Goal: Transaction & Acquisition: Purchase product/service

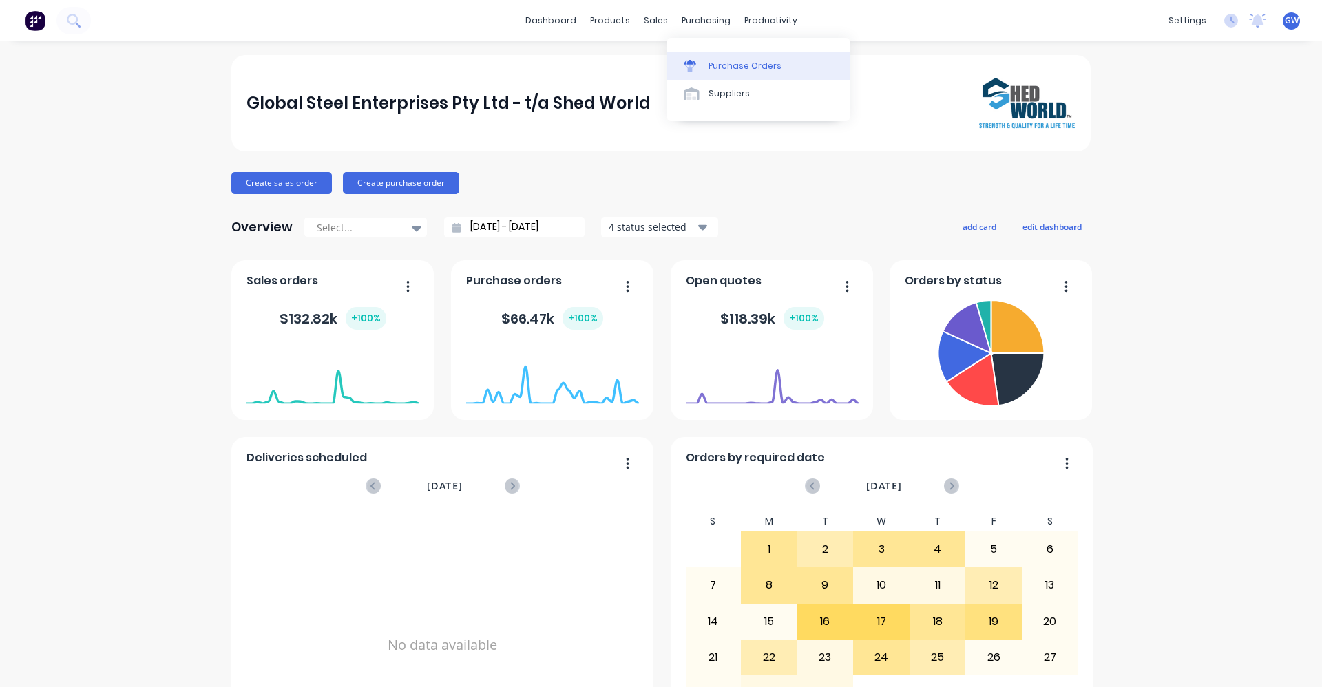
click at [723, 64] on div "Purchase Orders" at bounding box center [744, 66] width 73 height 12
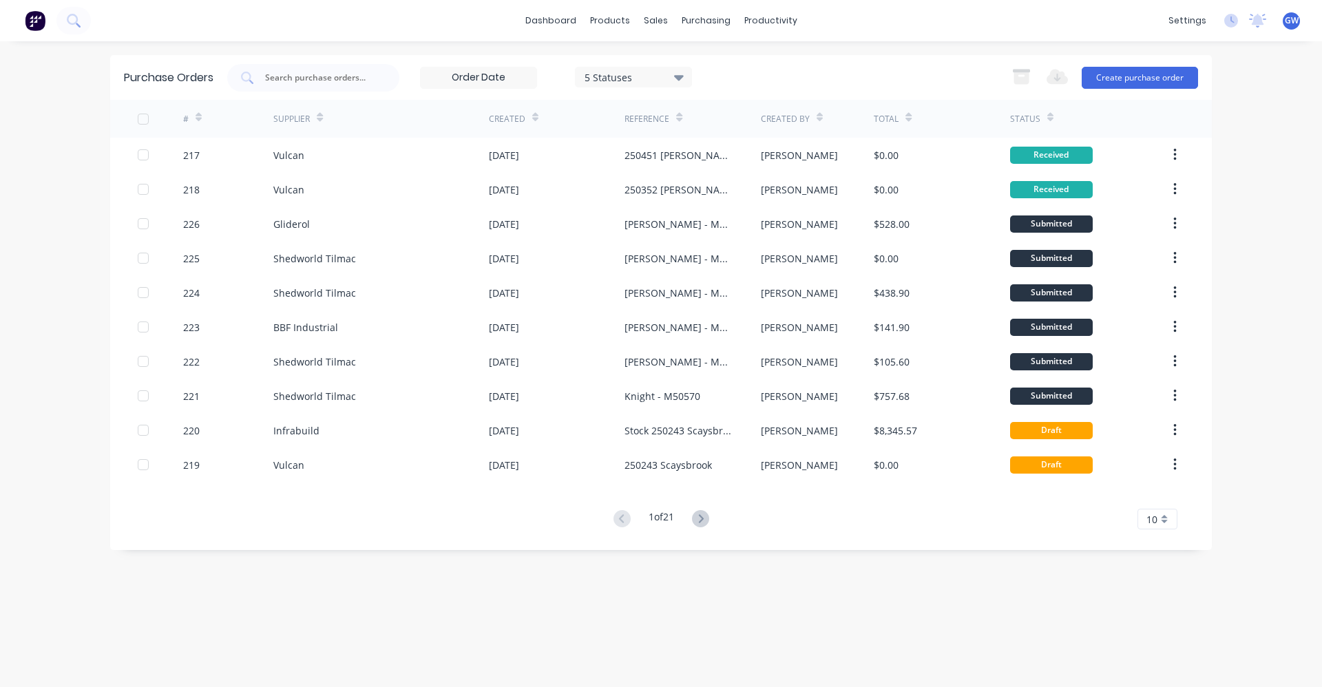
drag, startPoint x: 837, startPoint y: 13, endPoint x: 812, endPoint y: 34, distance: 32.7
click at [812, 34] on div "dashboard products sales purchasing productivity dashboard products Product Cat…" at bounding box center [661, 20] width 1322 height 41
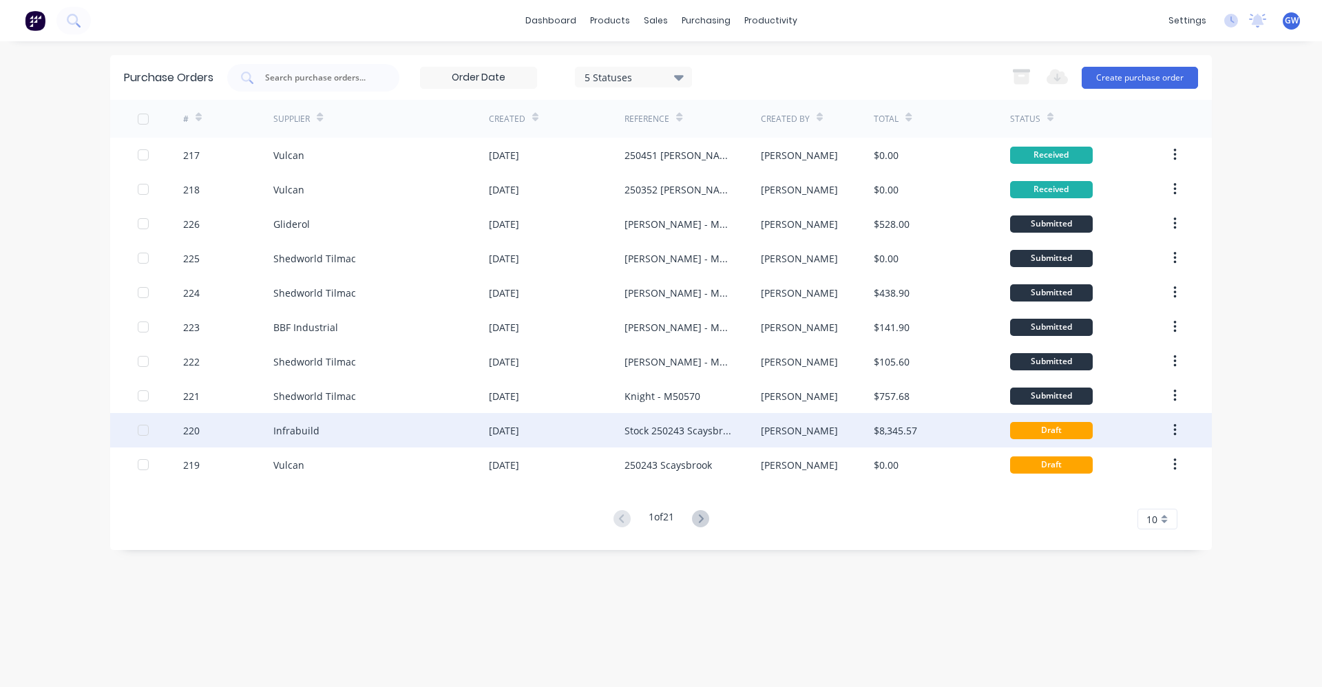
click at [668, 430] on div "Stock 250243 Scaysbrook" at bounding box center [678, 430] width 108 height 14
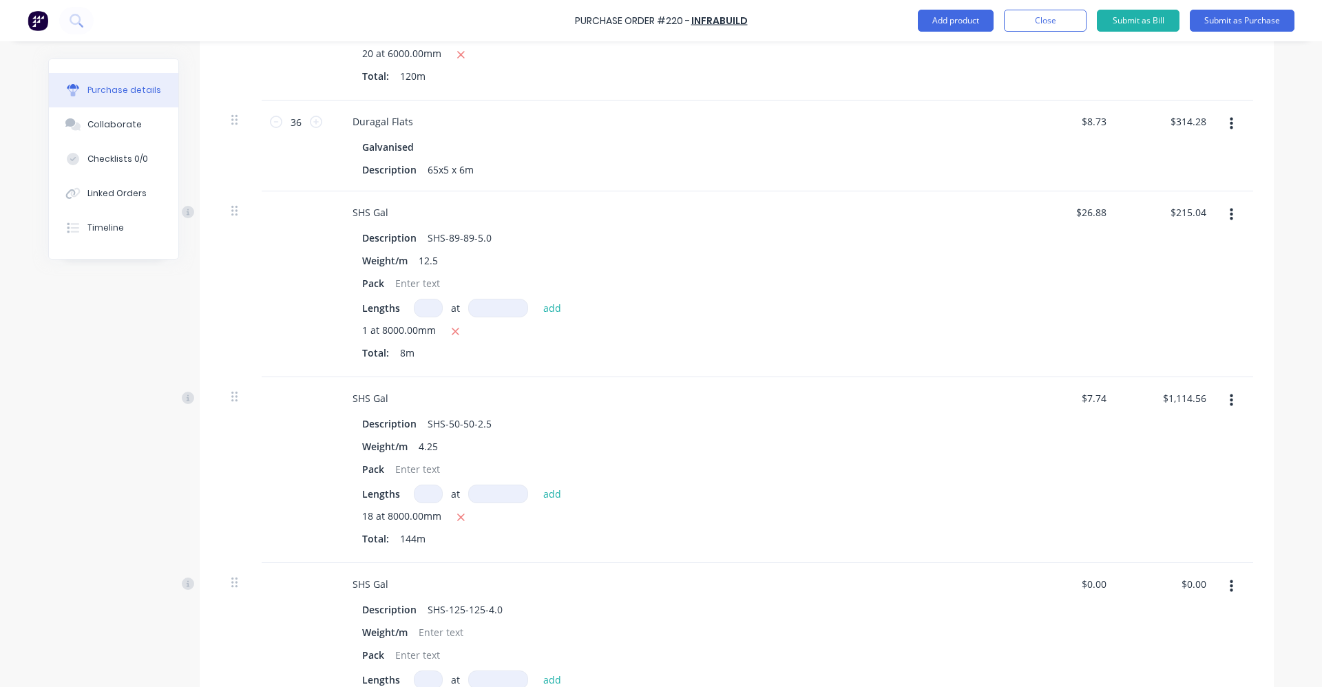
scroll to position [482, 0]
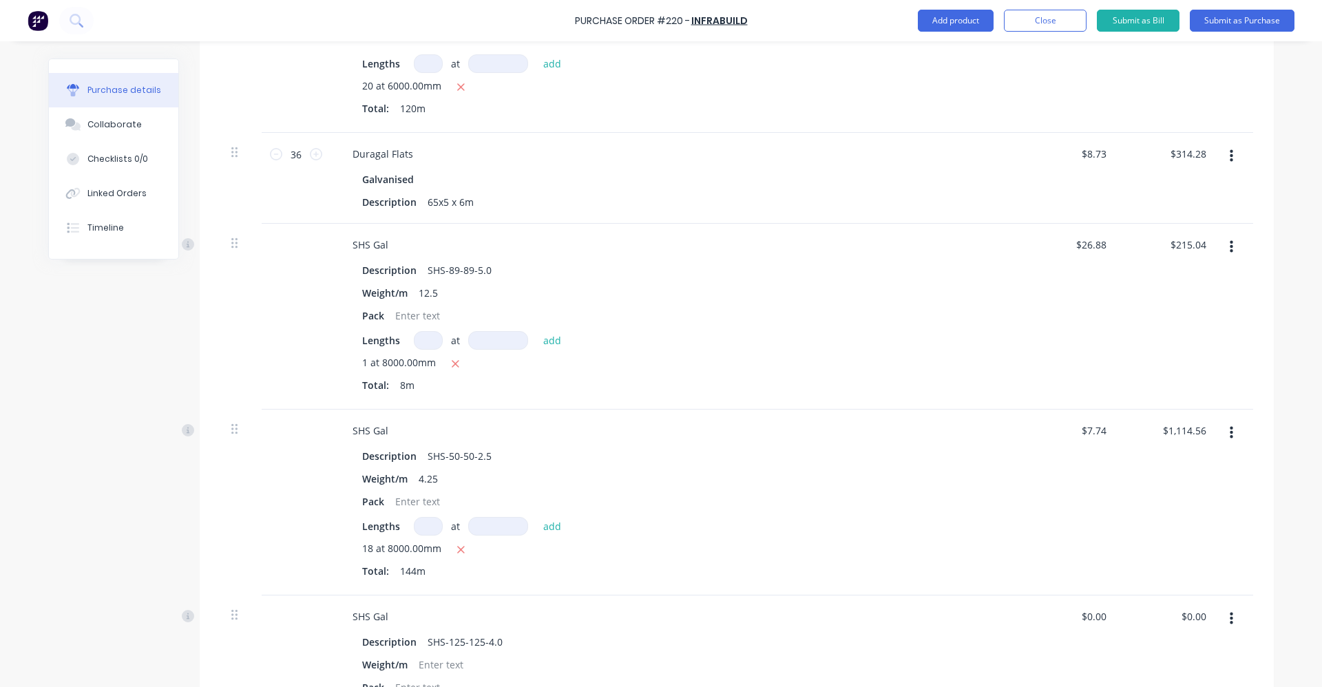
click at [54, 341] on div "Created by [PERSON_NAME] Created [DATE] Required [DATE] Status Draft Contact [P…" at bounding box center [660, 399] width 1225 height 1644
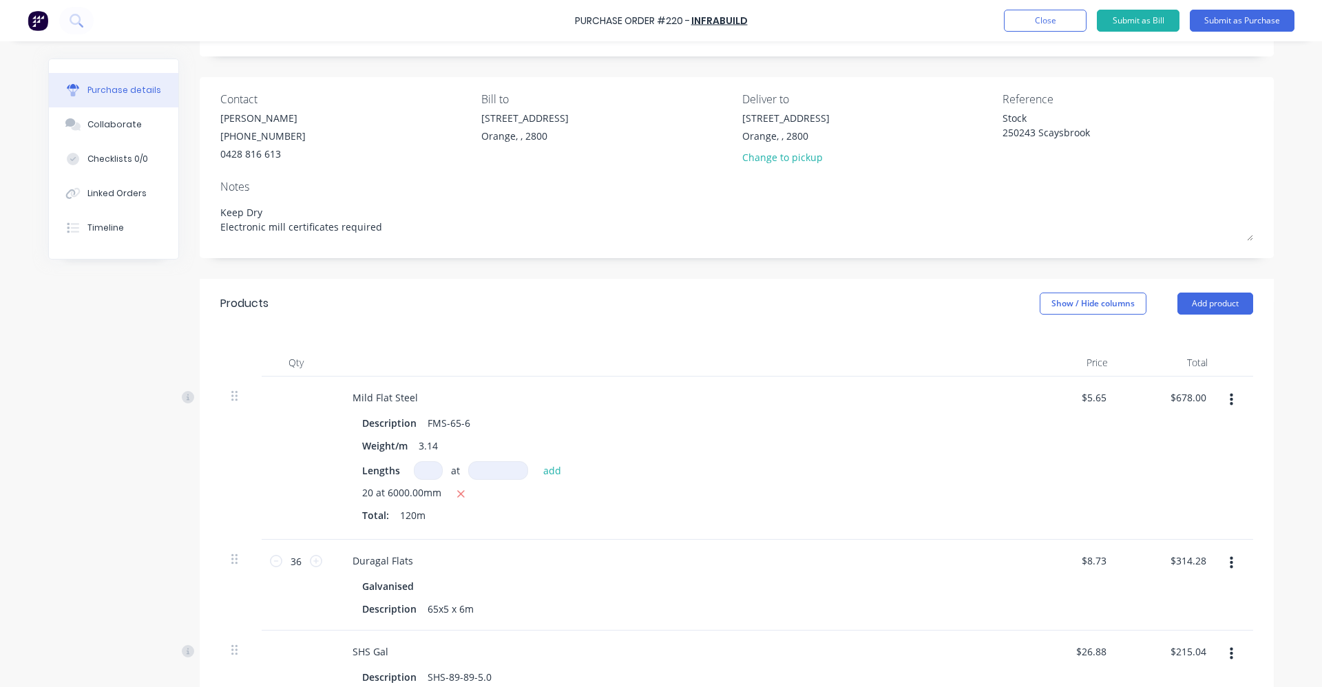
scroll to position [0, 0]
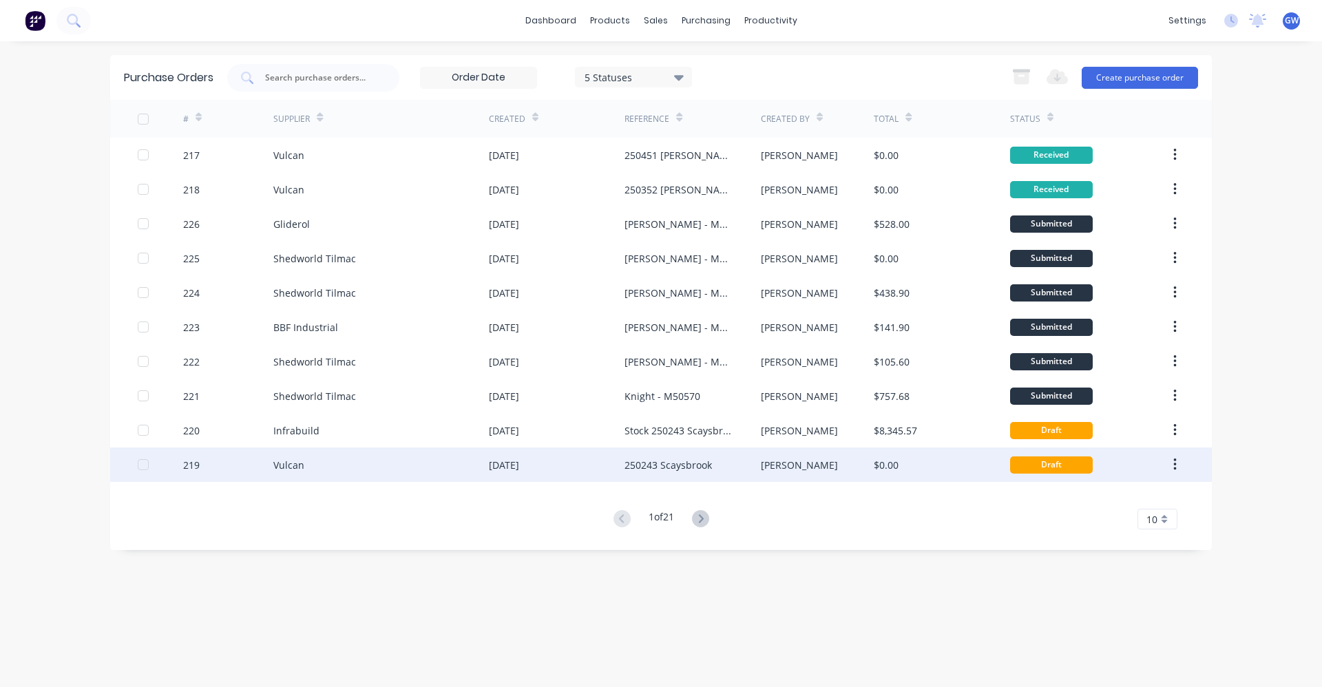
click at [659, 461] on div "250243 Scaysbrook" at bounding box center [667, 465] width 87 height 14
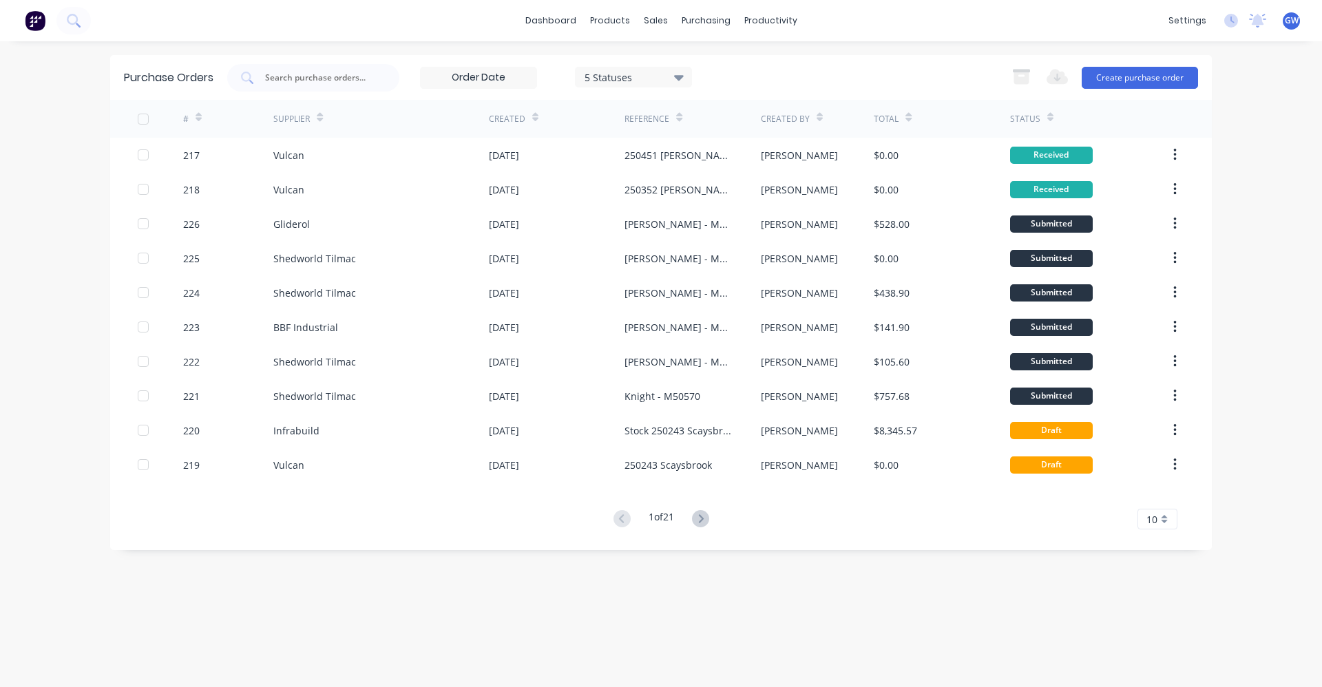
click at [658, 638] on div "Purchase Orders 5 Statuses 5 Statuses Export to Excel (XLSX) Create purchase or…" at bounding box center [660, 364] width 1101 height 618
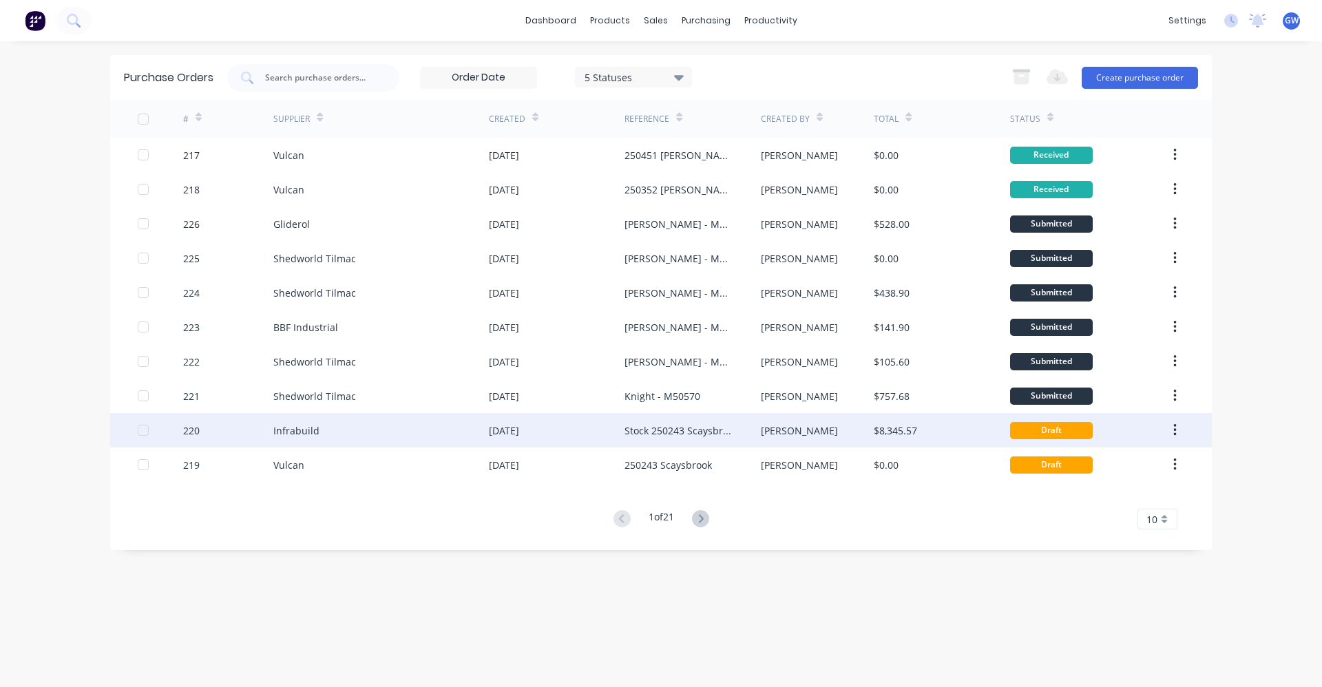
click at [641, 426] on div "Stock 250243 Scaysbrook" at bounding box center [678, 430] width 108 height 14
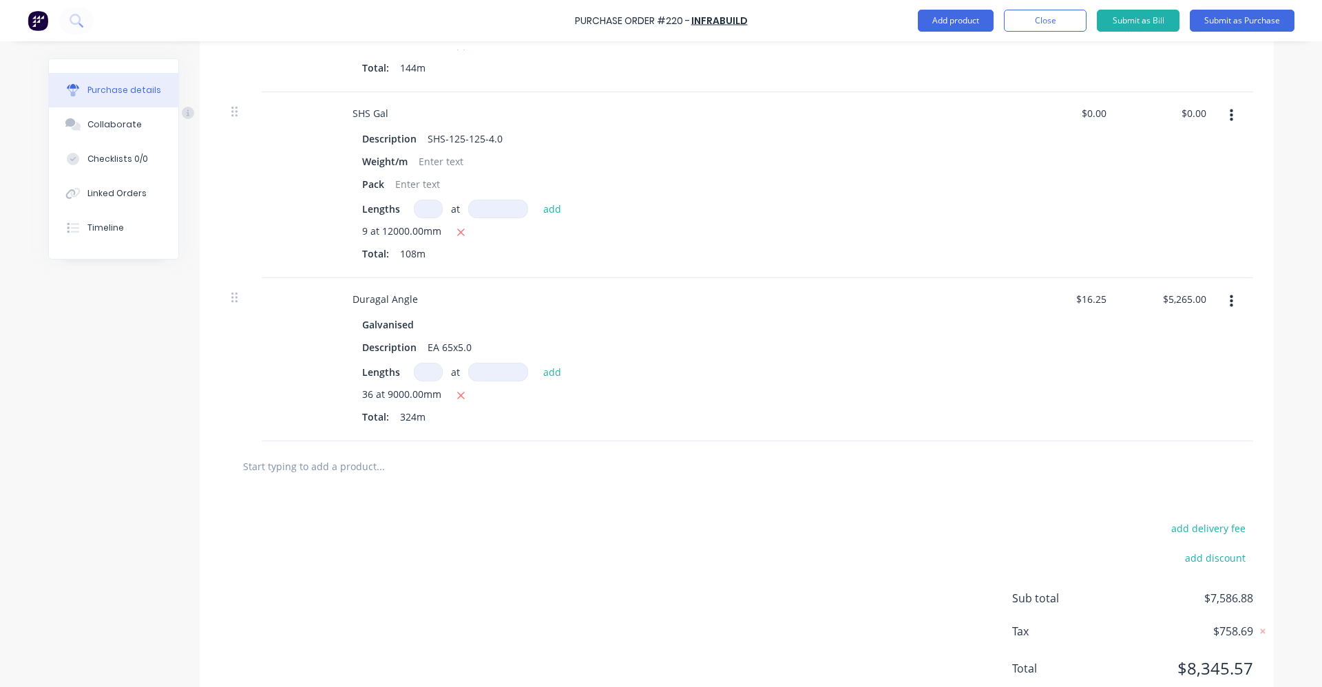
scroll to position [1030, 0]
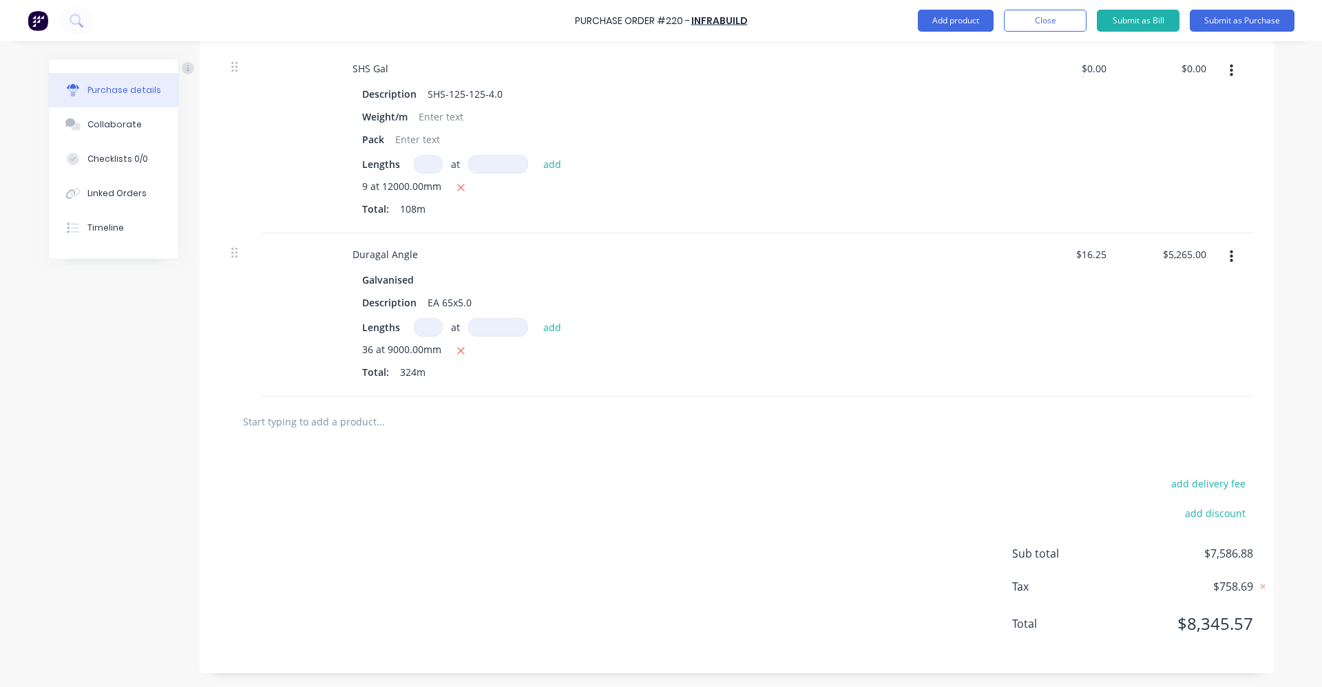
click at [307, 422] on input "text" at bounding box center [379, 421] width 275 height 28
type textarea "x"
type input "6"
type textarea "x"
type input "65"
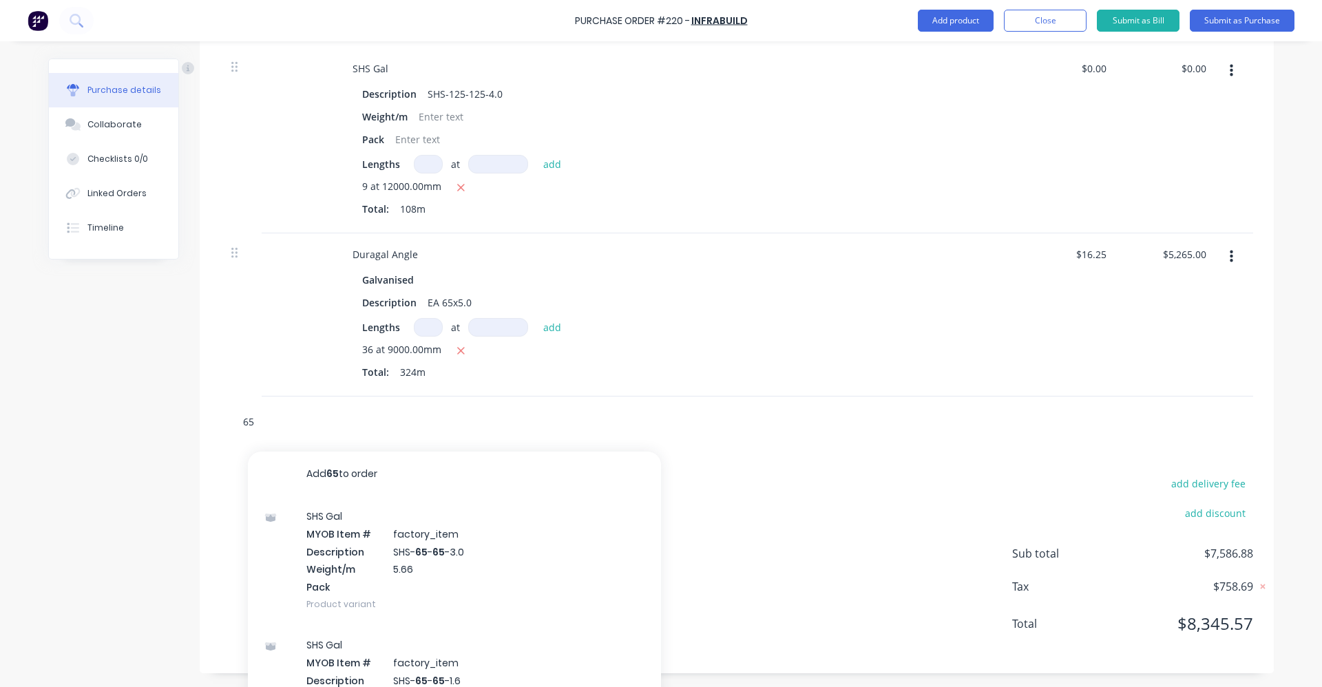
type textarea "x"
type input "65-"
type textarea "x"
type input "65-6"
type textarea "x"
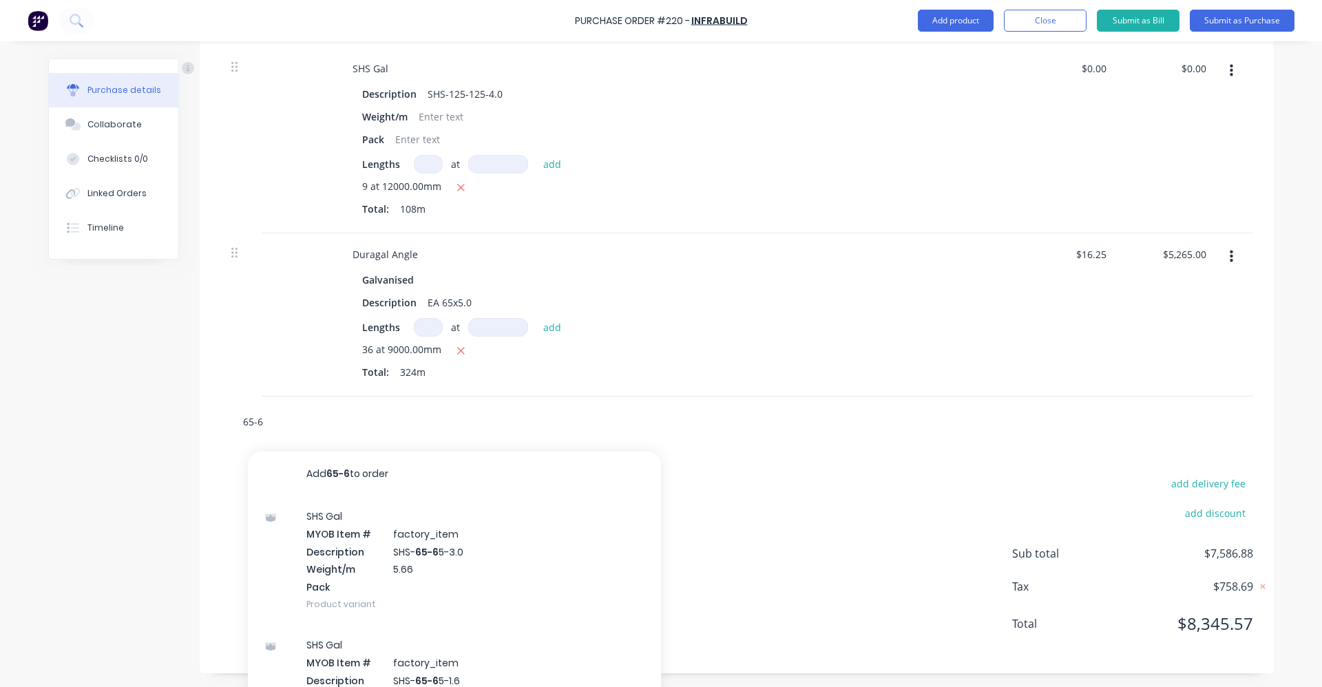
type input "65-65"
type textarea "x"
type input "65-65-"
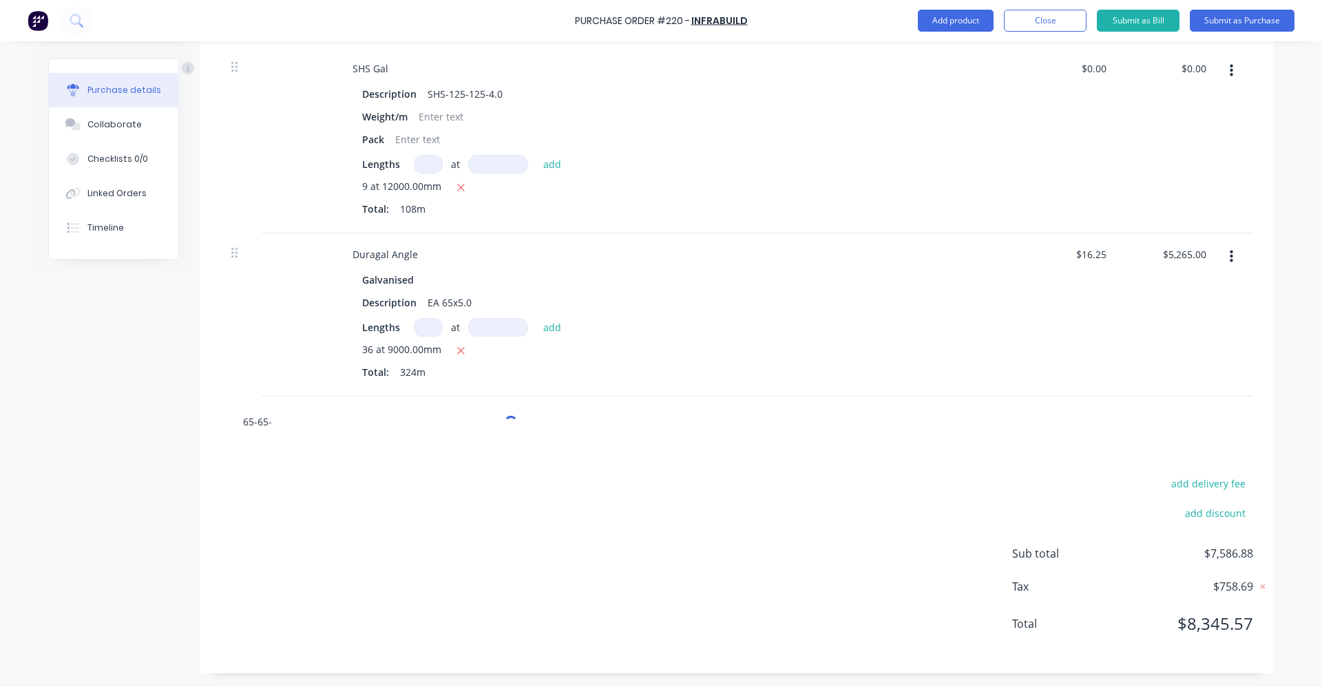
type textarea "x"
type input "65-65-2"
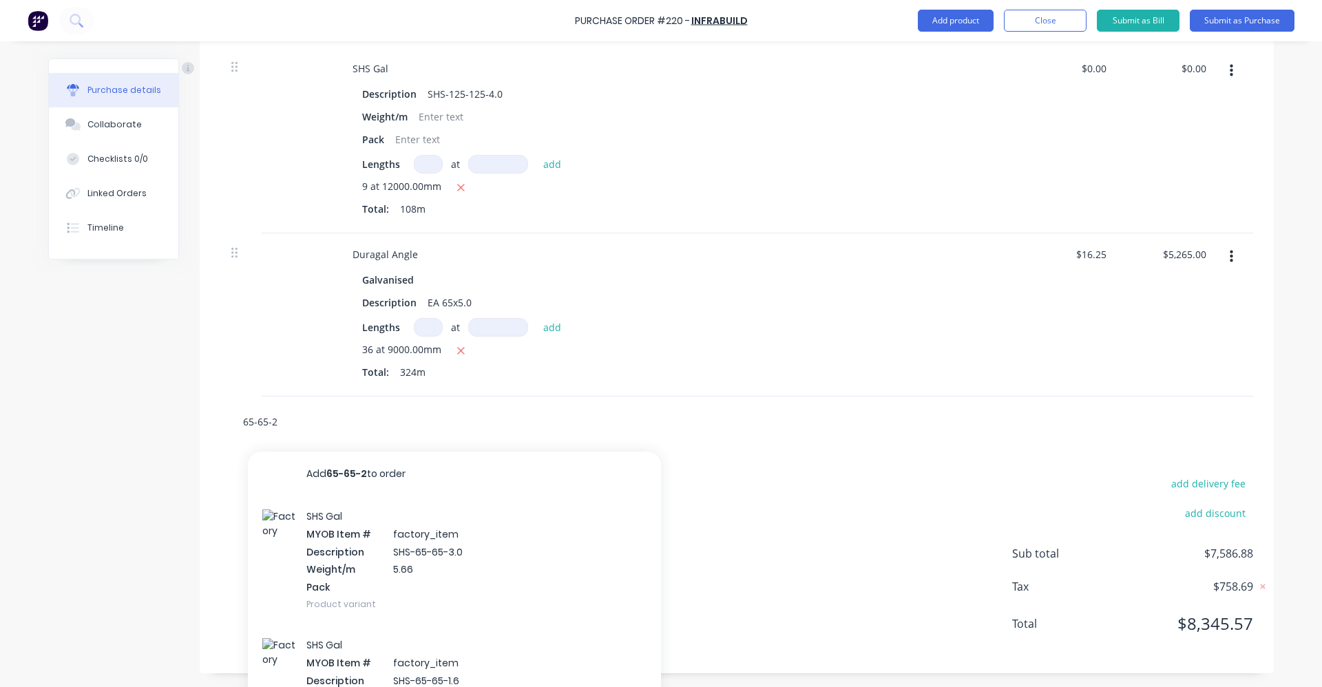
type textarea "x"
type input "65-65-2."
type textarea "x"
type input "65-65-2.5"
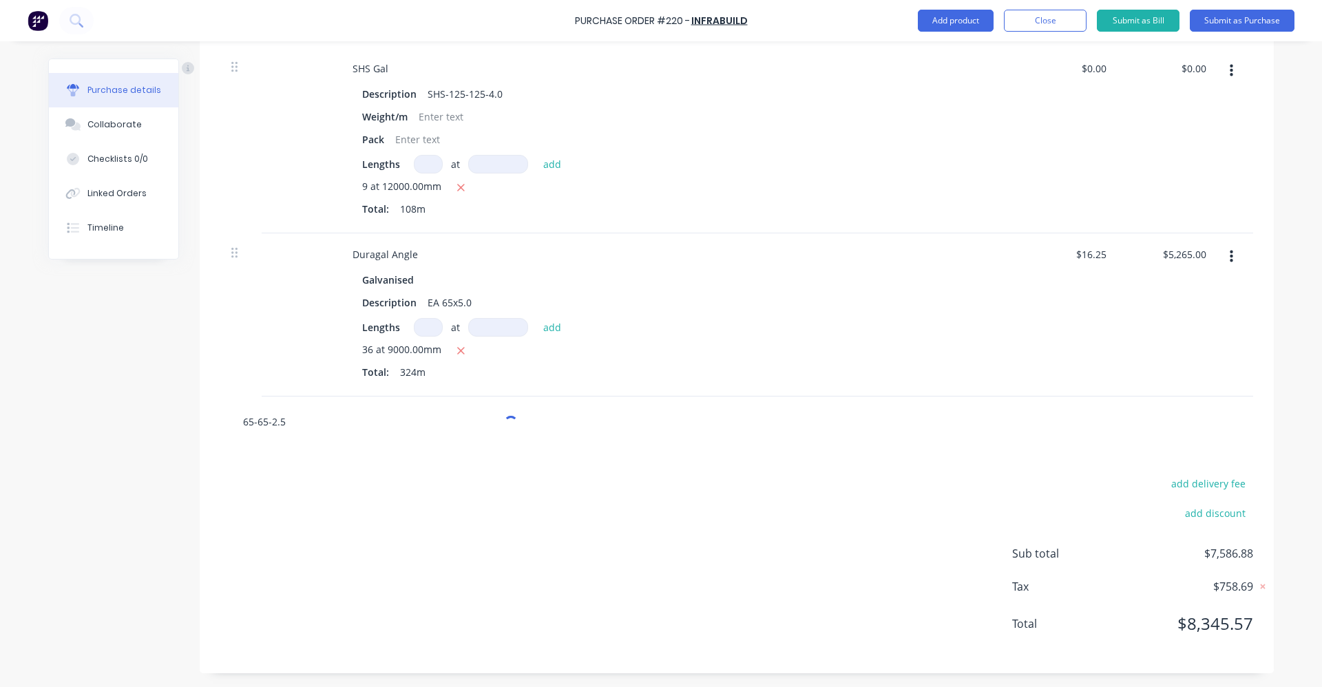
type textarea "x"
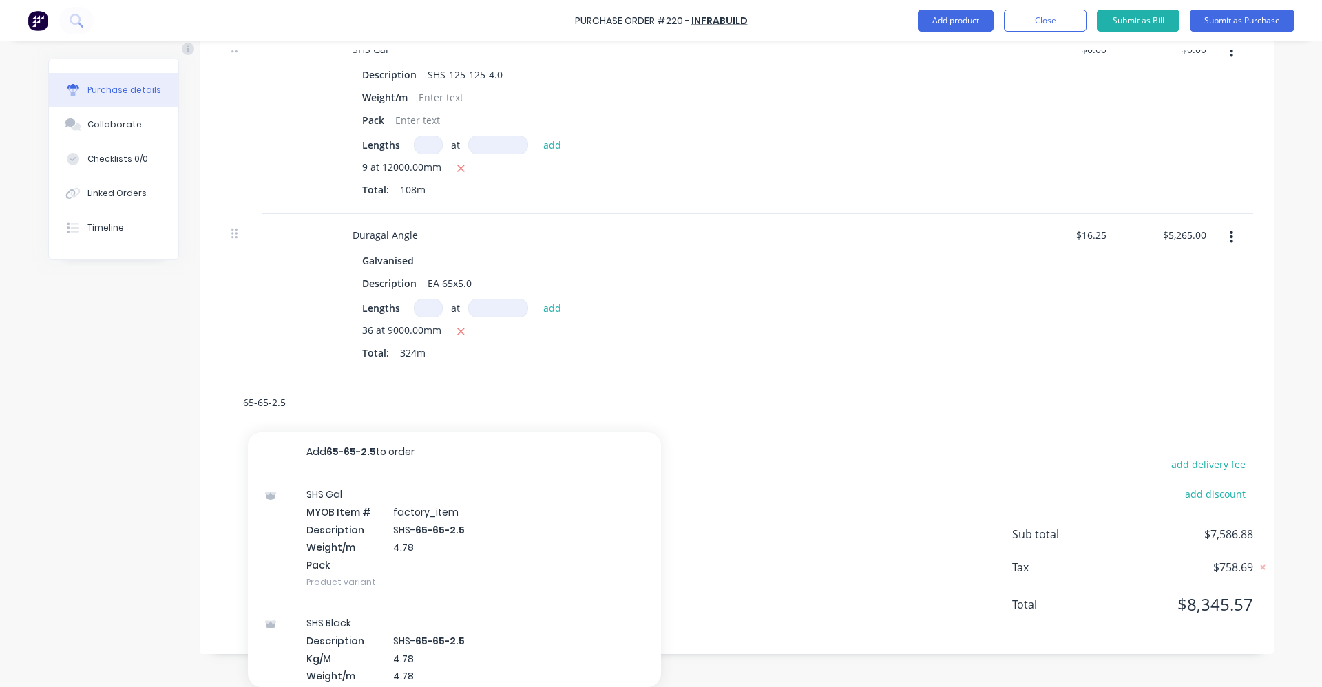
scroll to position [0, 0]
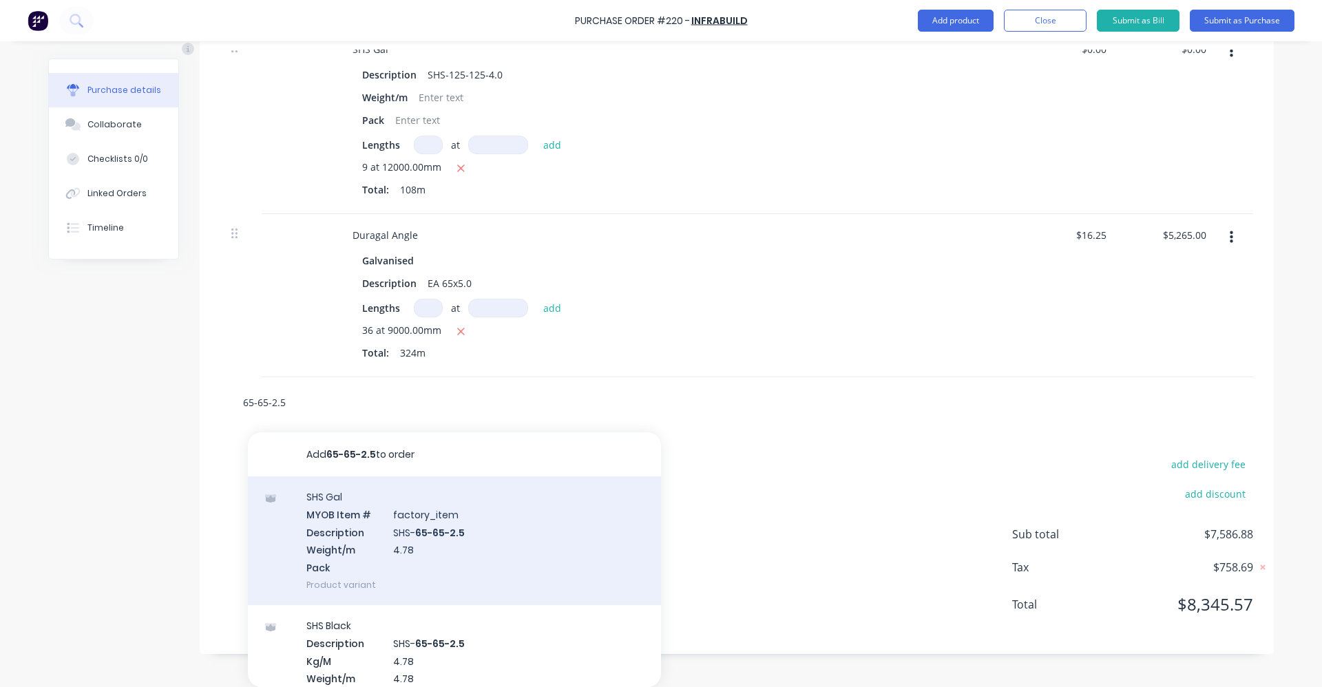
type input "65-65-2.5"
click at [498, 527] on div "SHS Gal MYOB Item # factory_item Description SHS- 65-65-2.5 Weight/m 4.78 Pack …" at bounding box center [454, 540] width 413 height 129
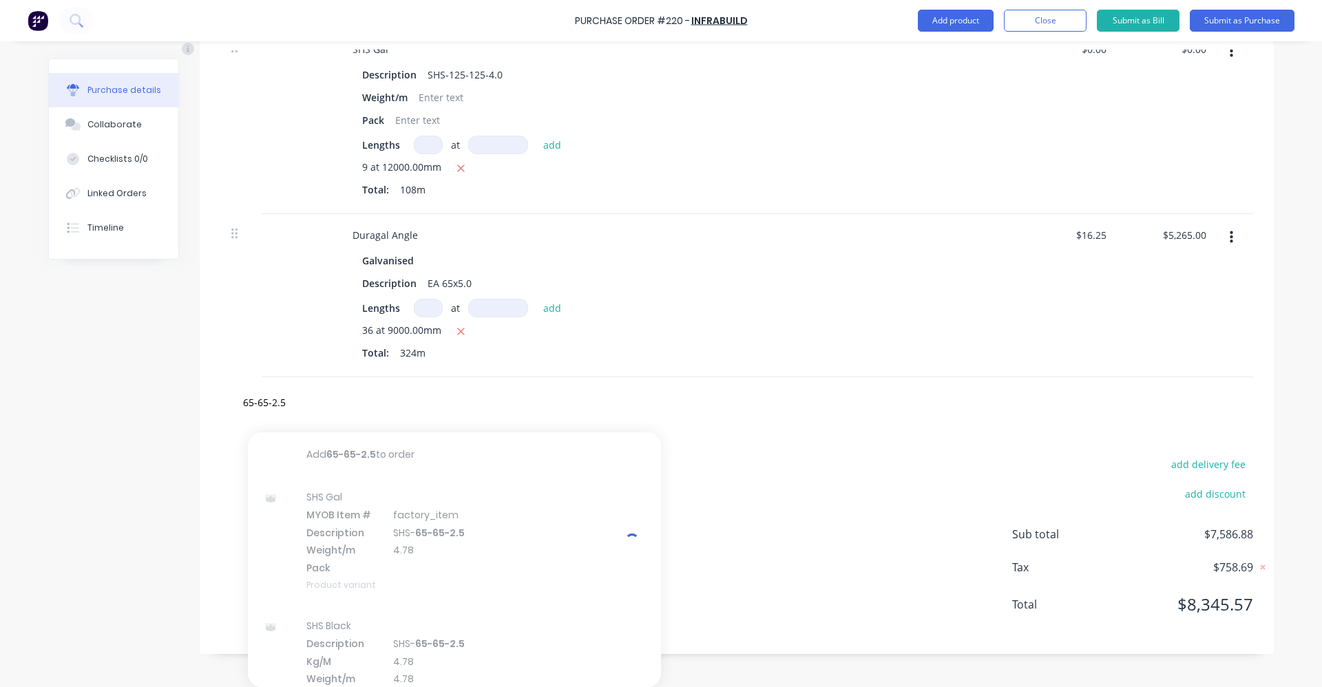
type textarea "x"
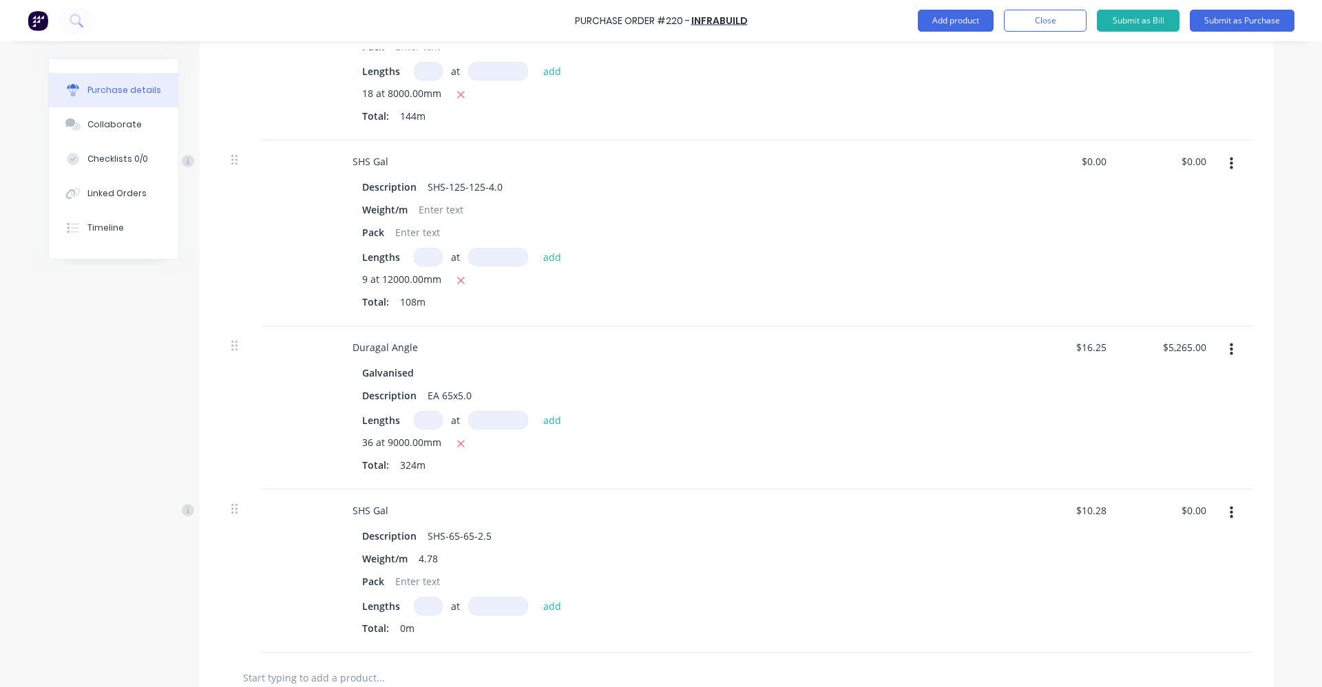
scroll to position [1049, 0]
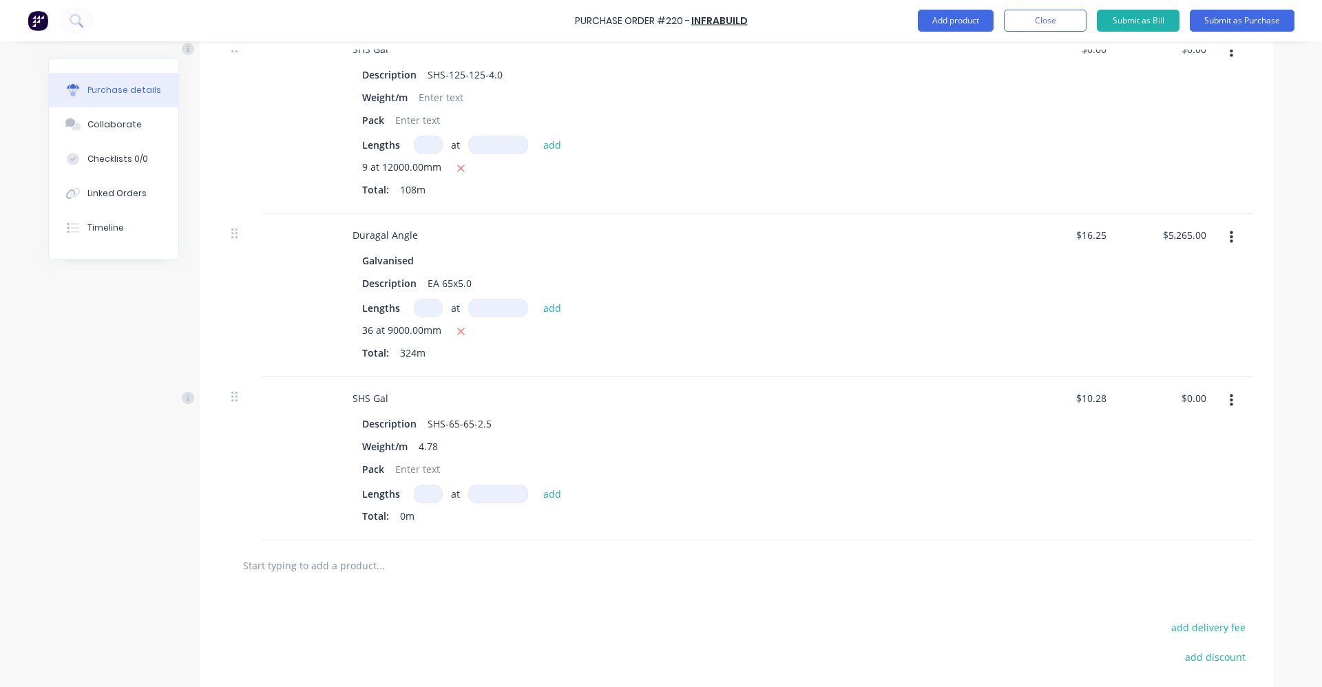
click at [479, 494] on input at bounding box center [498, 494] width 60 height 19
type textarea "x"
type input "1"
type textarea "x"
type input "12mm"
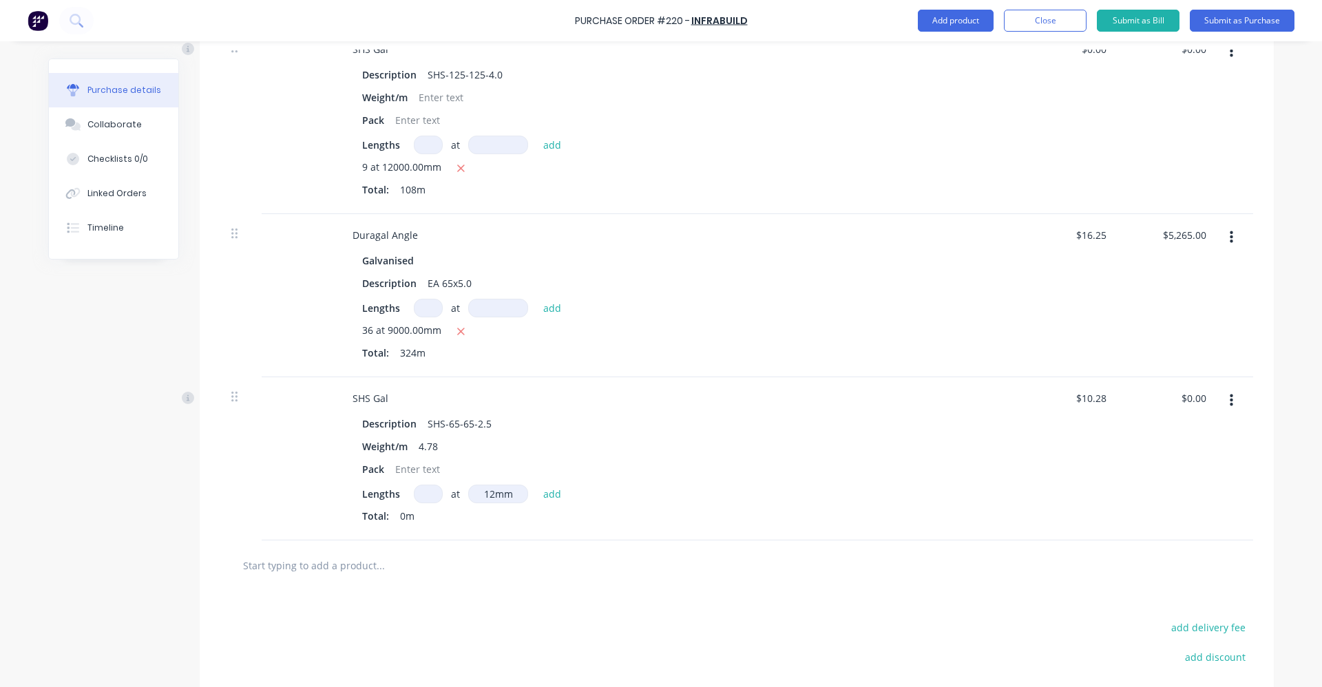
click at [517, 558] on div at bounding box center [437, 565] width 413 height 28
drag, startPoint x: 509, startPoint y: 494, endPoint x: 496, endPoint y: 496, distance: 13.2
click at [496, 496] on input "12mm" at bounding box center [498, 494] width 60 height 19
type textarea "x"
click at [478, 514] on div "Total: 0m" at bounding box center [674, 516] width 625 height 14
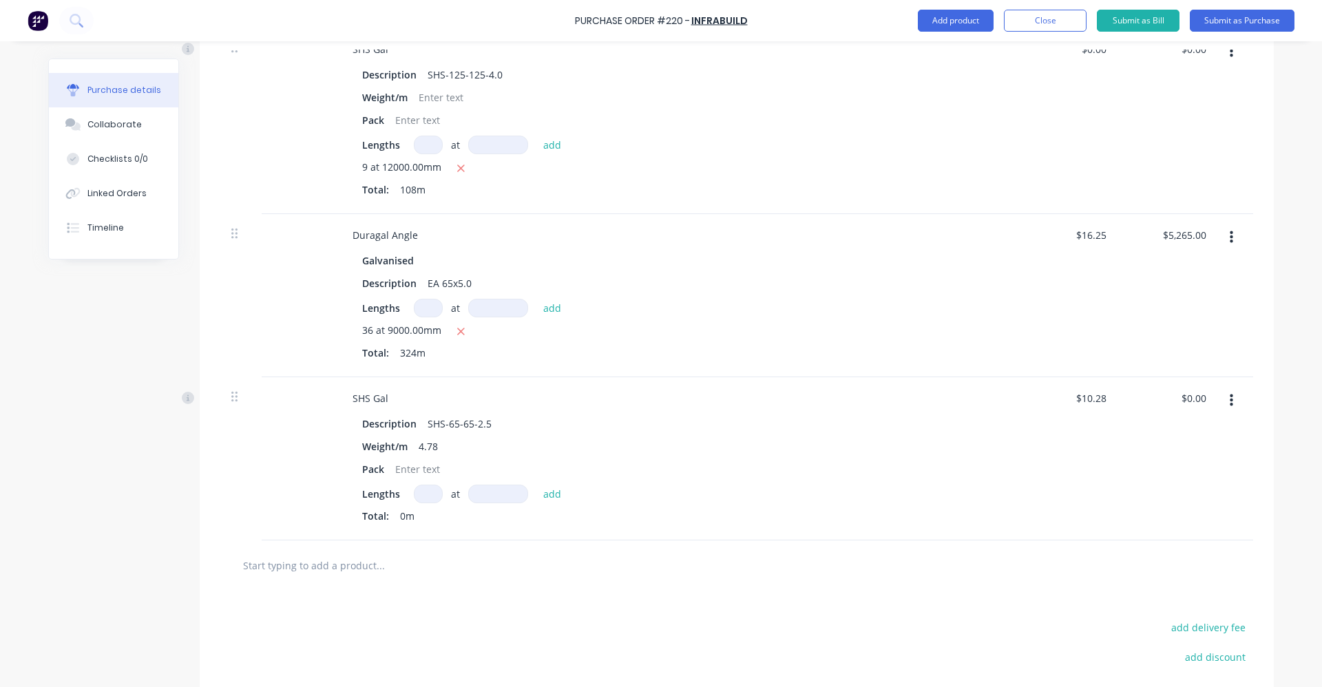
click at [482, 490] on input at bounding box center [498, 494] width 60 height 19
type textarea "x"
type input "1"
type textarea "x"
type input "12"
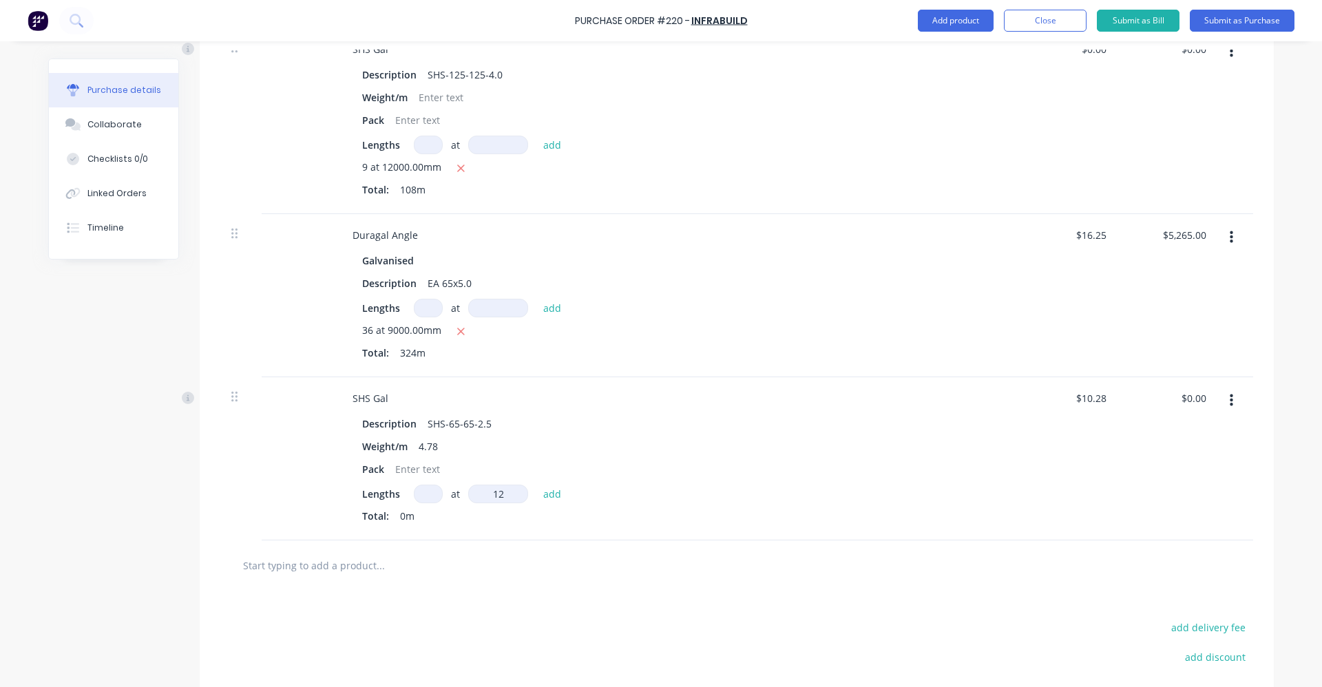
type textarea "x"
type input "12mm"
click at [509, 531] on div "SHS Gal Description SHS-65-65-2.5 Weight/m 4.78 Pack Lengths at 12mm 12mm add T…" at bounding box center [674, 458] width 688 height 163
click at [500, 493] on input "12mm" at bounding box center [498, 494] width 60 height 19
type textarea "x"
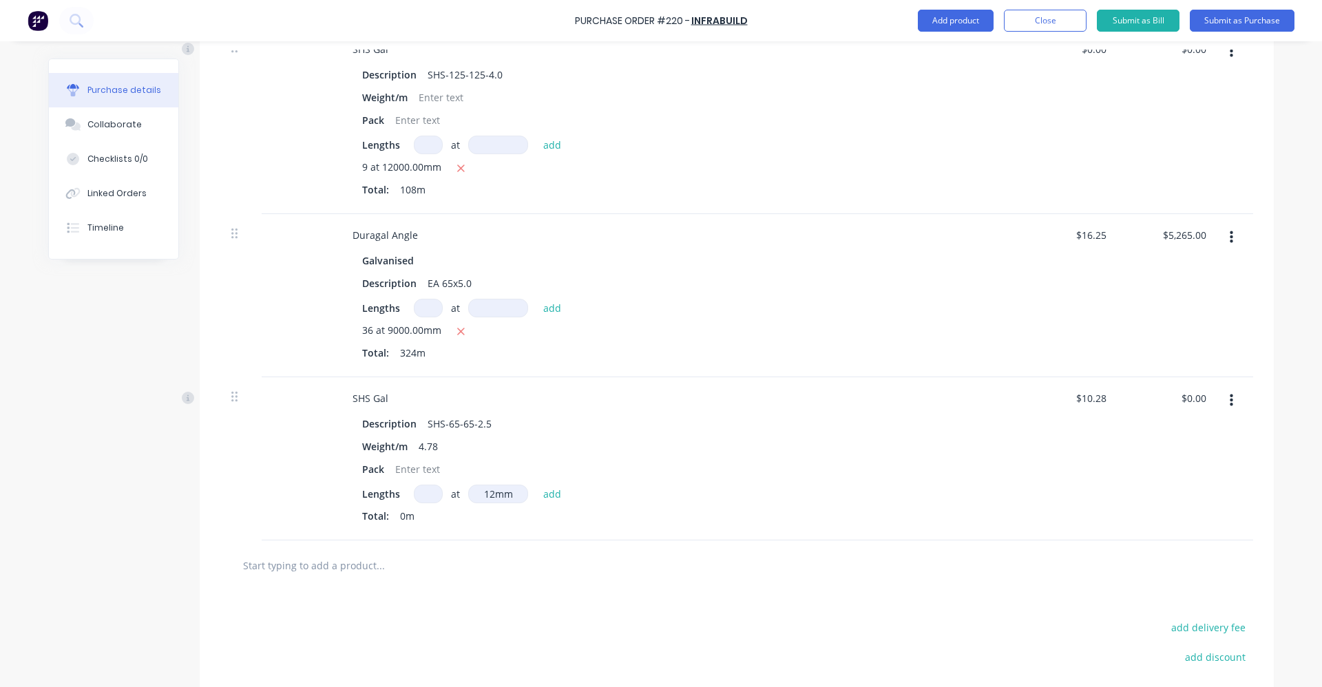
type input "1"
type textarea "x"
type input "12"
type textarea "x"
type input "12mm"
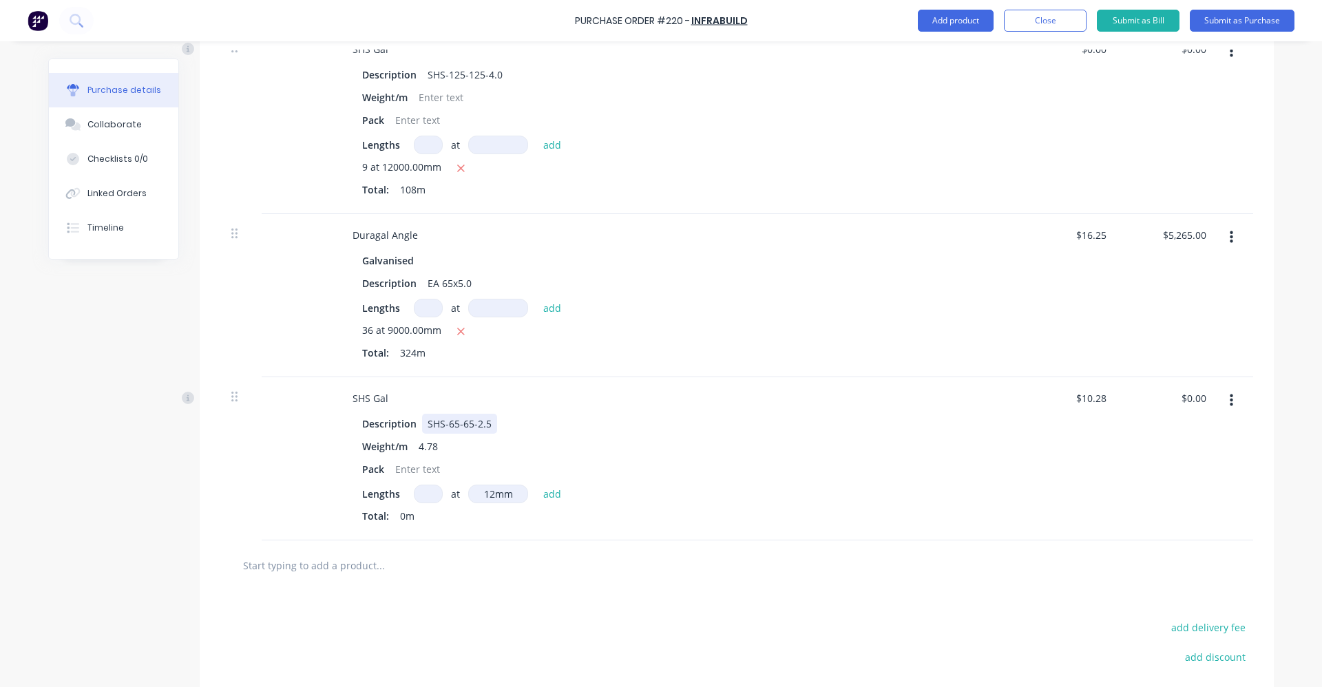
click at [547, 427] on div "Description SHS-65-65-2.5" at bounding box center [672, 424] width 630 height 20
click at [491, 498] on input "12mm" at bounding box center [498, 494] width 60 height 19
type textarea "x"
click at [240, 413] on div at bounding box center [240, 458] width 41 height 163
type textarea "x"
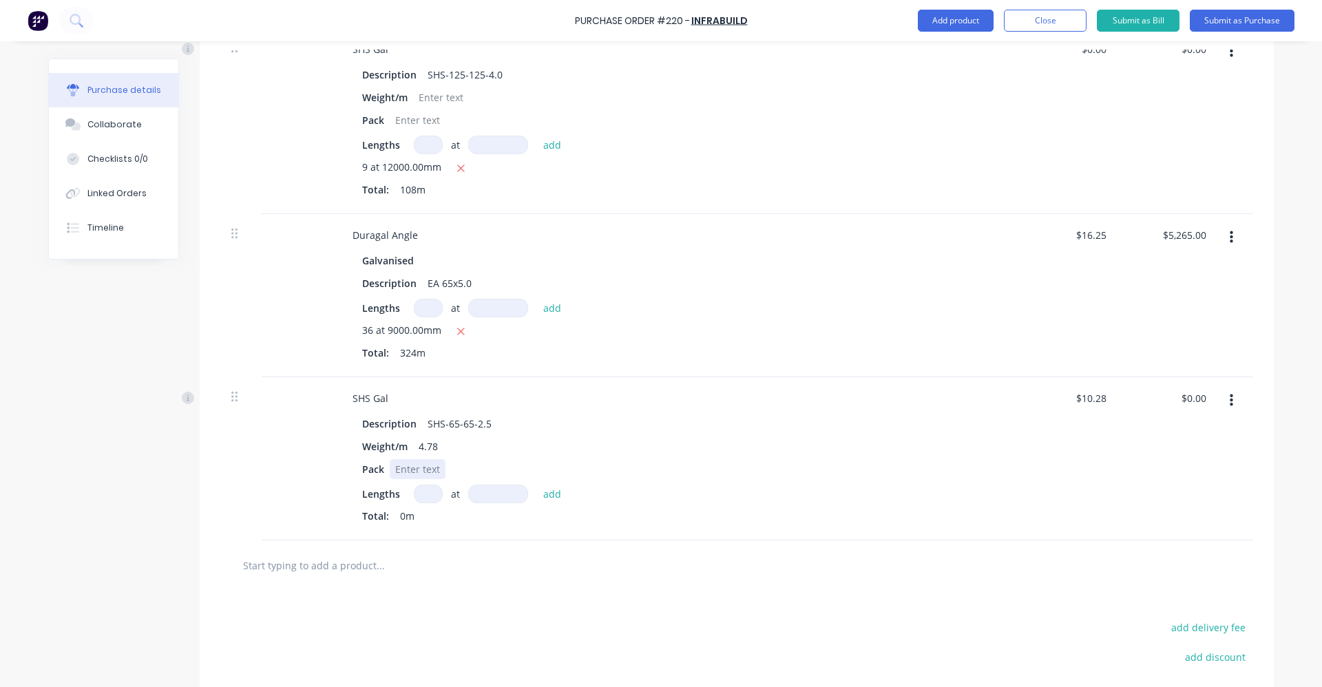
click at [410, 469] on div at bounding box center [418, 469] width 56 height 20
click at [290, 410] on div at bounding box center [296, 458] width 69 height 163
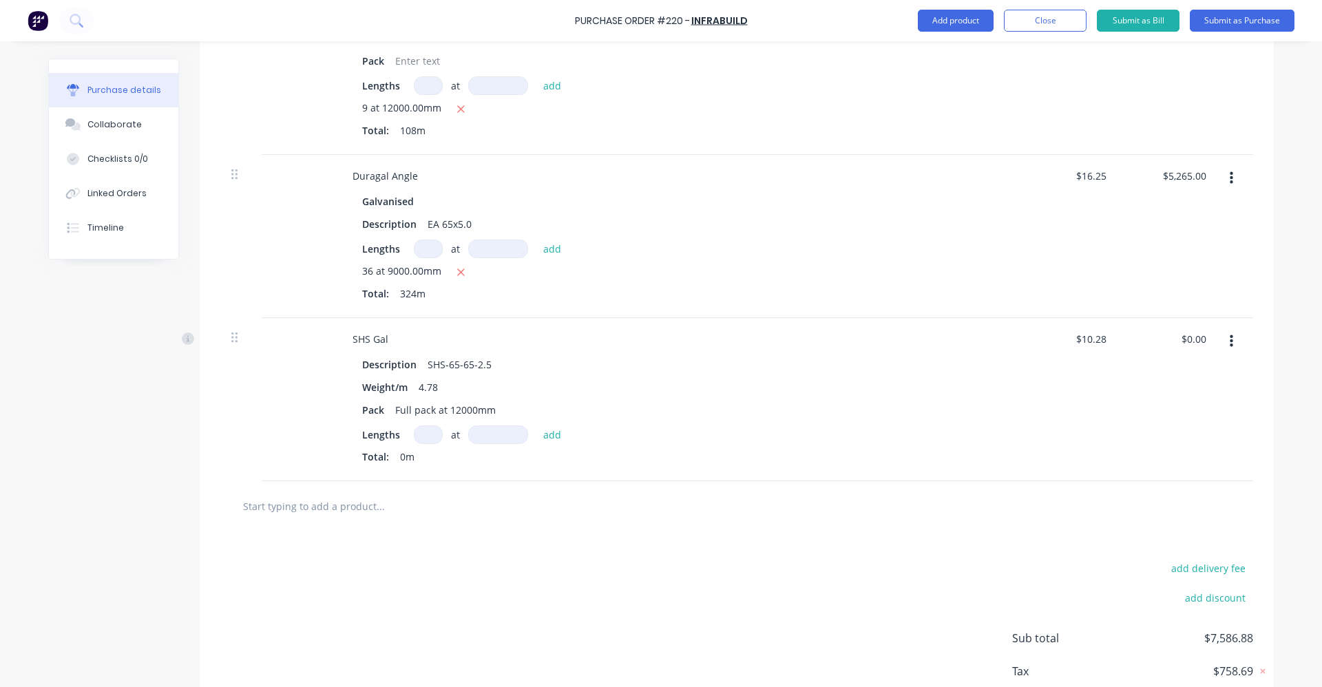
scroll to position [1187, 0]
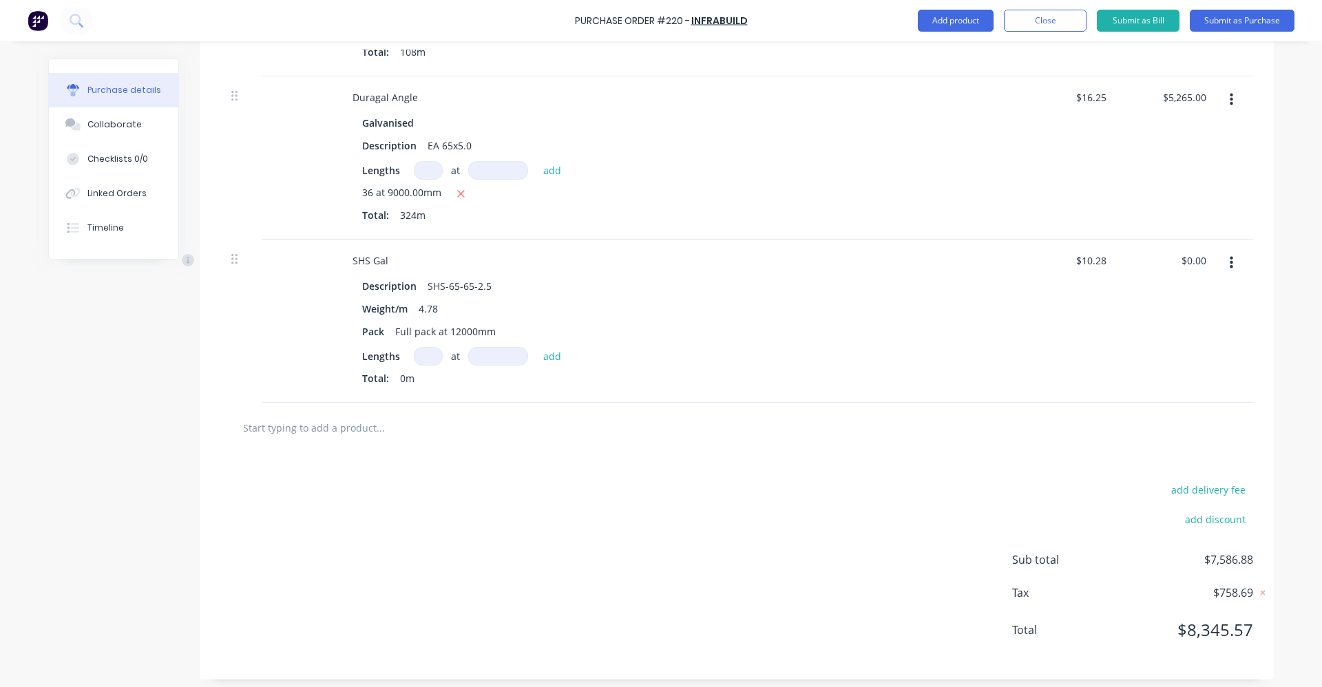
drag, startPoint x: 236, startPoint y: 430, endPoint x: 365, endPoint y: 429, distance: 128.7
click at [365, 429] on div at bounding box center [437, 428] width 413 height 28
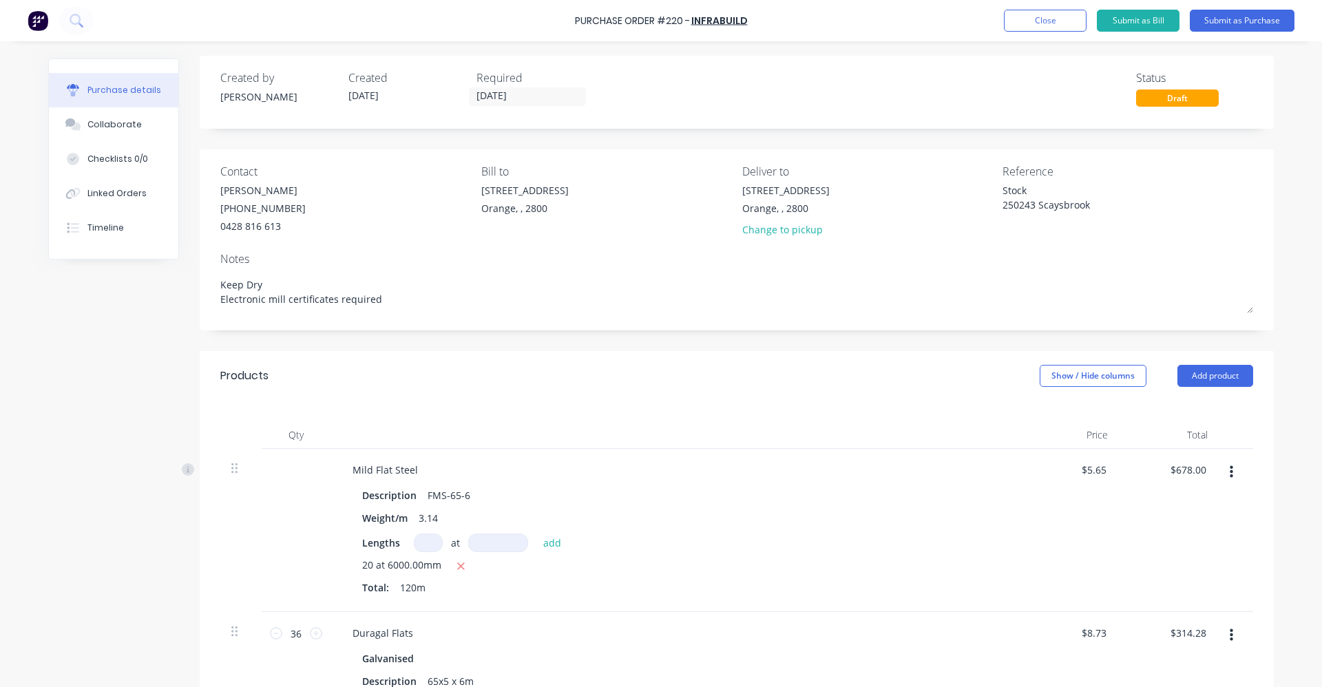
scroll to position [0, 0]
type textarea "x"
click at [911, 86] on div "Created by [PERSON_NAME] Created [DATE] Required [DATE] Status Draft" at bounding box center [736, 90] width 1032 height 37
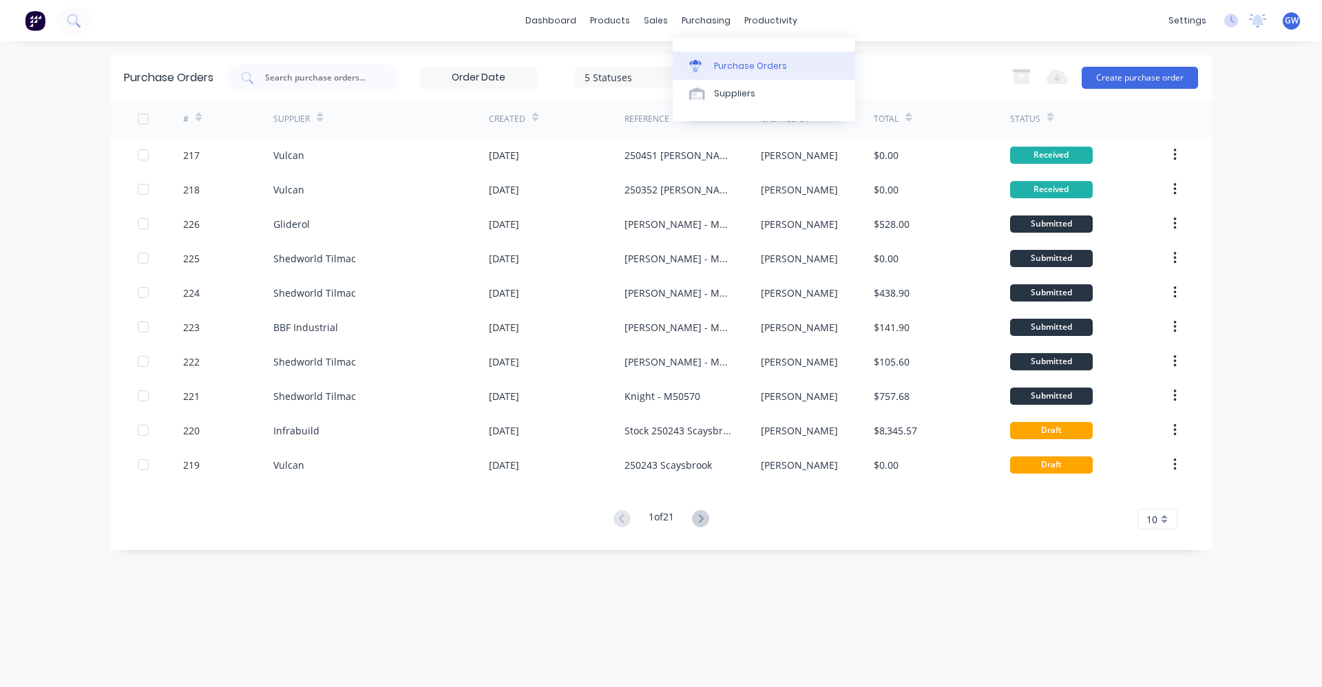
click at [725, 63] on div "Purchase Orders" at bounding box center [750, 66] width 73 height 12
click at [703, 586] on div "Purchase Orders 5 Statuses 5 Statuses Export to Excel (XLSX) Create purchase or…" at bounding box center [660, 364] width 1101 height 618
click at [1135, 72] on button "Create purchase order" at bounding box center [1139, 78] width 116 height 22
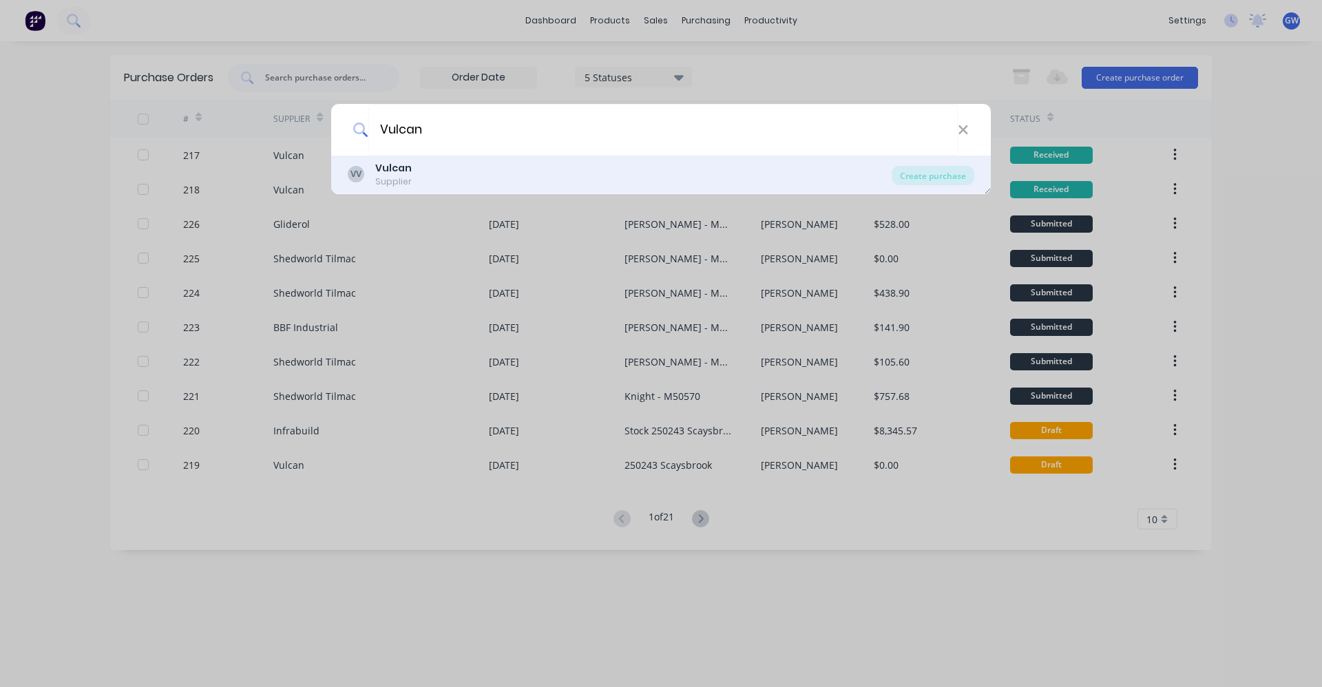
type input "Vulcan"
click at [394, 176] on div "Supplier" at bounding box center [393, 182] width 36 height 12
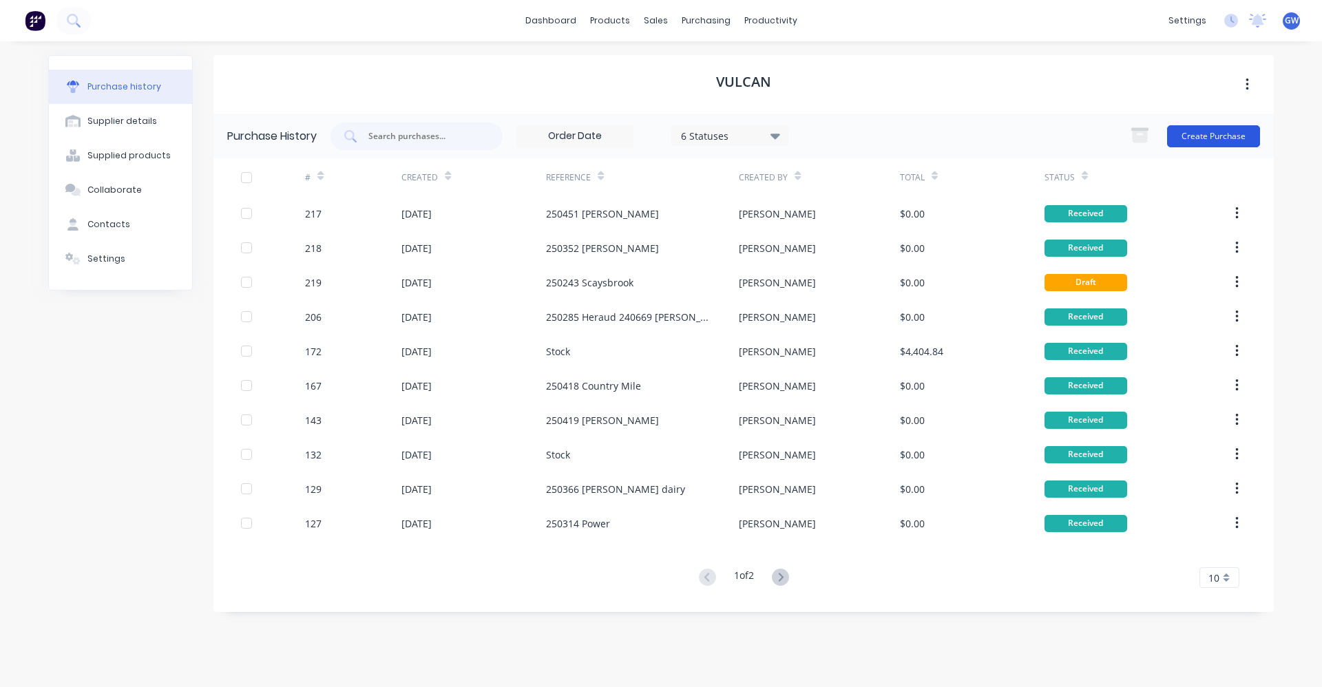
click at [1209, 137] on button "Create Purchase" at bounding box center [1213, 136] width 93 height 22
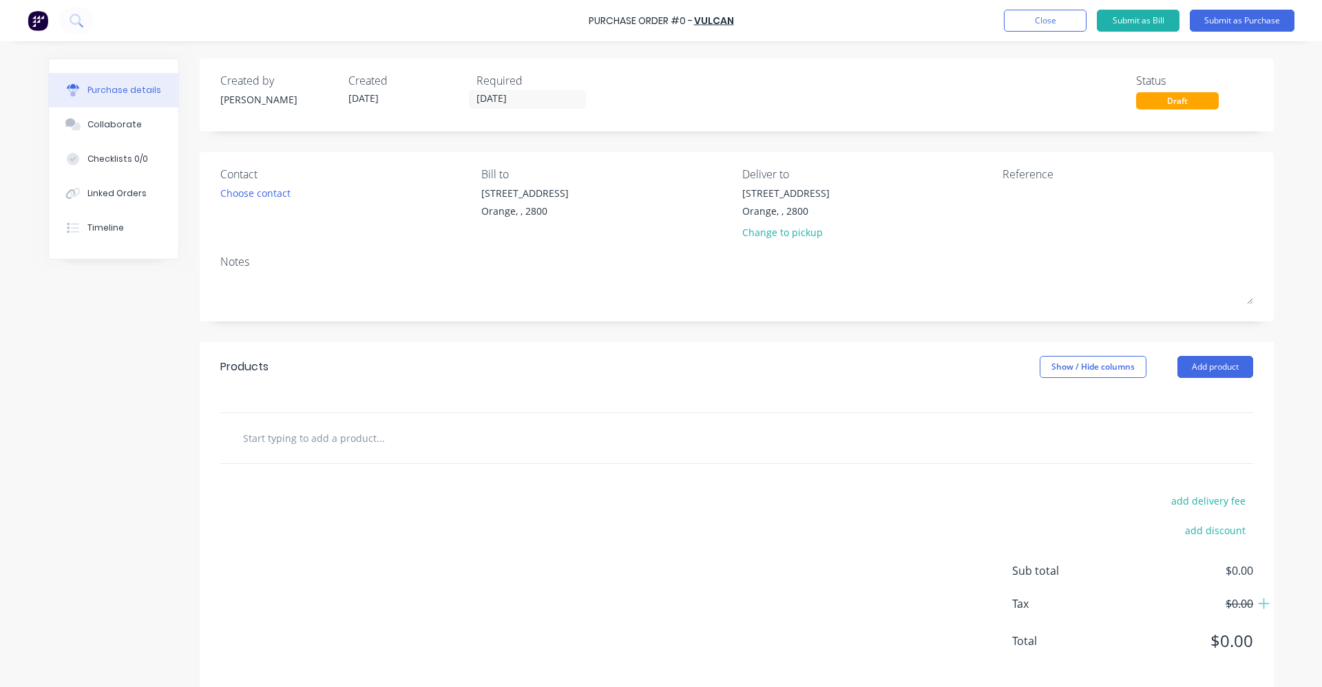
click at [1020, 182] on div "Reference" at bounding box center [1127, 206] width 251 height 81
click at [1031, 193] on textarea at bounding box center [1088, 201] width 172 height 31
type textarea "[PERSON_NAME]"
type textarea "x"
type textarea "[PERSON_NAME]"
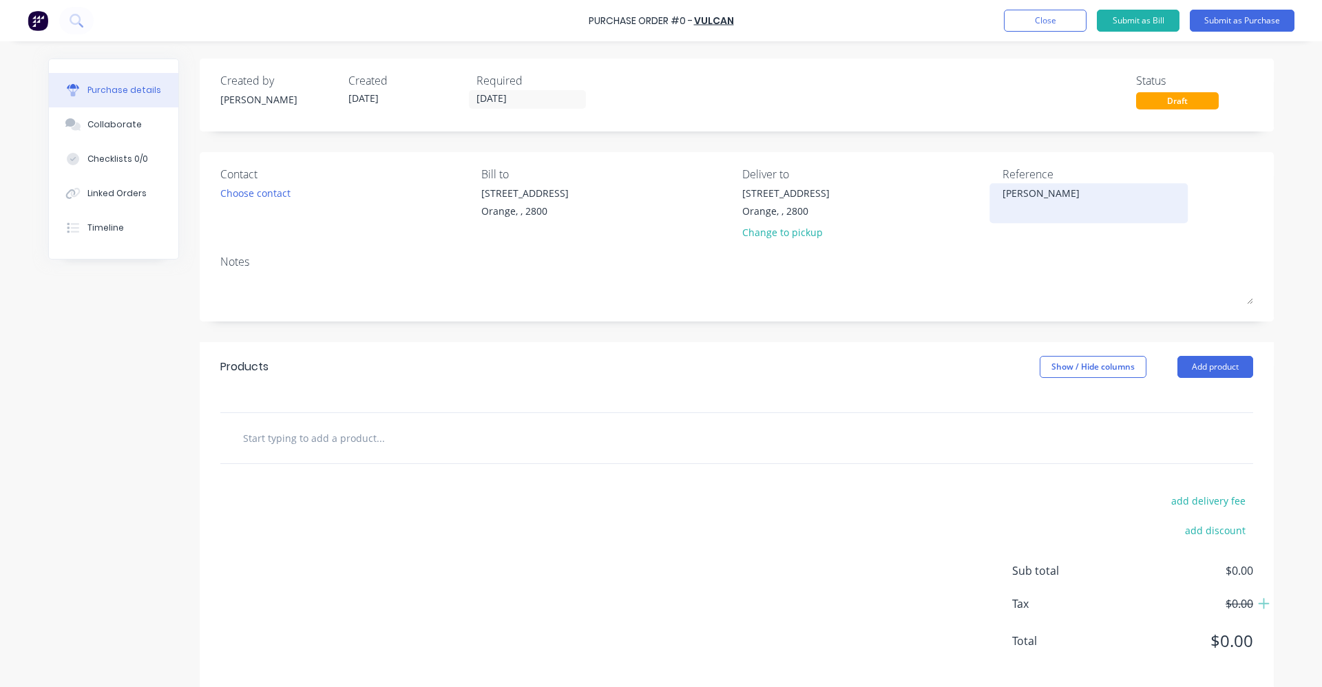
type textarea "x"
type textarea "[PERSON_NAME]"
type textarea "x"
type textarea "[PERSON_NAME]"
type textarea "x"
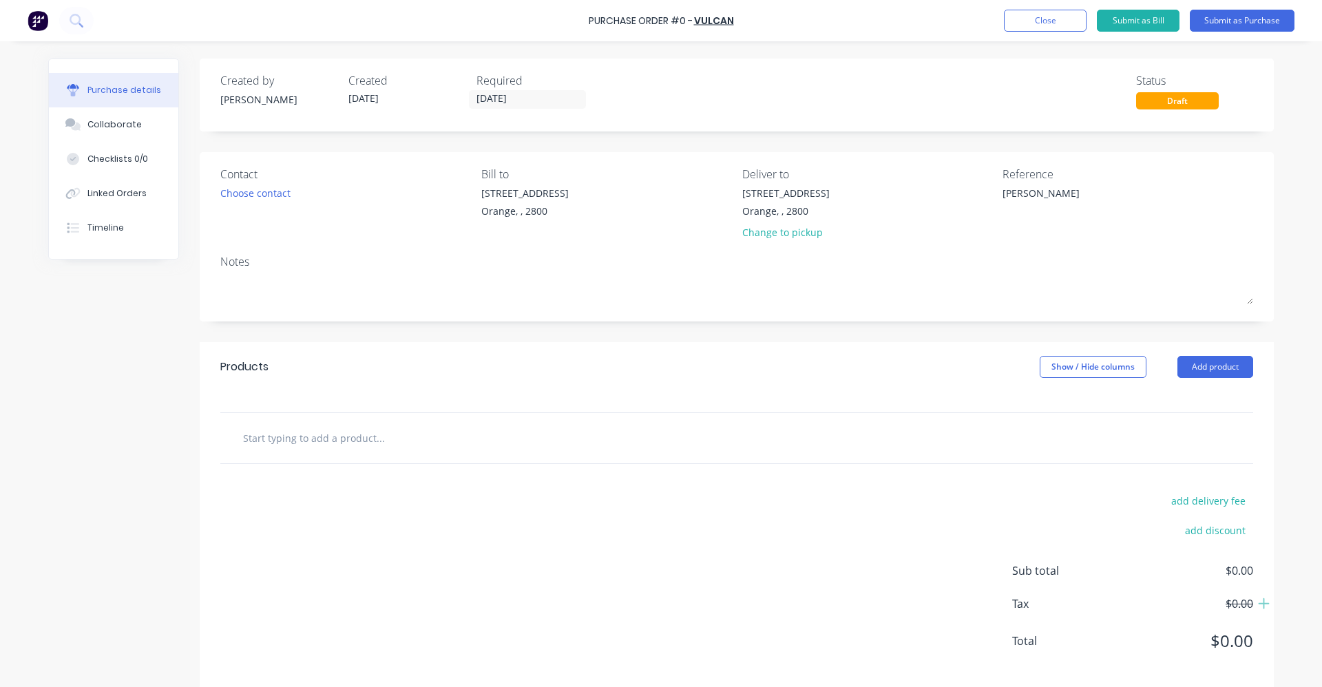
type textarea "[PERSON_NAME]"
type textarea "x"
type textarea "[PERSON_NAME]"
click at [957, 244] on div "[STREET_ADDRESS] Change to pickup" at bounding box center [867, 216] width 251 height 61
click at [1015, 193] on textarea "[PERSON_NAME]" at bounding box center [1088, 201] width 172 height 31
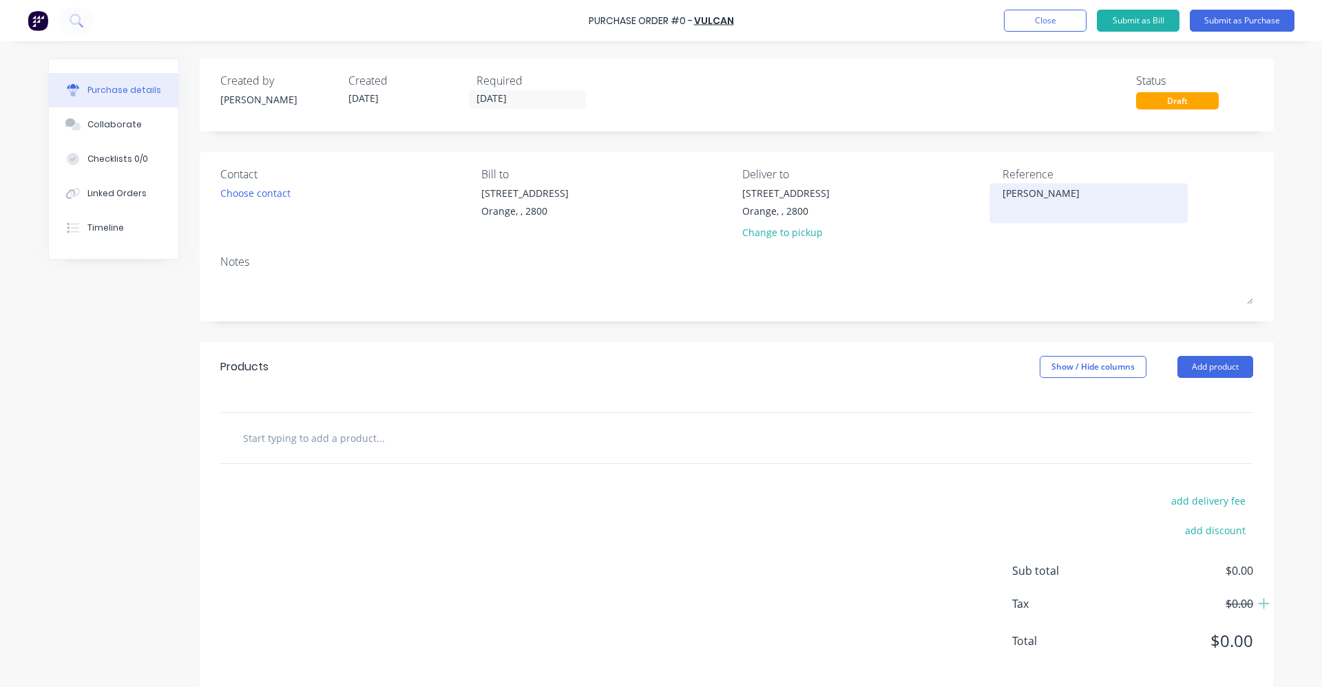
type textarea "x"
click at [1024, 195] on textarea "[PERSON_NAME]" at bounding box center [1088, 201] width 172 height 31
type textarea "[PERSON_NAME]"
type textarea "x"
type textarea "[PERSON_NAME]"
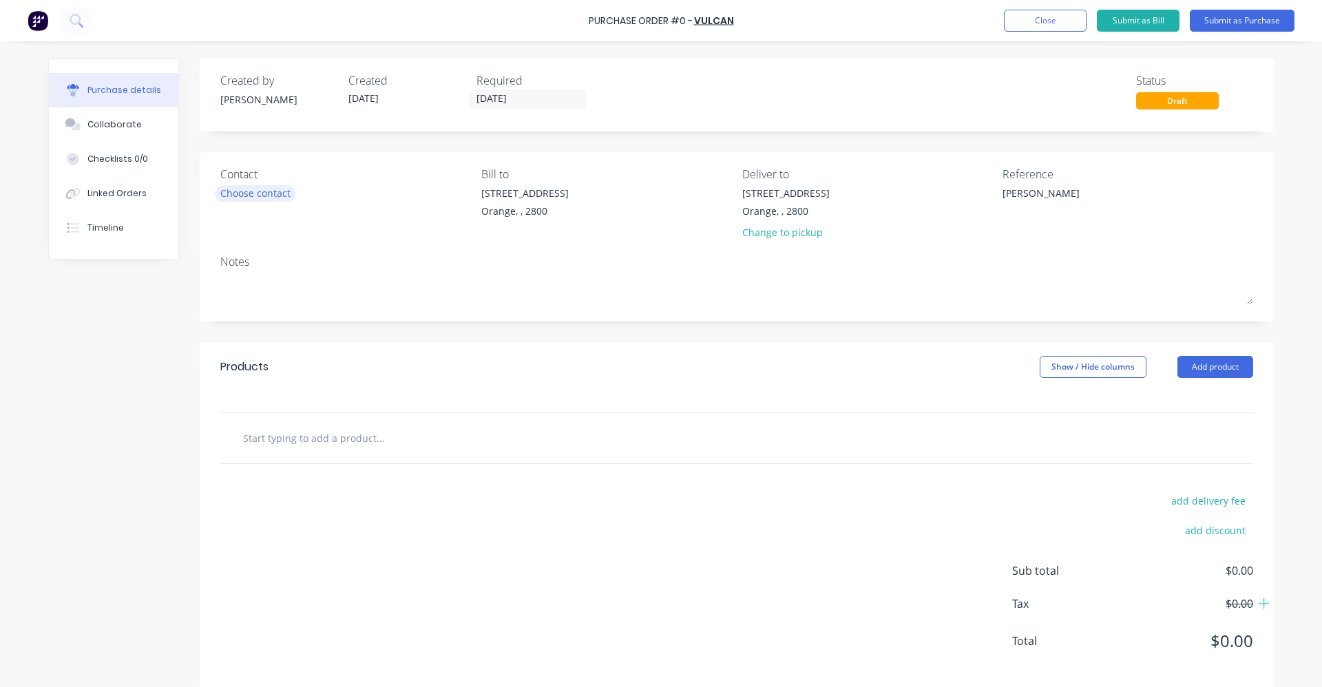
click at [258, 193] on div "Choose contact" at bounding box center [255, 193] width 70 height 14
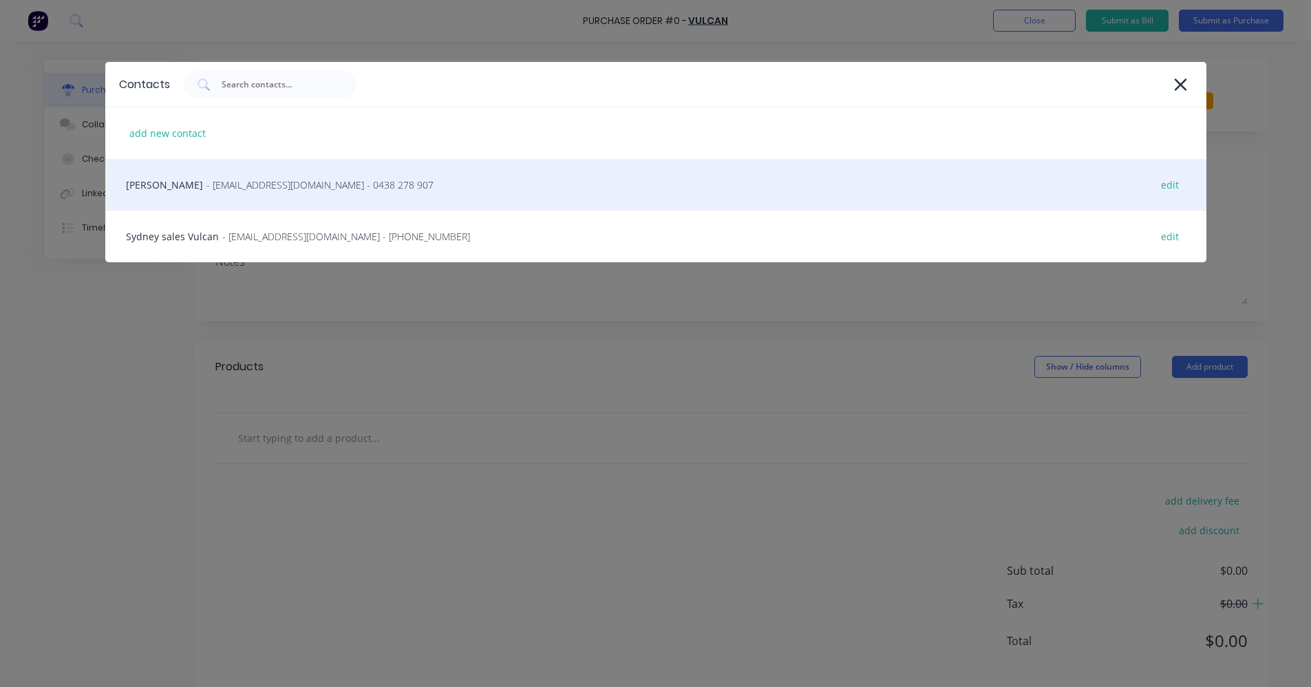
click at [260, 187] on span "- [EMAIL_ADDRESS][DOMAIN_NAME] - 0438 278 907" at bounding box center [319, 185] width 227 height 14
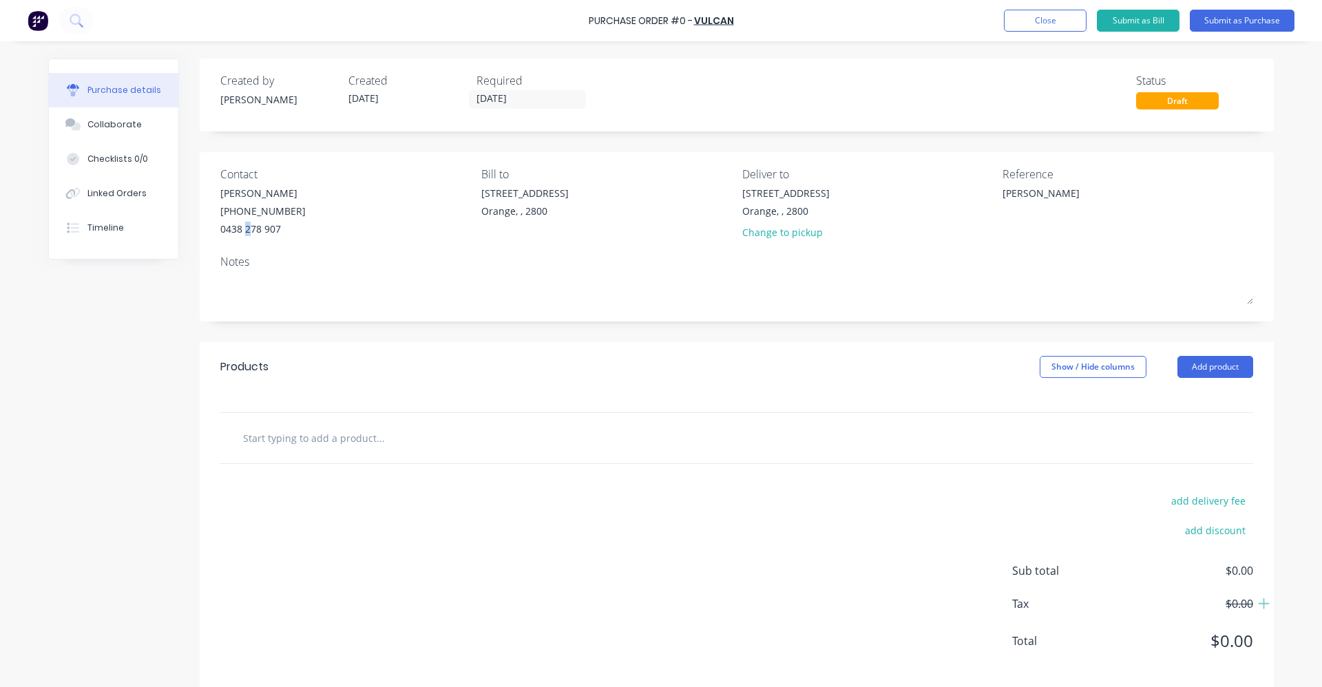
click at [243, 249] on div "Contact [PERSON_NAME] [PHONE_NUMBER] Bill to [STREET_ADDRESS] Deliver to [STREE…" at bounding box center [737, 236] width 1074 height 169
drag, startPoint x: 243, startPoint y: 249, endPoint x: 282, endPoint y: 244, distance: 38.8
click at [282, 244] on div "Contact [PERSON_NAME] [PHONE_NUMBER]" at bounding box center [345, 206] width 251 height 81
click at [297, 211] on div "[PERSON_NAME] [PHONE_NUMBER]" at bounding box center [345, 211] width 251 height 50
click at [248, 171] on div "Contact" at bounding box center [345, 174] width 251 height 17
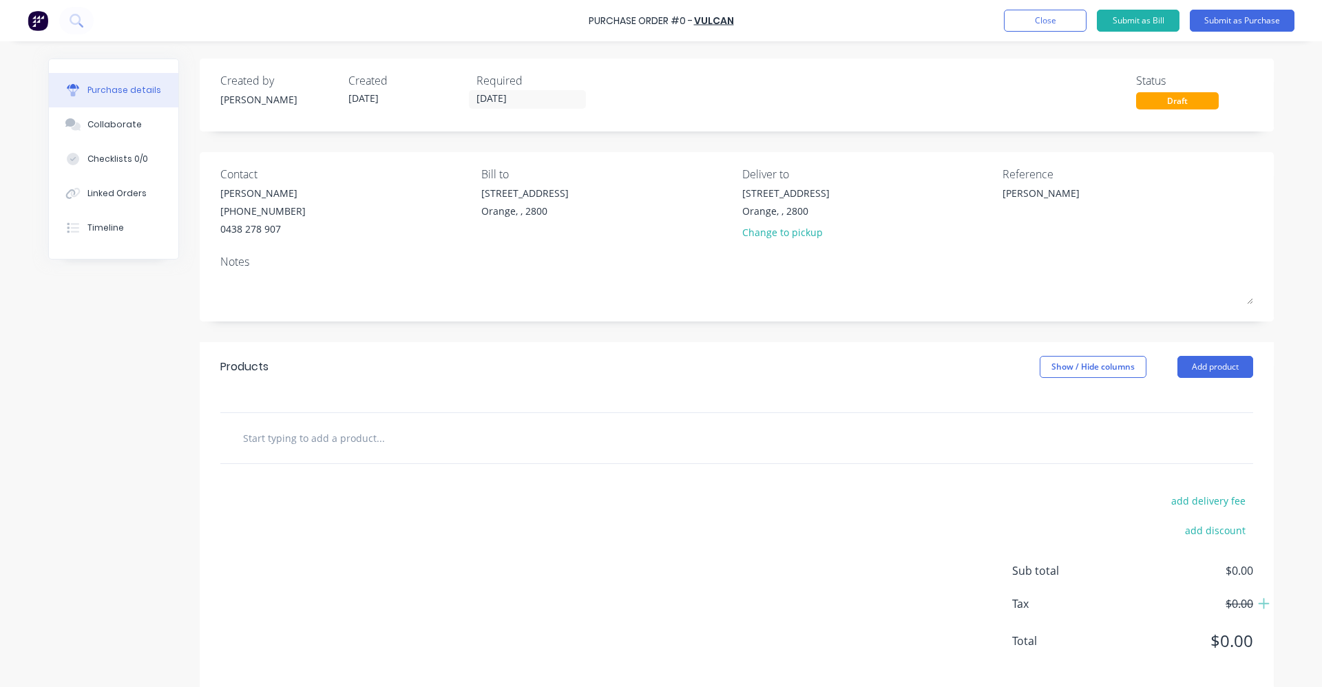
click at [238, 171] on div "Contact" at bounding box center [345, 174] width 251 height 17
click at [85, 352] on div "Created by [PERSON_NAME] Created [DATE] Required [DATE] Status Draft Contact [P…" at bounding box center [660, 375] width 1225 height 632
drag, startPoint x: 295, startPoint y: 173, endPoint x: 295, endPoint y: 186, distance: 13.1
click at [295, 173] on div "Contact" at bounding box center [345, 174] width 251 height 17
click at [297, 193] on div "[PERSON_NAME] [PHONE_NUMBER]" at bounding box center [345, 211] width 251 height 50
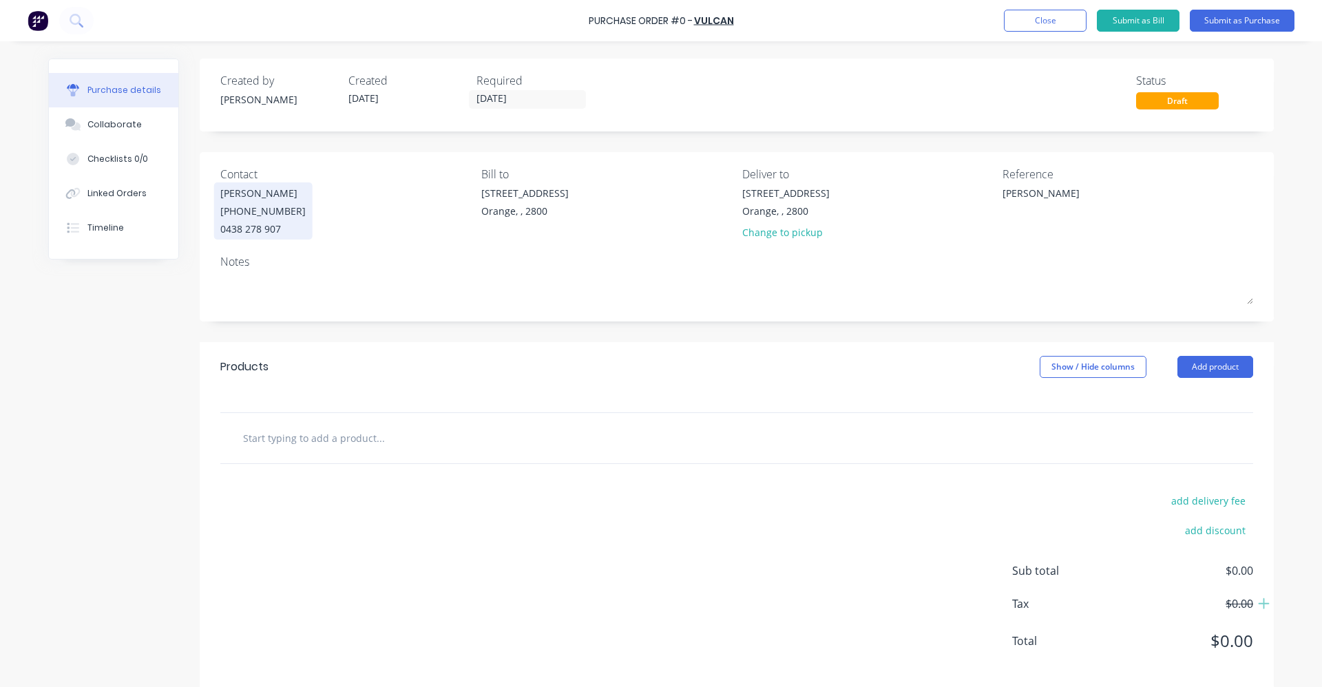
click at [287, 207] on div "[PERSON_NAME] [PHONE_NUMBER]" at bounding box center [262, 211] width 85 height 50
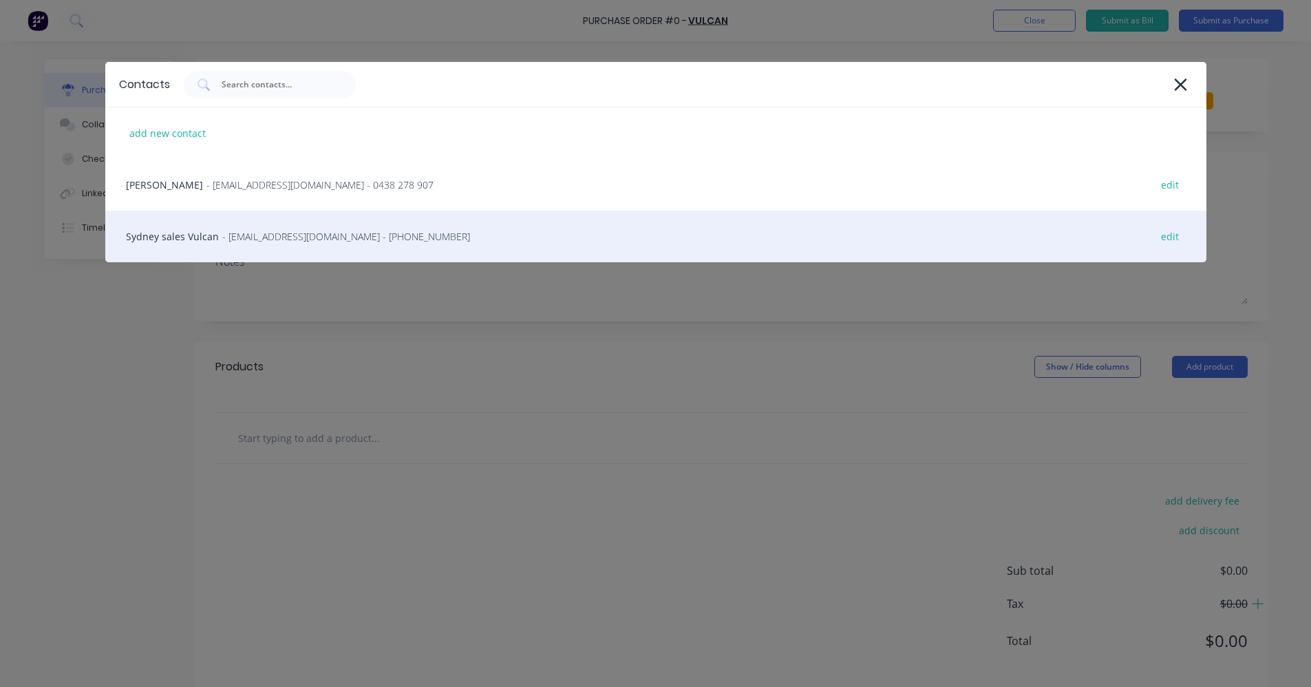
click at [253, 235] on span "- [EMAIL_ADDRESS][DOMAIN_NAME] - [PHONE_NUMBER]" at bounding box center [346, 236] width 248 height 14
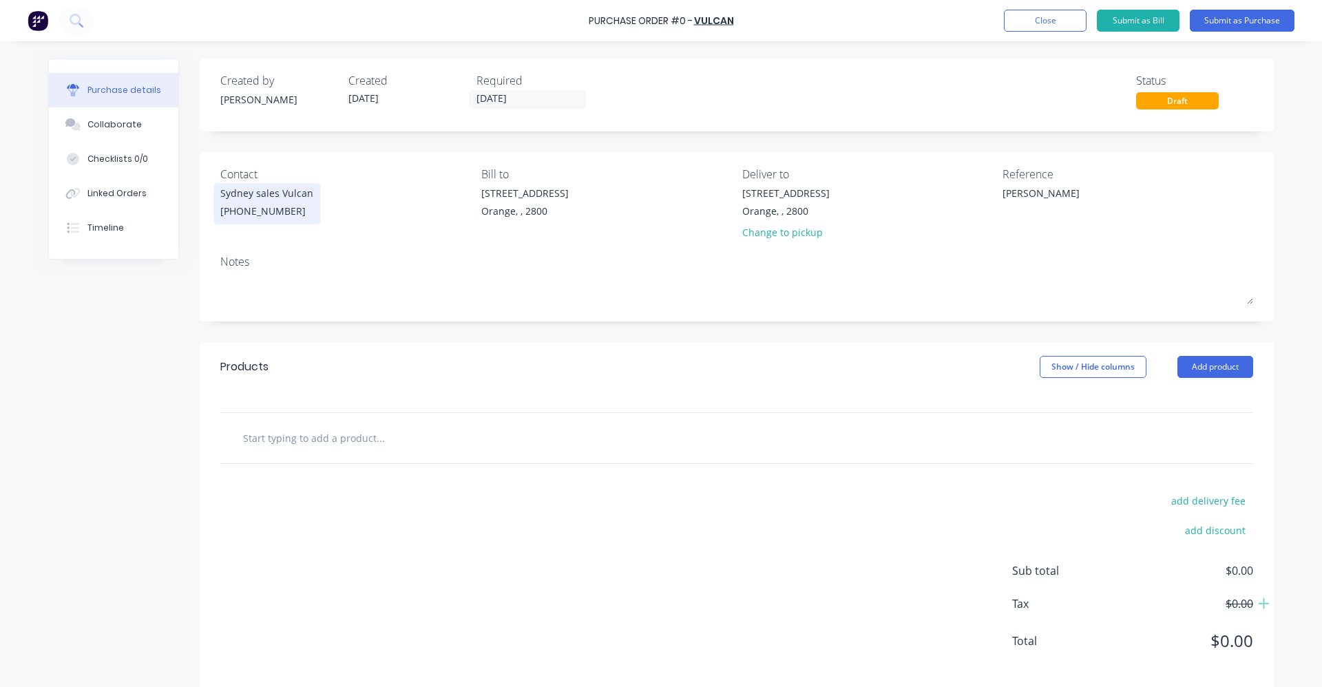
click at [298, 190] on div "Sydney sales Vulcan" at bounding box center [266, 193] width 93 height 14
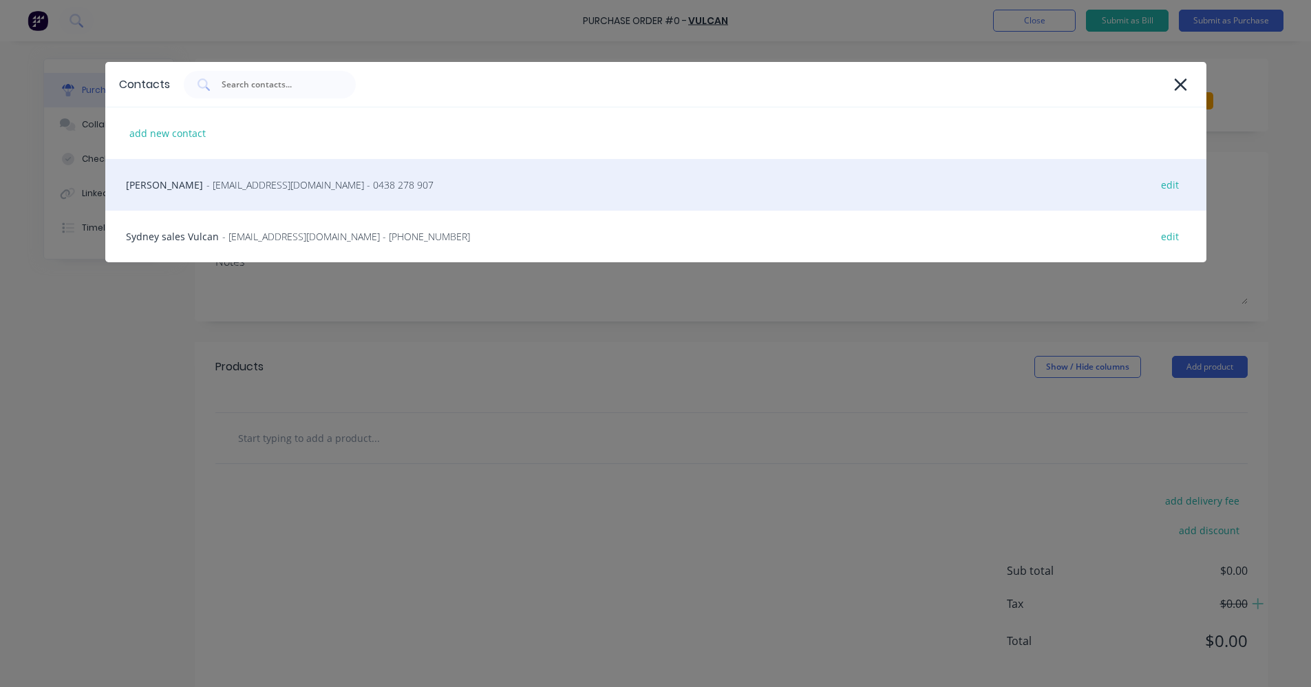
click at [398, 191] on div "[PERSON_NAME] - [EMAIL_ADDRESS][DOMAIN_NAME] - 0438 278 907 edit" at bounding box center [655, 185] width 1101 height 52
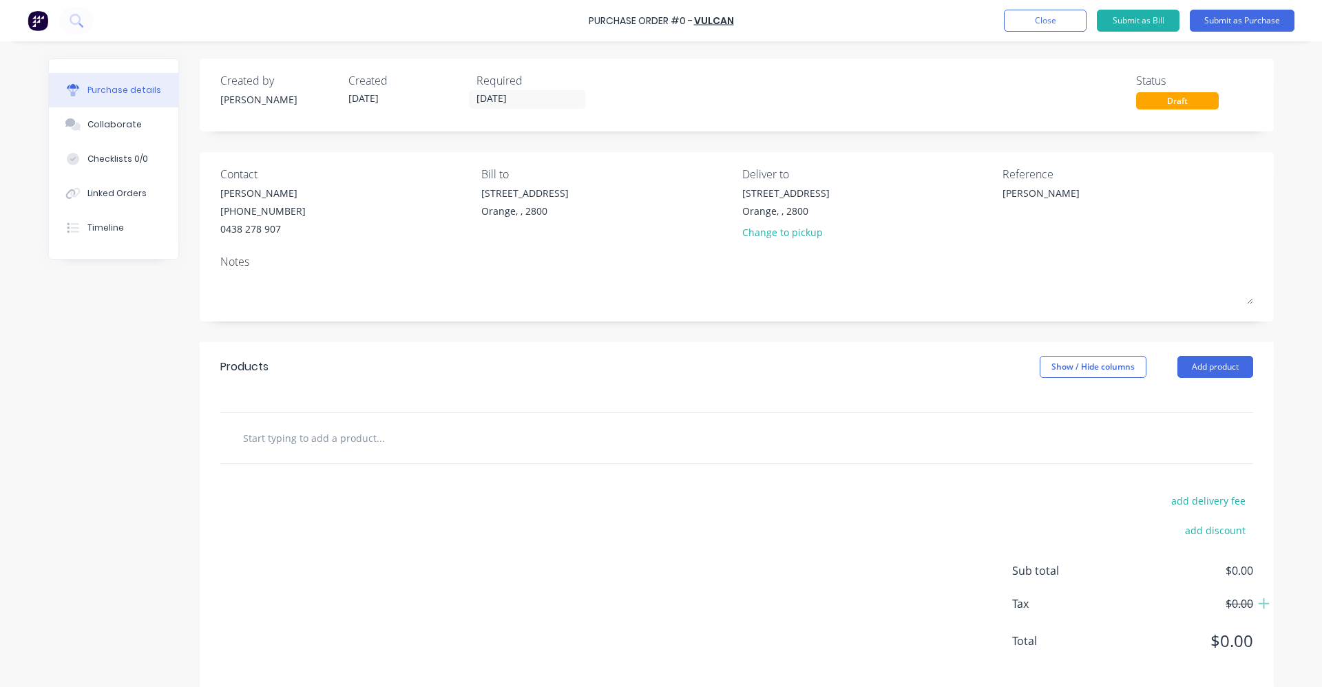
click at [92, 421] on div "Created by [PERSON_NAME] Created [DATE] Required [DATE] Status Draft Contact [P…" at bounding box center [660, 375] width 1225 height 632
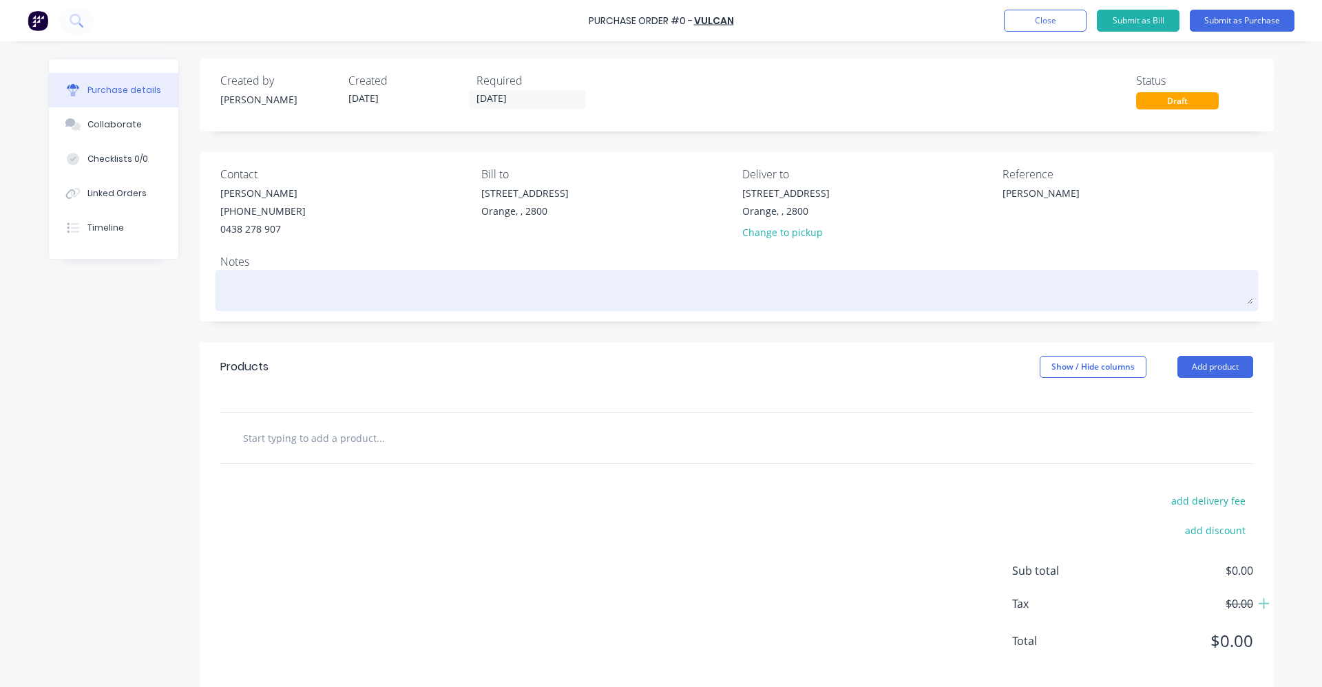
click at [253, 283] on textarea at bounding box center [736, 288] width 1032 height 31
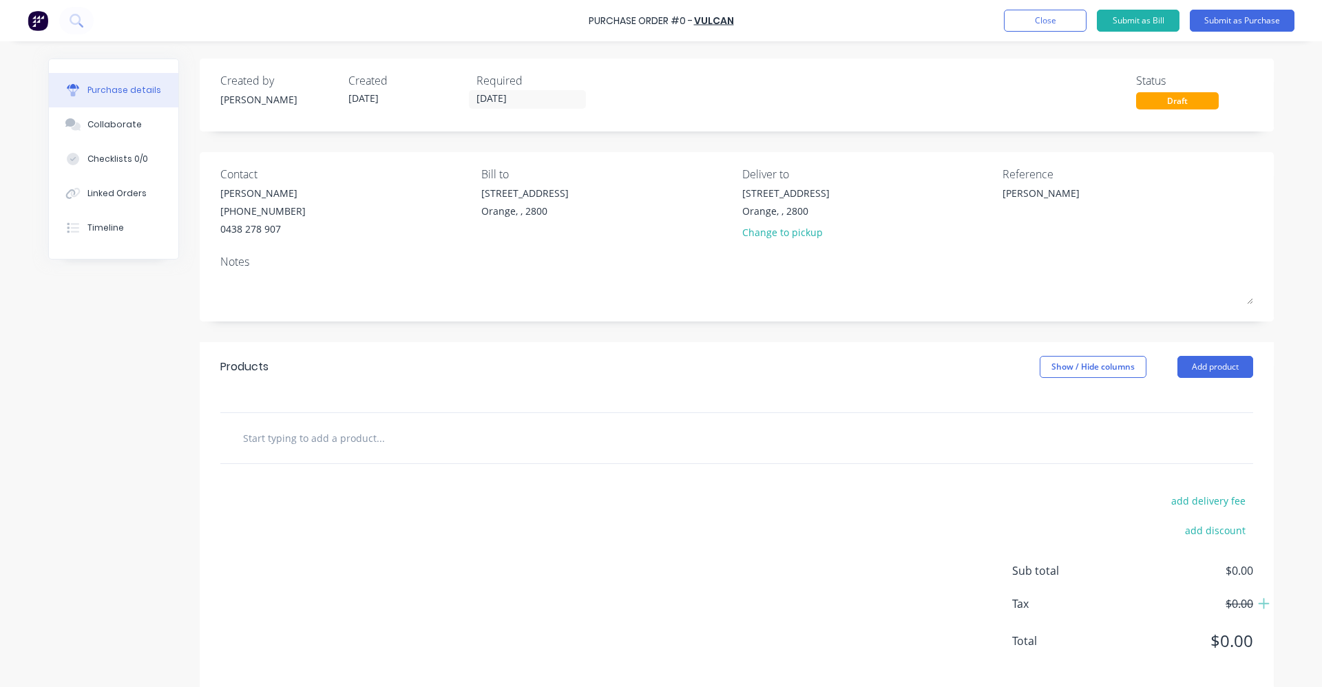
click at [131, 353] on div "Created by [PERSON_NAME] Created [DATE] Required [DATE] Status Draft Contact [P…" at bounding box center [660, 375] width 1225 height 632
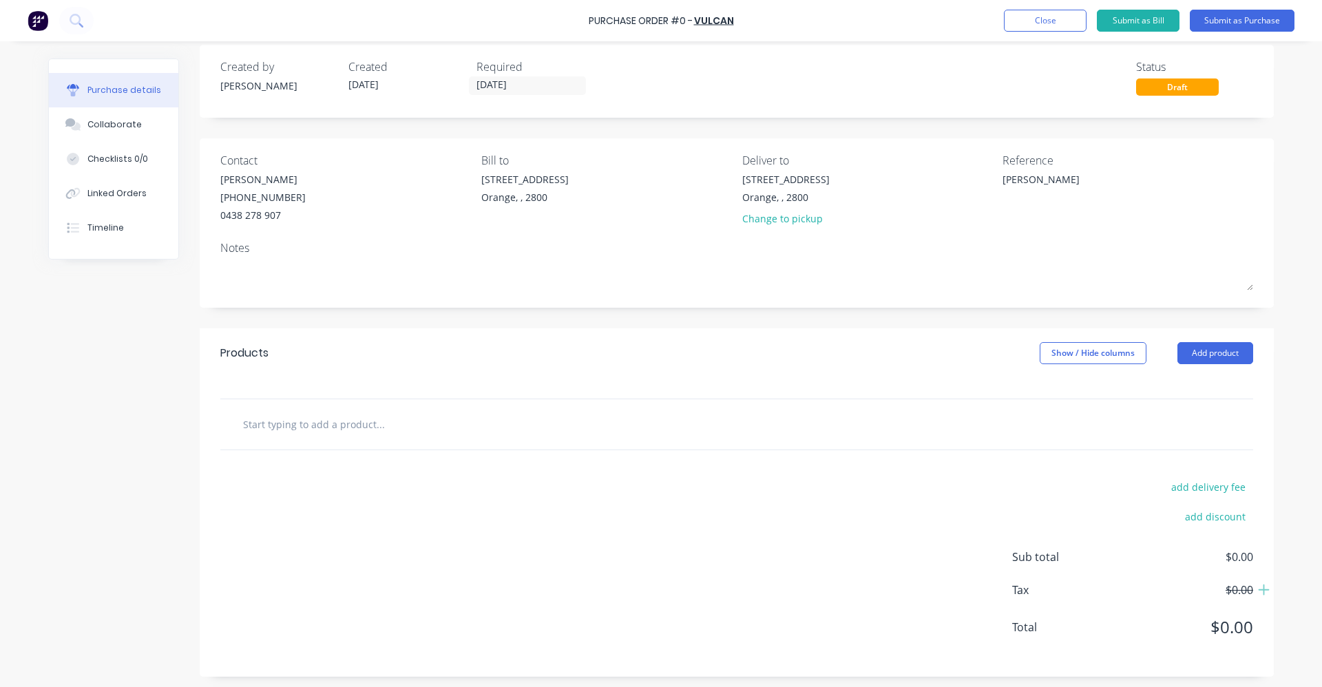
scroll to position [17, 0]
click at [337, 422] on input "text" at bounding box center [379, 421] width 275 height 28
type textarea "x"
type input "1"
type textarea "x"
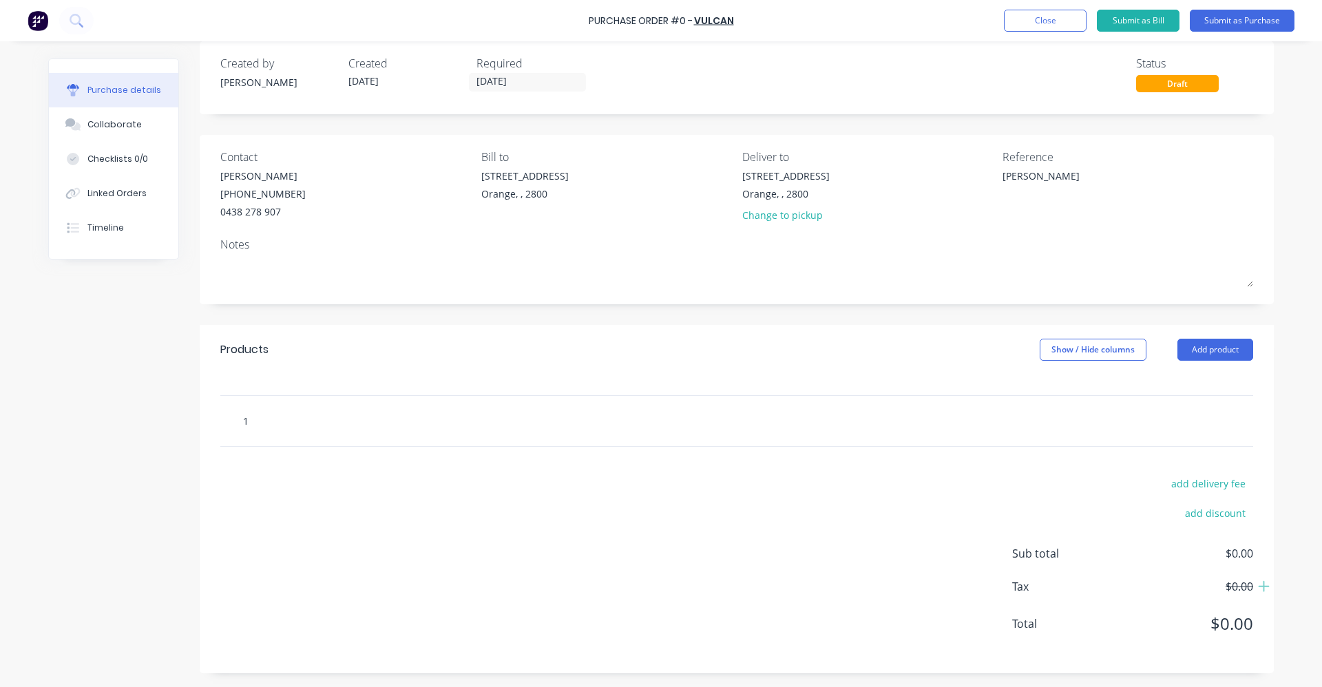
type input "13"
type textarea "x"
type input "130"
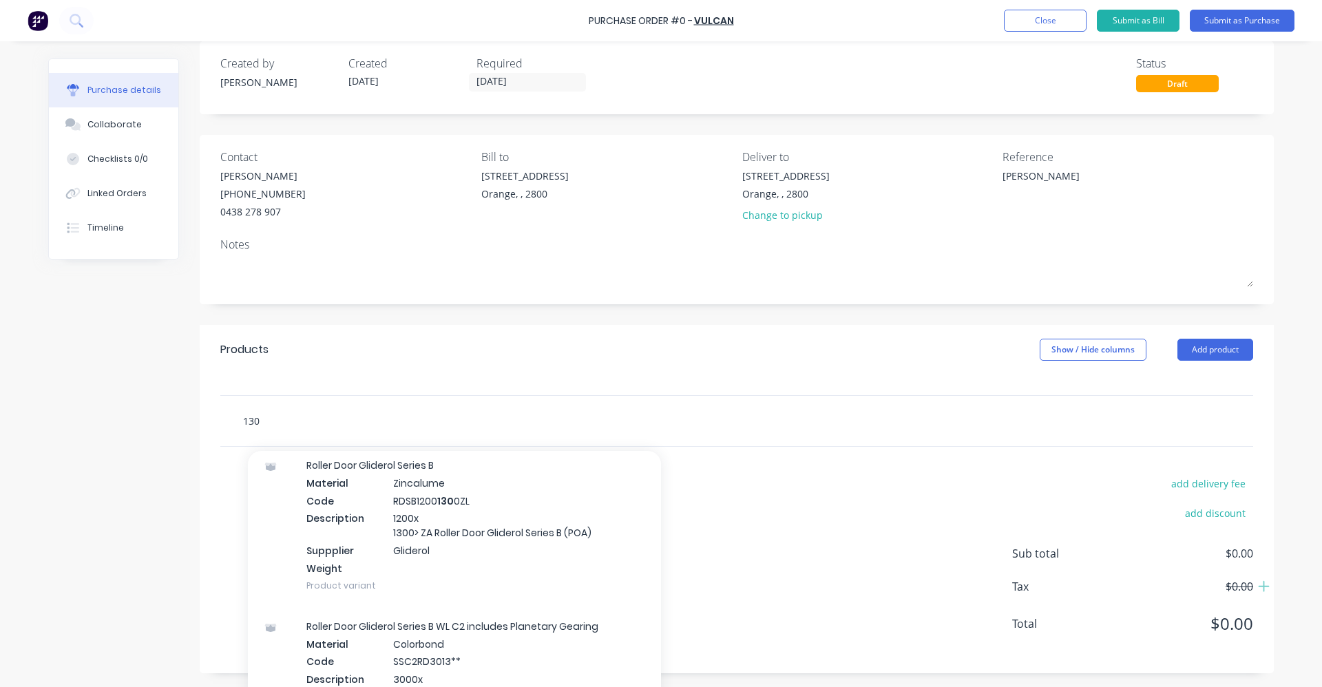
scroll to position [0, 0]
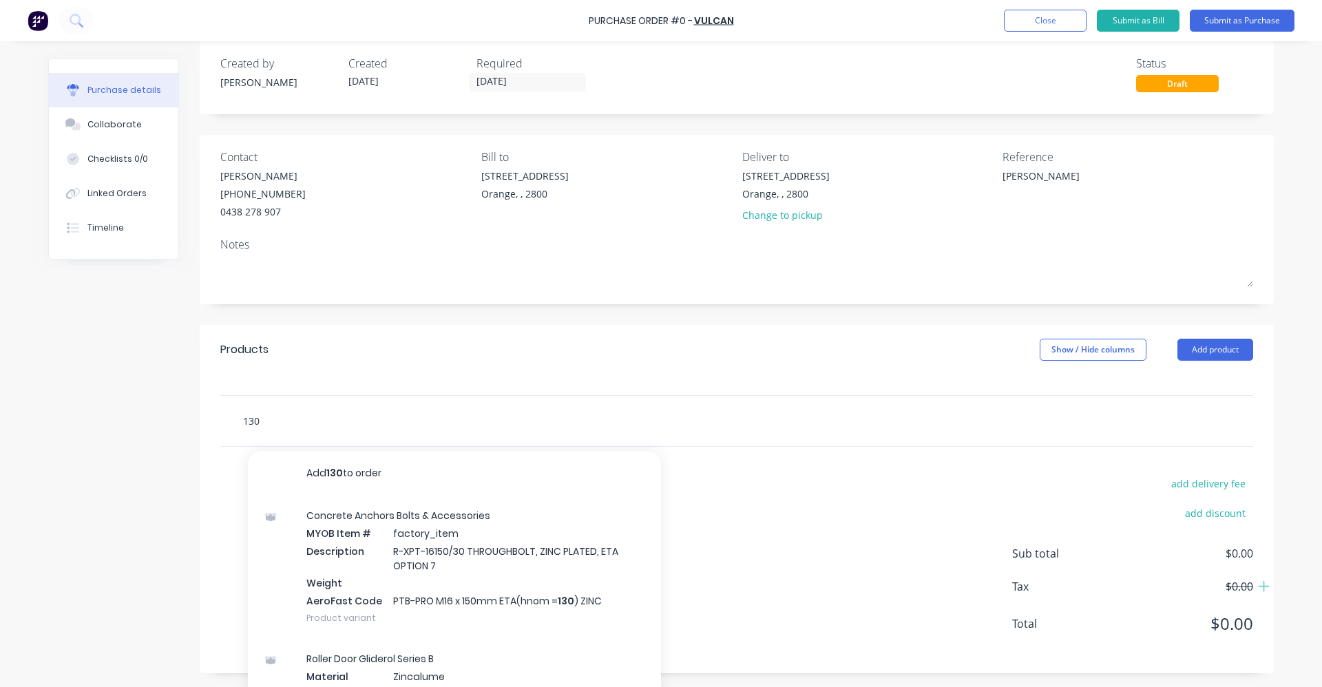
type textarea "x"
type input "130-"
type textarea "x"
type input "130-1"
type textarea "x"
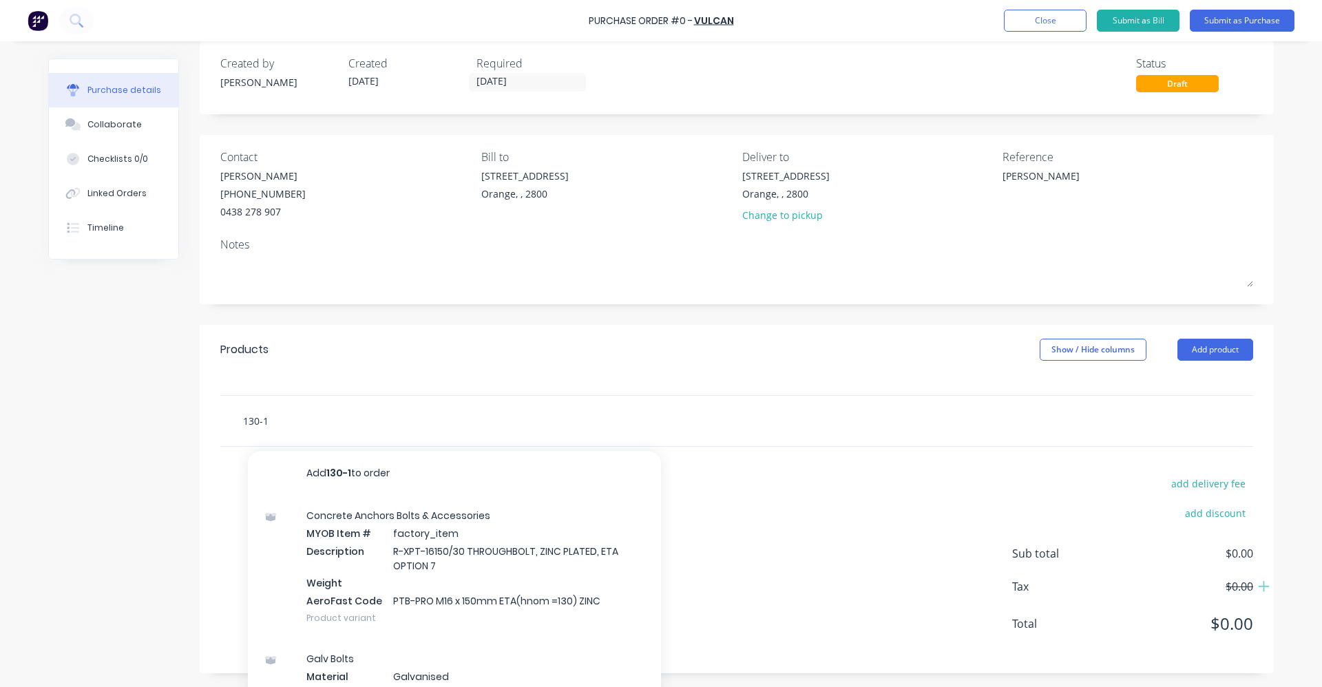
type input "130-16"
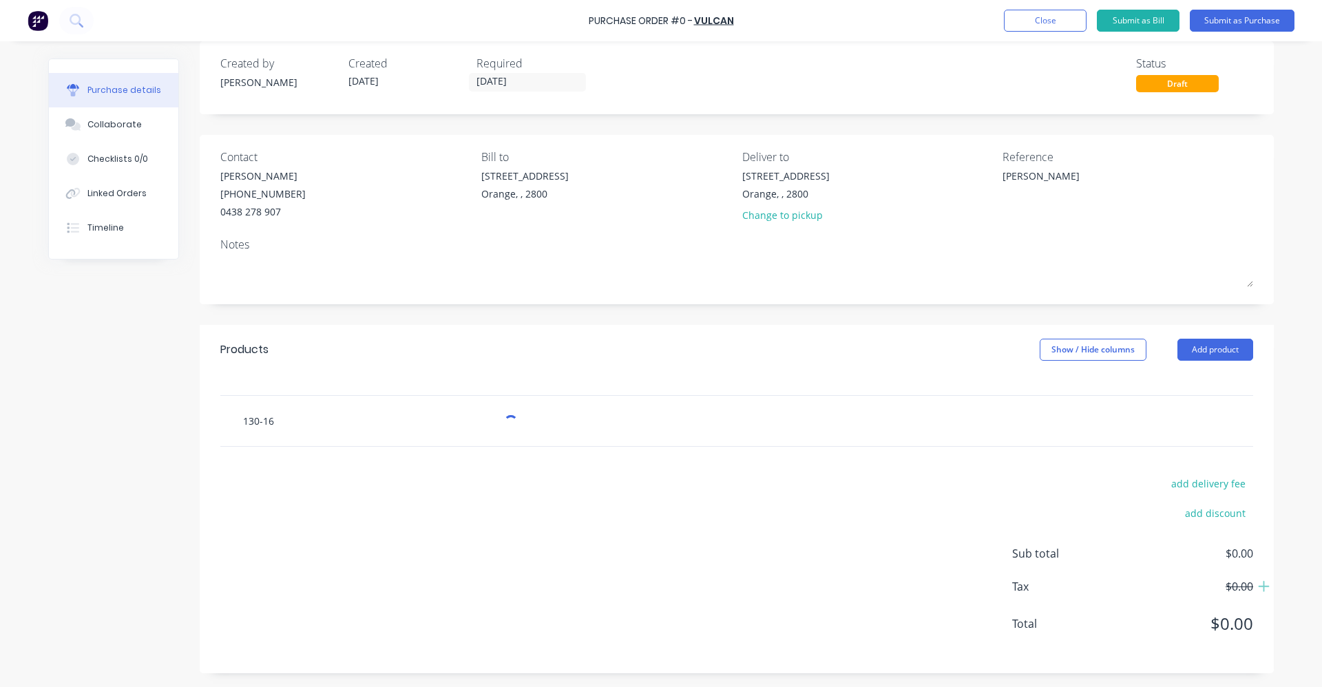
type textarea "x"
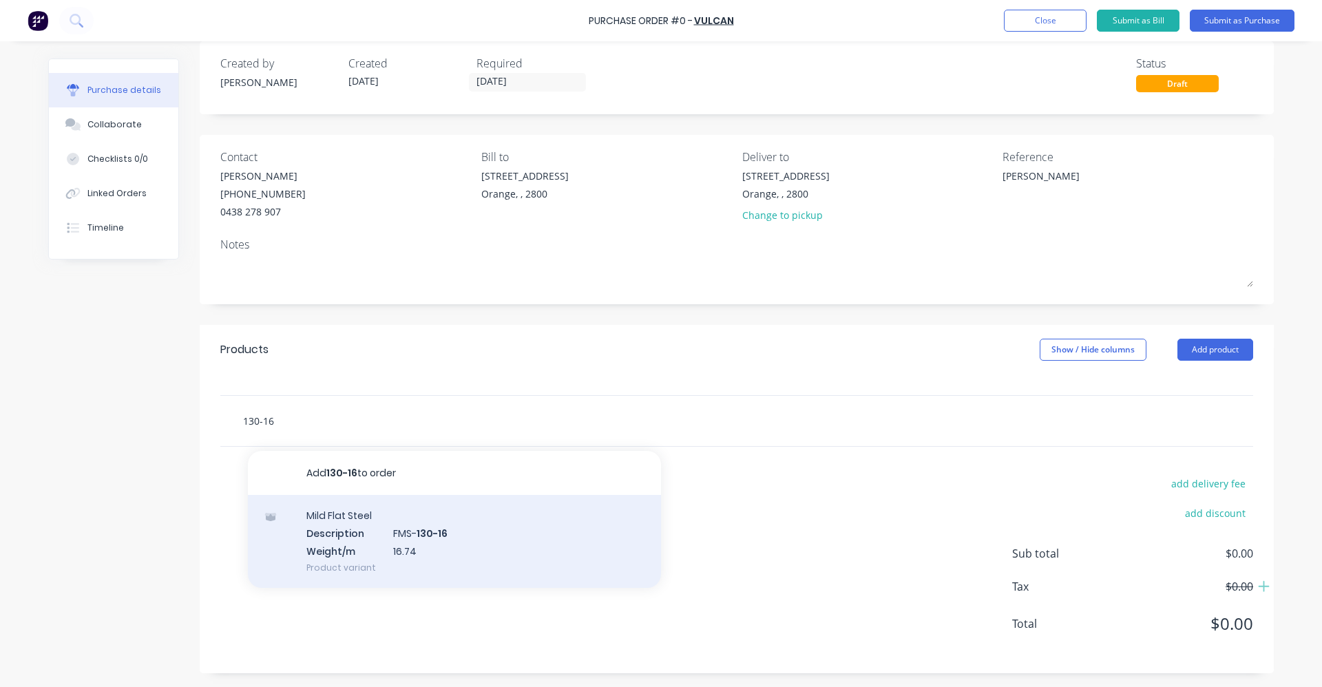
type input "130-16"
click at [398, 536] on div "Mild Flat Steel Description FMS- 130-16 Weight/m 16.74 Product variant" at bounding box center [454, 541] width 413 height 93
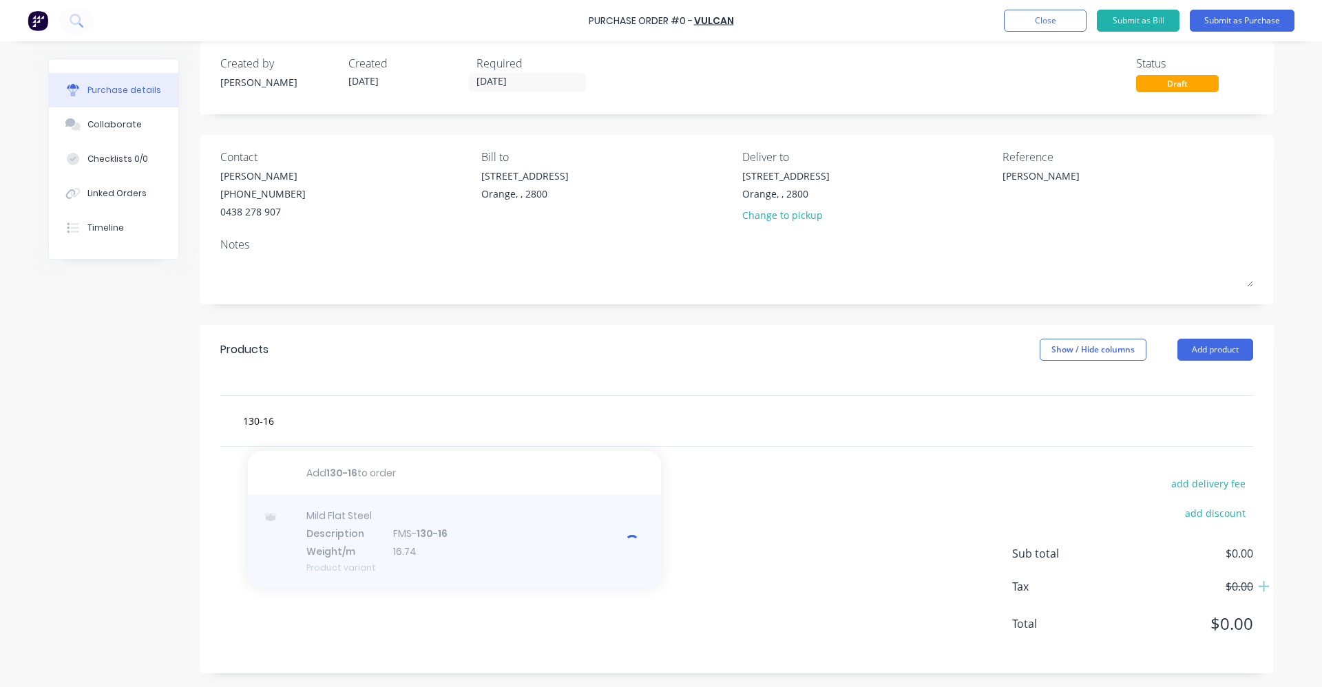
type textarea "x"
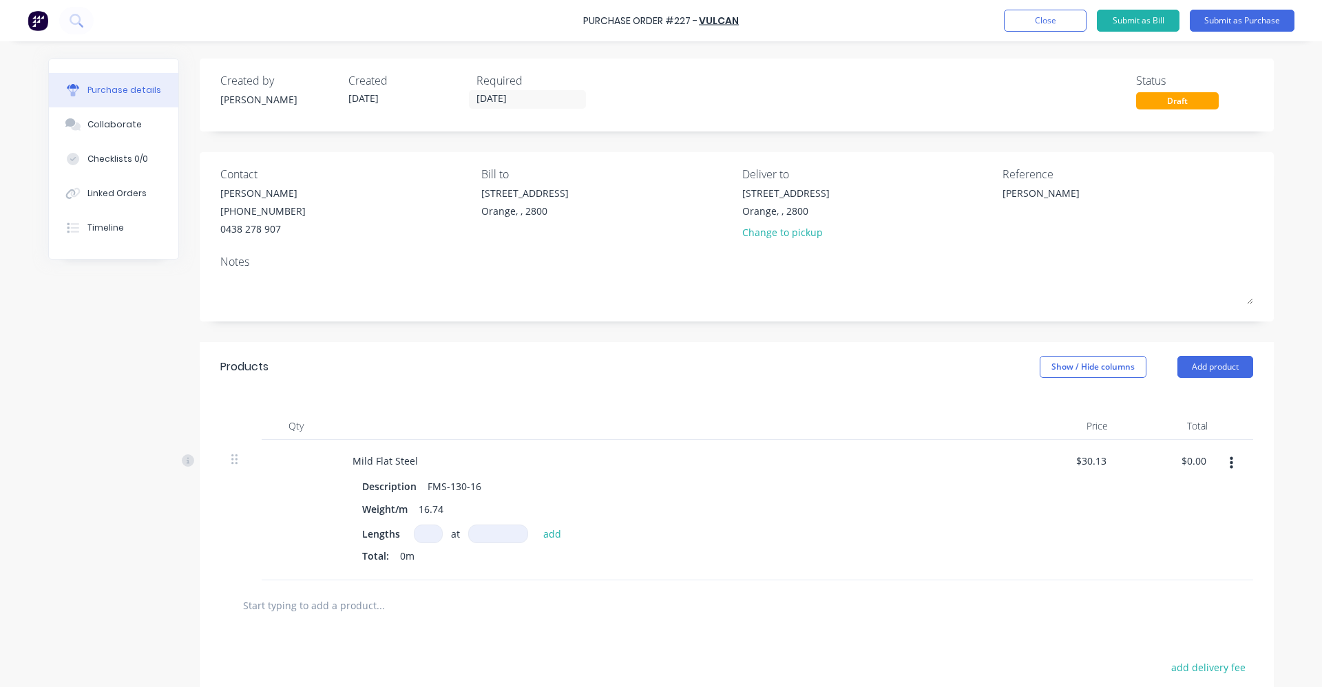
click at [418, 533] on input at bounding box center [428, 533] width 29 height 19
type textarea "x"
type input "2"
type textarea "x"
type input "2"
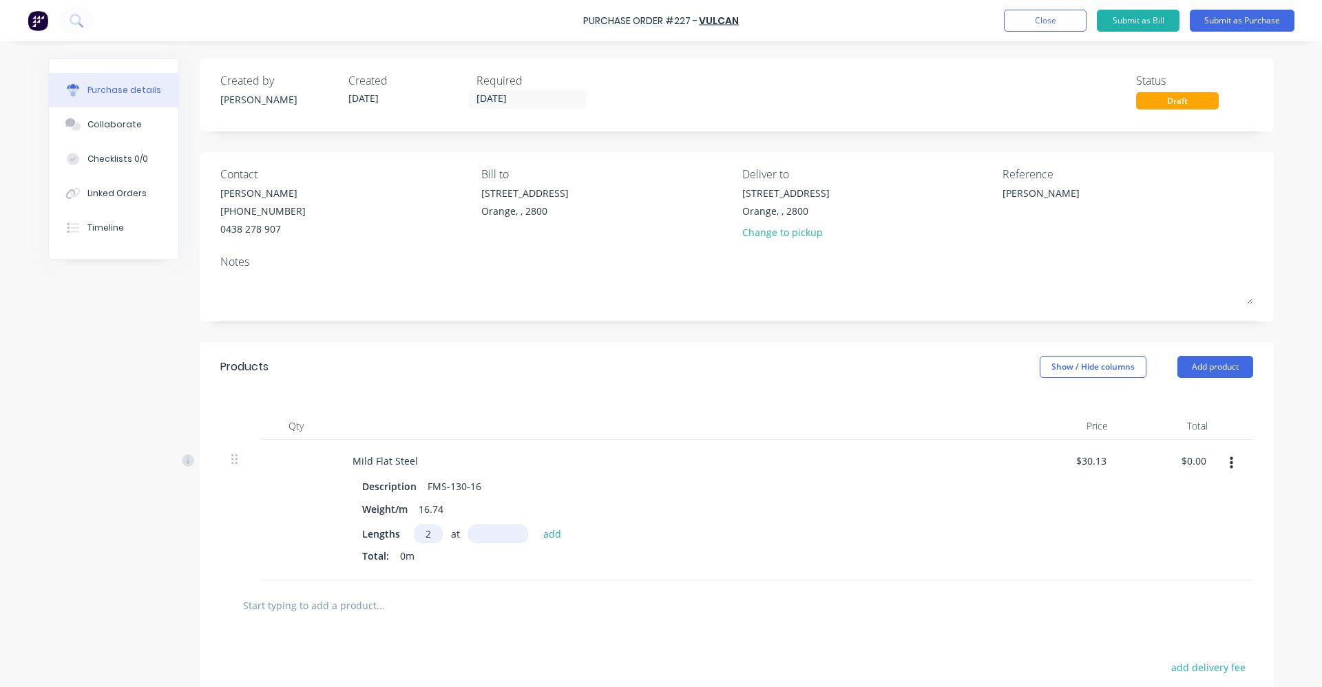
click at [495, 533] on input at bounding box center [498, 533] width 60 height 19
type textarea "x"
type input "6"
type textarea "x"
type input "60"
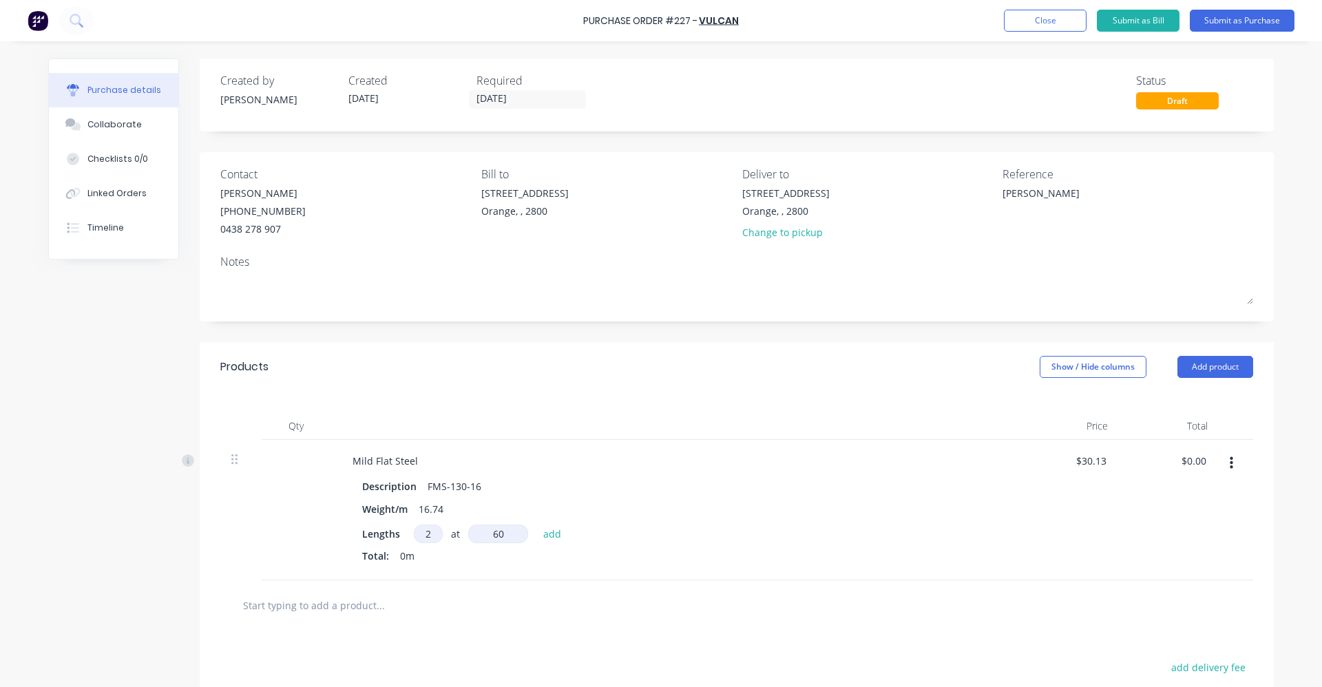
type textarea "x"
type input "600"
type textarea "x"
type input "6000"
type textarea "x"
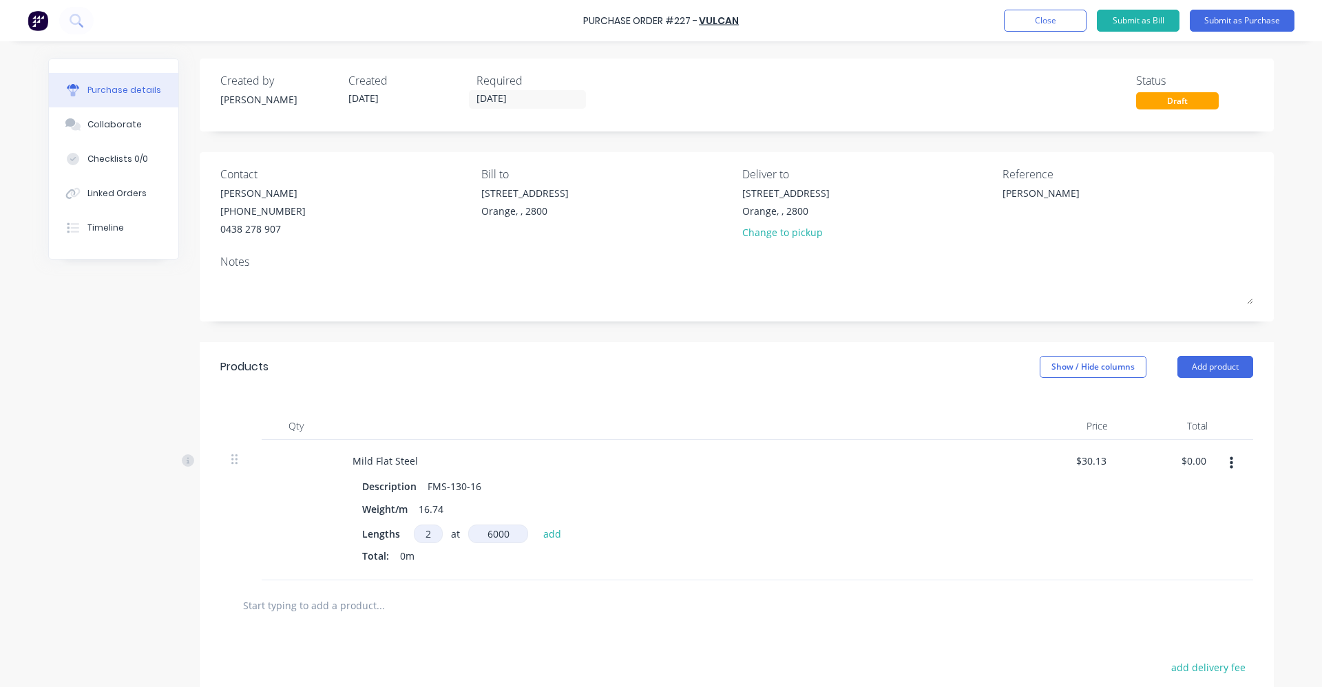
type input "6000mm"
click at [281, 508] on div at bounding box center [296, 510] width 69 height 140
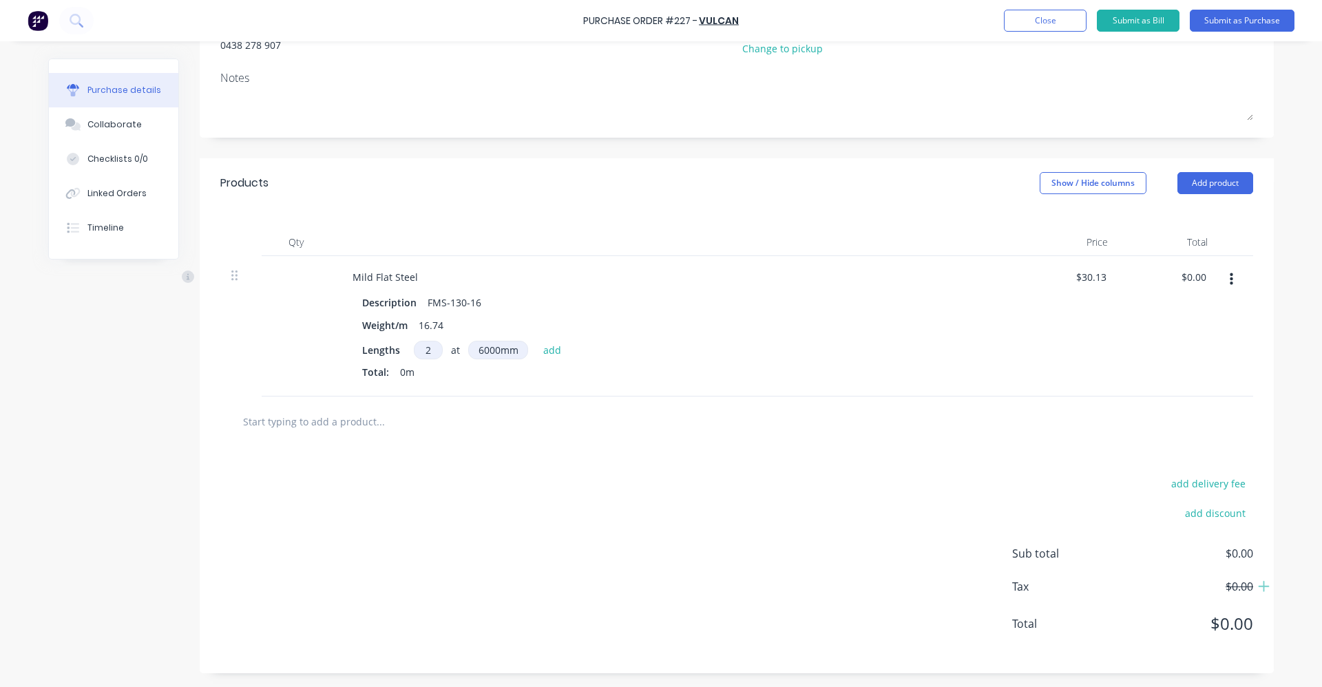
scroll to position [115, 0]
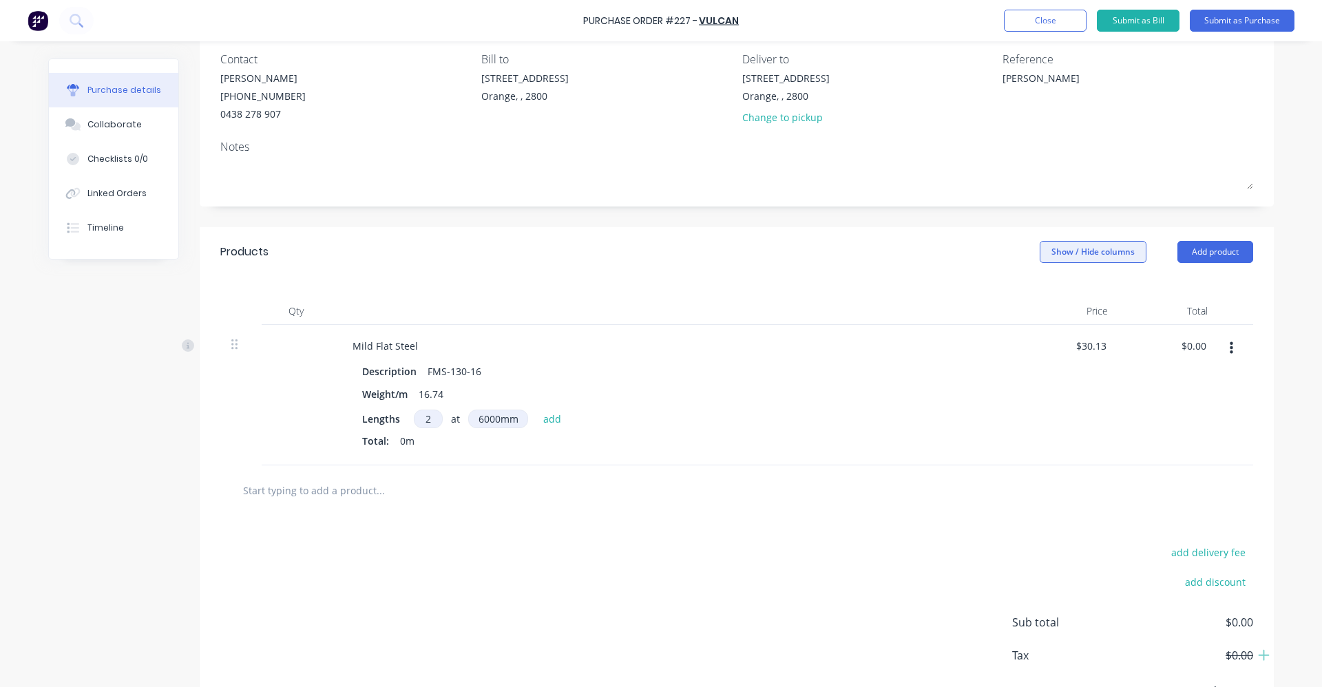
click at [1085, 253] on button "Show / Hide columns" at bounding box center [1092, 252] width 107 height 22
click at [891, 289] on div "Qty Price Total Mild Flat Steel Description FMS-130-16 Weight/m 16.74 Lengths 2…" at bounding box center [737, 371] width 1074 height 189
drag, startPoint x: 216, startPoint y: 248, endPoint x: 351, endPoint y: 264, distance: 135.8
click at [351, 264] on div "Products Show / Hide columns Add product" at bounding box center [737, 252] width 1074 height 50
click at [653, 243] on div "Products Show / Hide columns Add product" at bounding box center [737, 252] width 1074 height 50
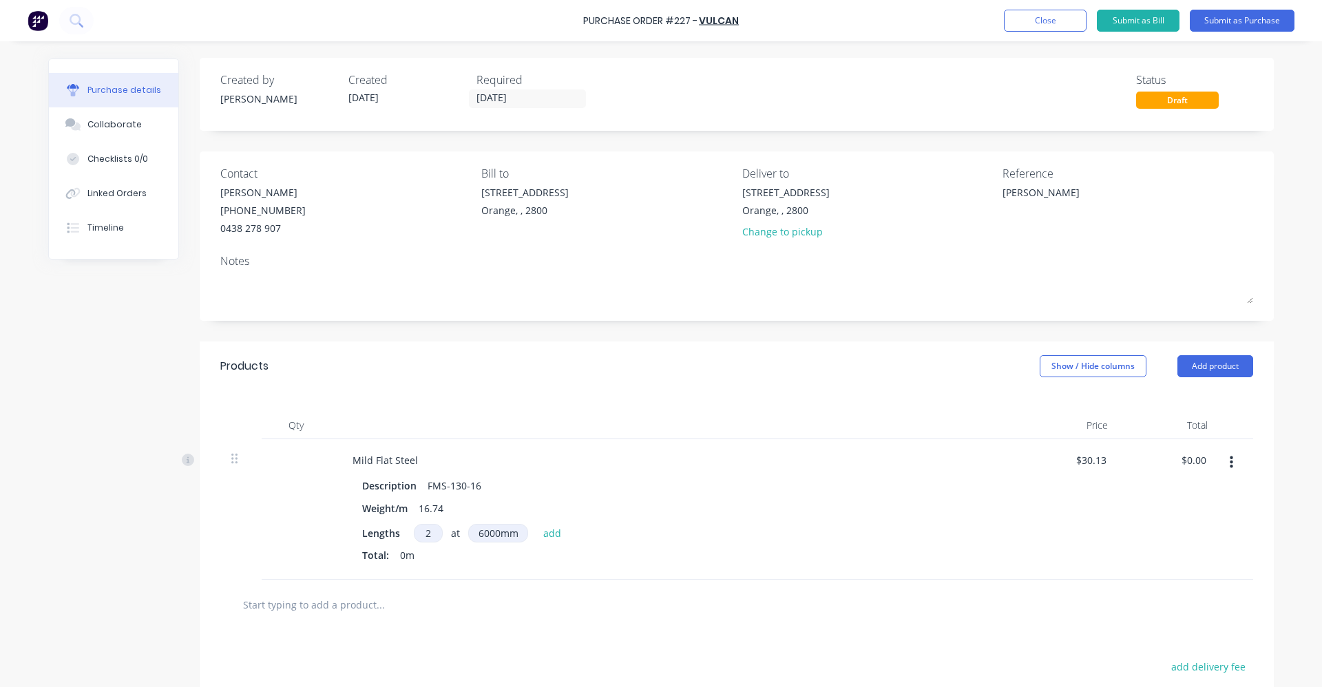
scroll to position [0, 0]
click at [1229, 463] on icon "button" at bounding box center [1230, 463] width 3 height 12
click at [1147, 496] on button "Edit" at bounding box center [1188, 500] width 117 height 28
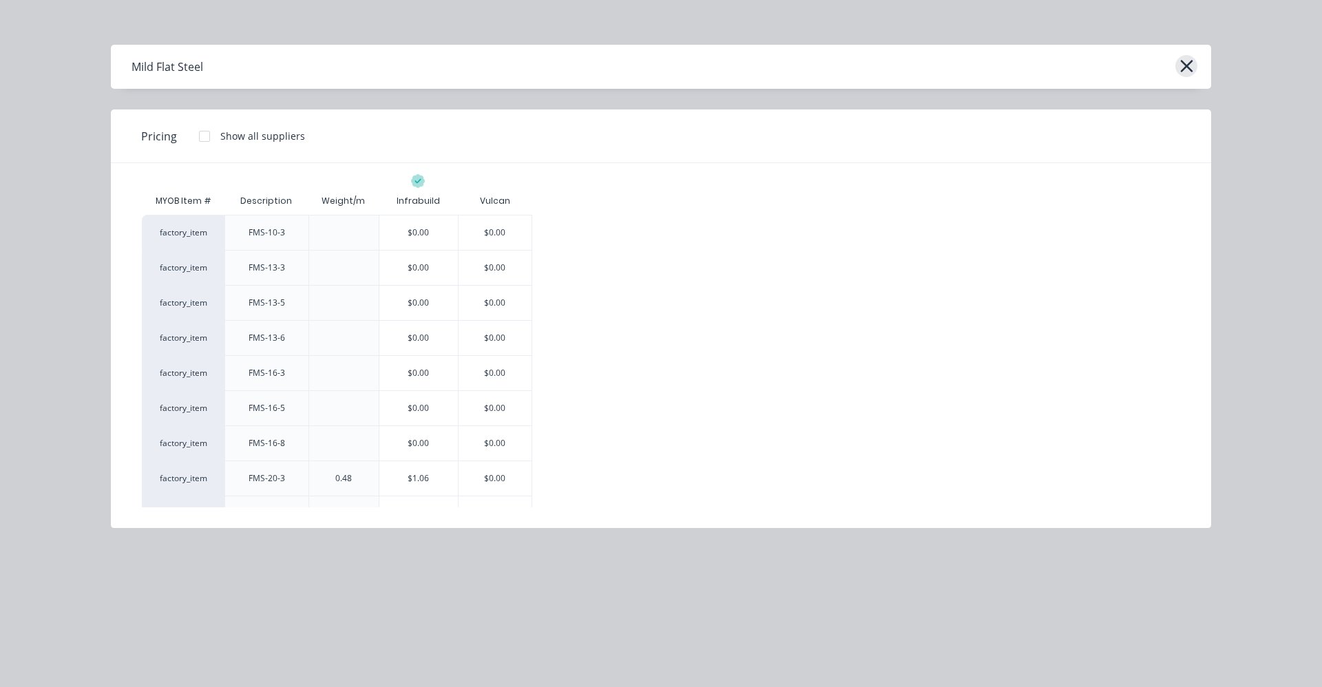
click at [1191, 62] on icon "button" at bounding box center [1186, 65] width 14 height 19
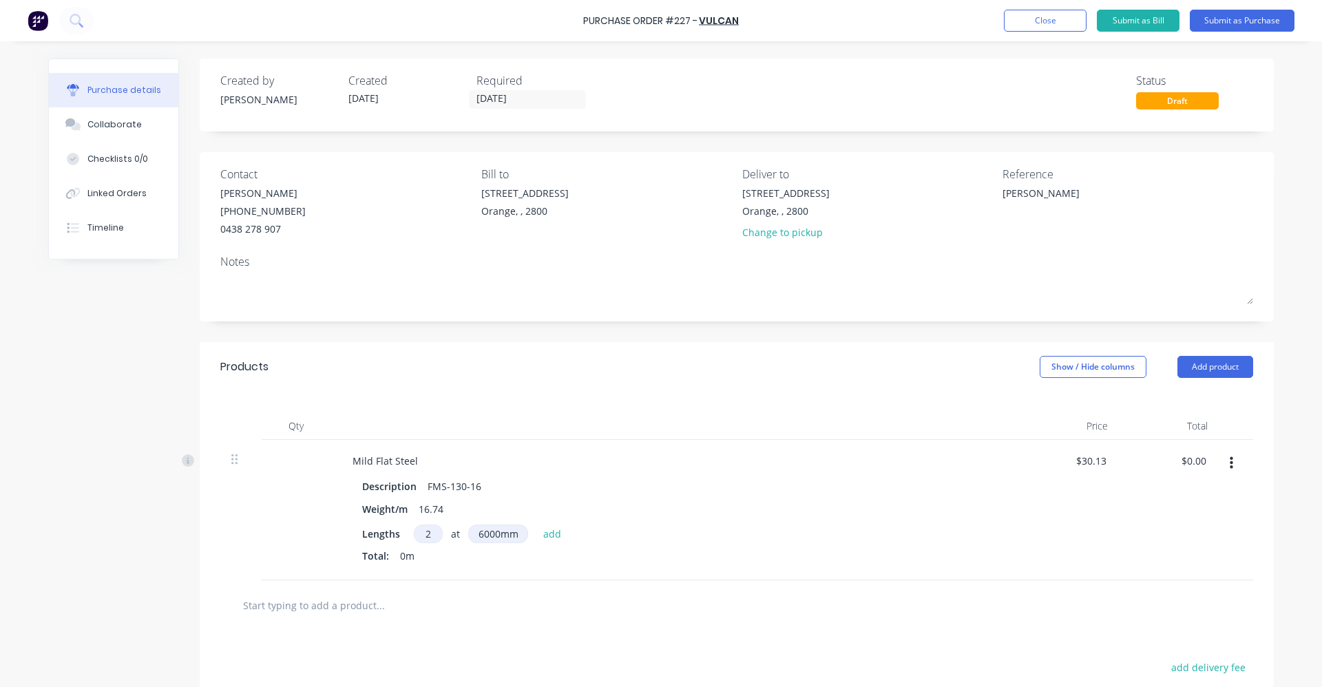
click at [710, 374] on div "Products Show / Hide columns Add product" at bounding box center [737, 367] width 1074 height 50
click at [1214, 363] on button "Add product" at bounding box center [1215, 367] width 76 height 22
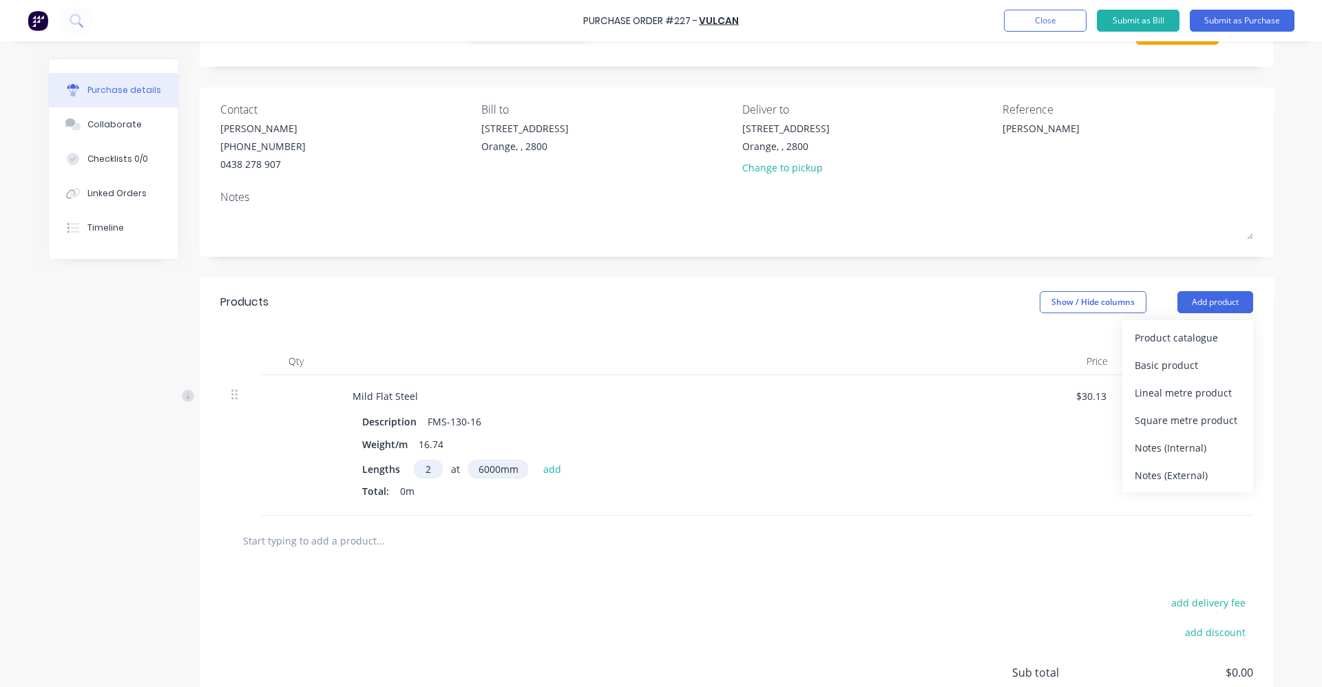
scroll to position [46, 0]
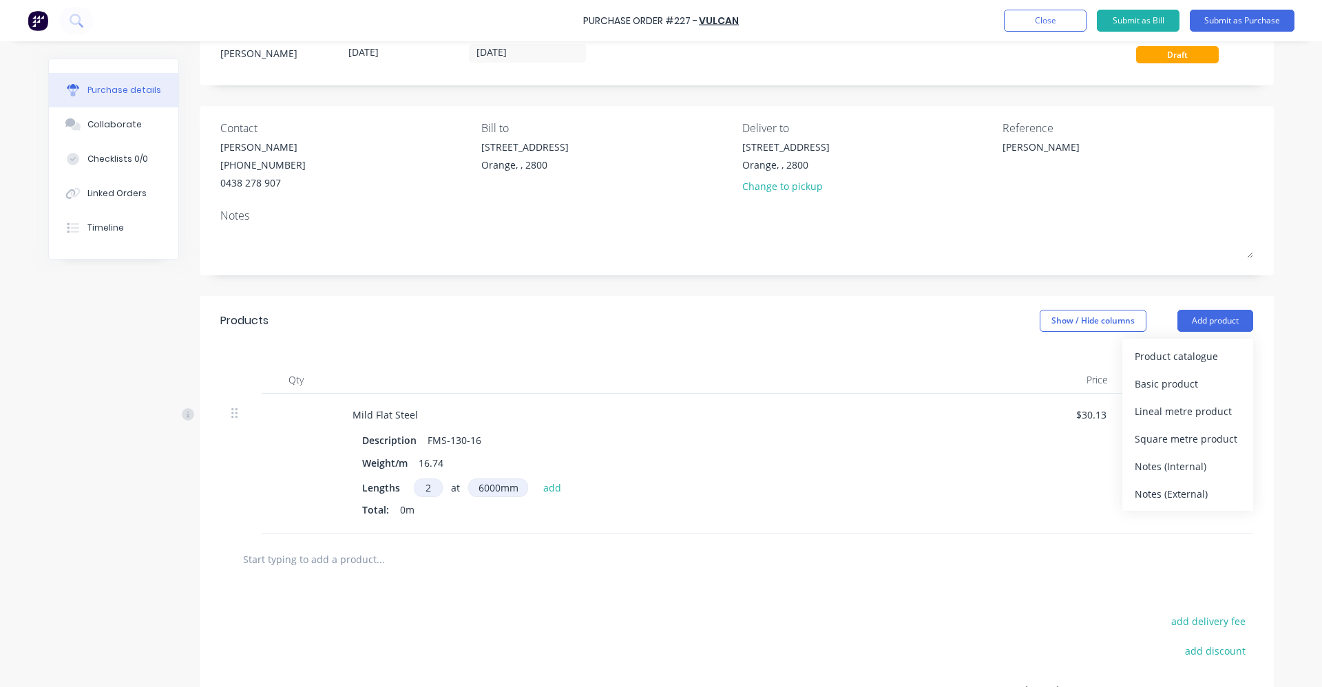
click at [873, 340] on div "Products Show / Hide columns Add product Product catalogue Basic product Lineal…" at bounding box center [737, 321] width 1074 height 50
drag, startPoint x: 369, startPoint y: 559, endPoint x: 256, endPoint y: 558, distance: 112.9
click at [256, 558] on input "text" at bounding box center [379, 559] width 275 height 28
drag, startPoint x: 237, startPoint y: 560, endPoint x: 425, endPoint y: 570, distance: 188.2
click at [425, 570] on input "text" at bounding box center [379, 559] width 275 height 28
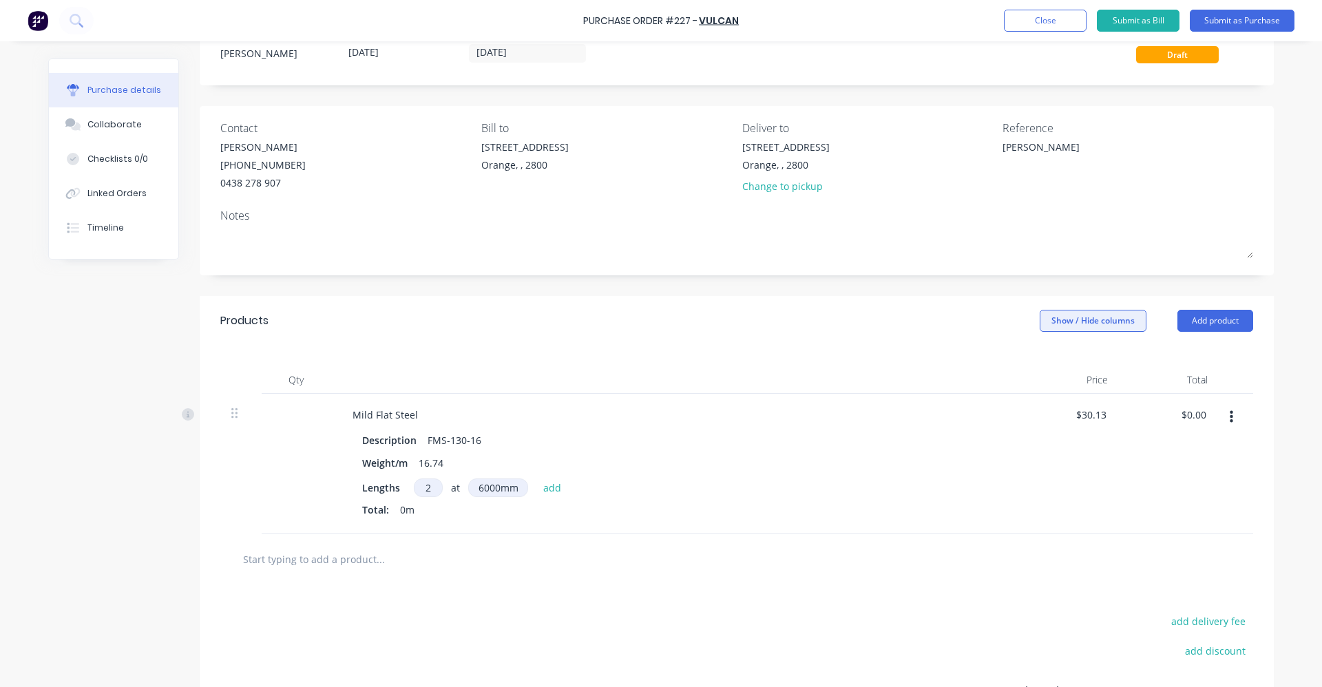
click at [1092, 317] on button "Show / Hide columns" at bounding box center [1092, 321] width 107 height 22
click at [916, 337] on div "Products Show / Hide columns Add product" at bounding box center [737, 321] width 1074 height 50
click at [1090, 310] on button "Show / Hide columns" at bounding box center [1092, 321] width 107 height 22
click at [900, 342] on div "Products Show / Hide columns Add product" at bounding box center [737, 321] width 1074 height 50
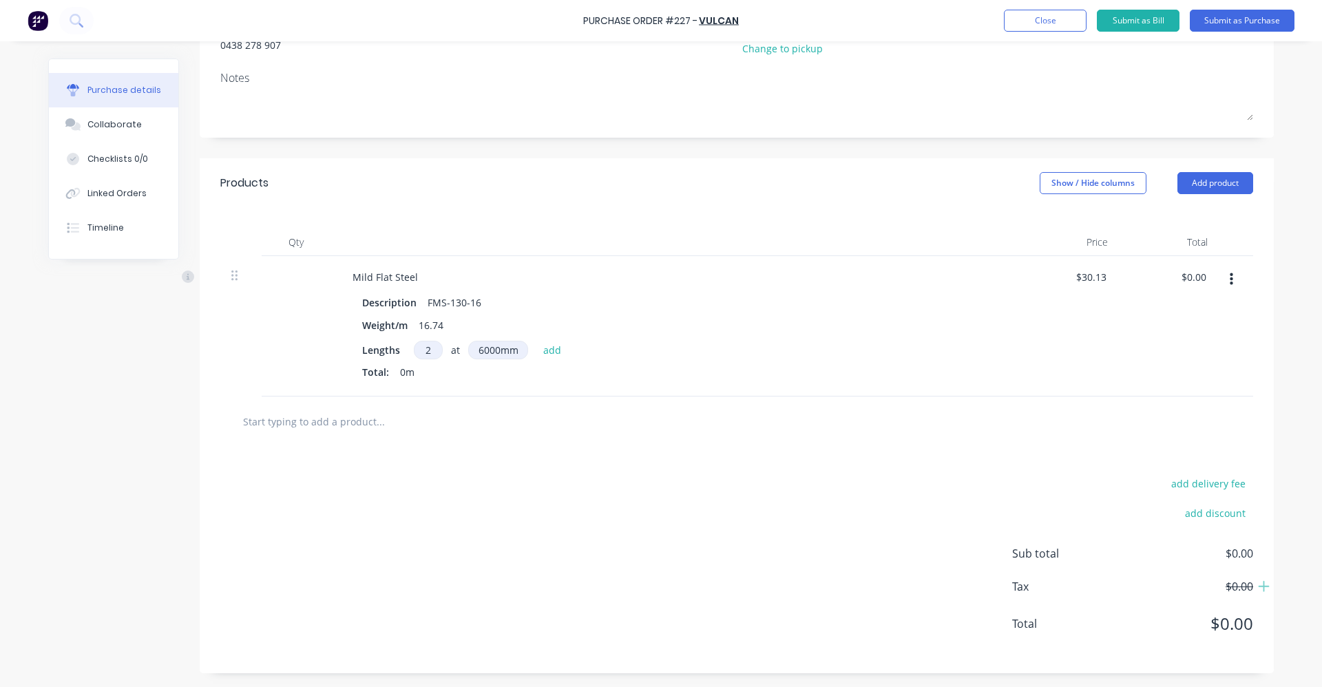
scroll to position [0, 0]
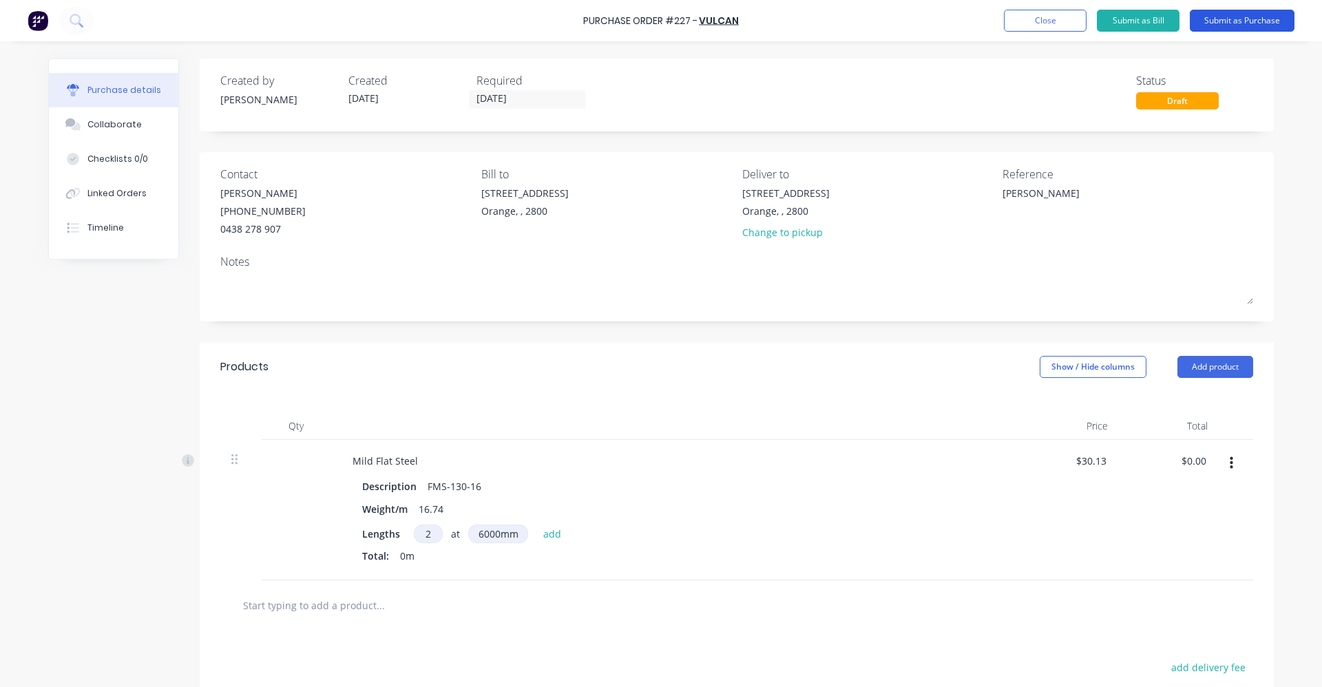
click at [1254, 20] on button "Submit as Purchase" at bounding box center [1241, 21] width 105 height 22
click at [266, 516] on div at bounding box center [296, 510] width 69 height 140
click at [547, 533] on button "add" at bounding box center [552, 533] width 32 height 17
type textarea "x"
type input "$361.56"
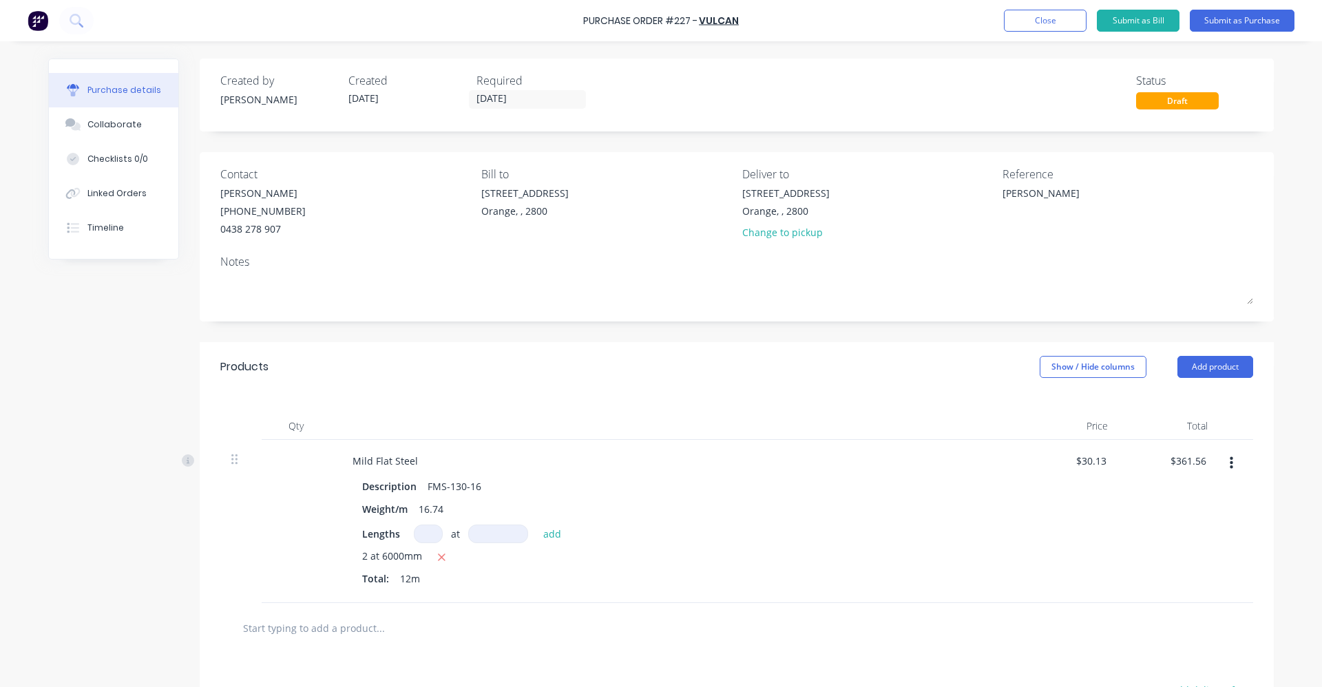
click at [275, 521] on div at bounding box center [296, 521] width 69 height 163
click at [1229, 459] on icon "button" at bounding box center [1230, 463] width 3 height 12
click at [1169, 552] on button "Exclude from tax" at bounding box center [1188, 555] width 117 height 28
click at [1229, 458] on icon "button" at bounding box center [1230, 463] width 3 height 12
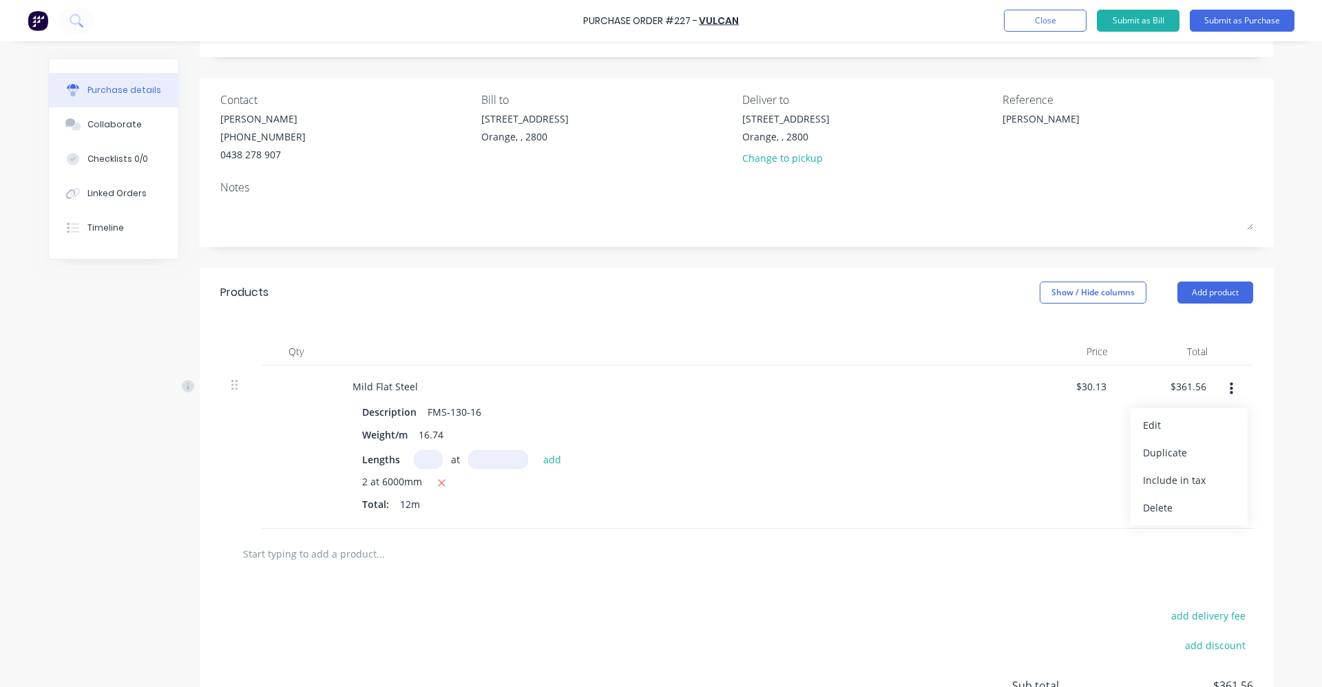
scroll to position [69, 0]
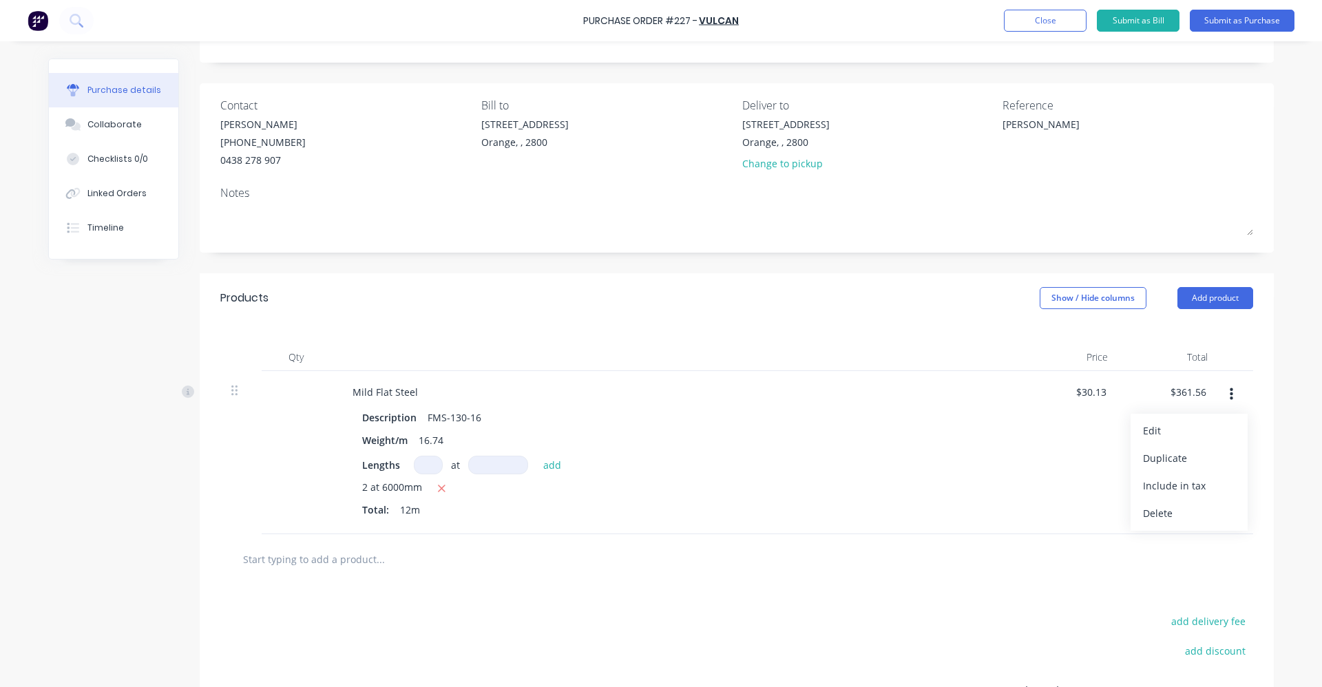
click at [1229, 394] on icon "button" at bounding box center [1230, 394] width 3 height 12
click at [1183, 484] on button "Include in tax" at bounding box center [1188, 486] width 117 height 28
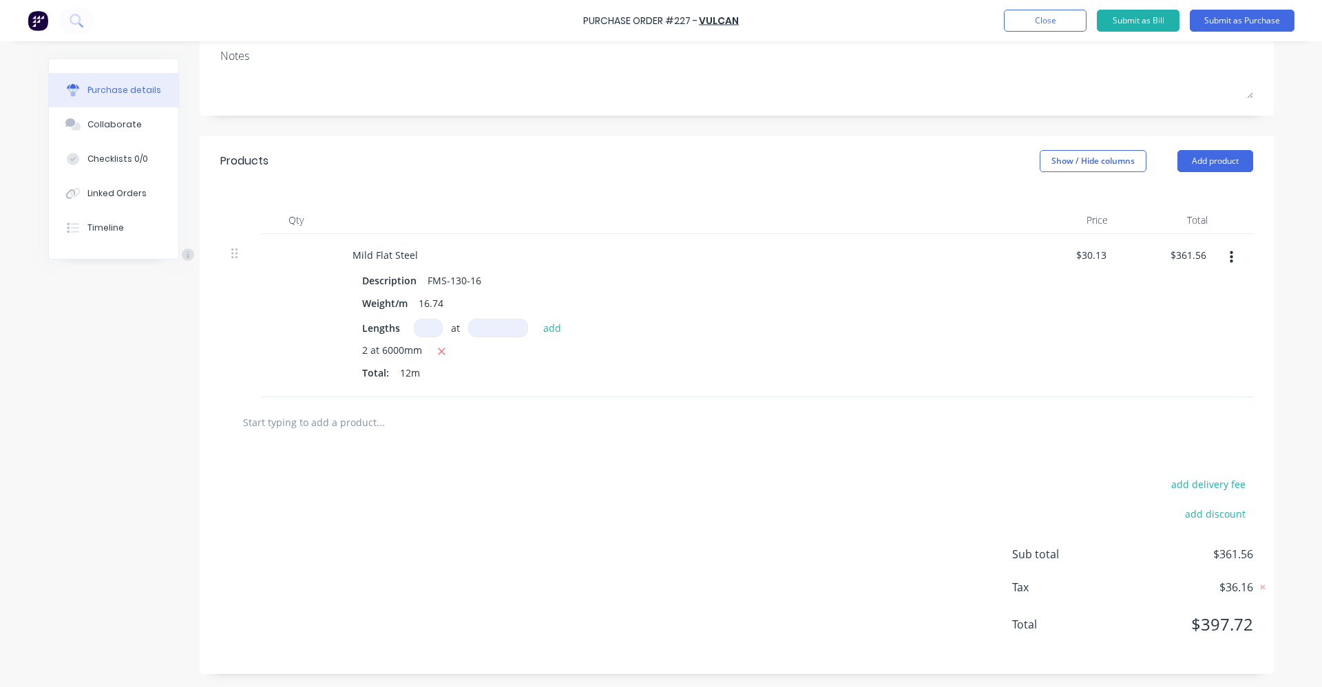
scroll to position [206, 0]
drag, startPoint x: 975, startPoint y: 12, endPoint x: 942, endPoint y: 34, distance: 40.1
click at [942, 34] on div "Purchase Order #227 - Vulcan Add product Close Submit as Bill Submit as Purchase" at bounding box center [661, 20] width 1322 height 41
click at [1229, 252] on icon "button" at bounding box center [1230, 257] width 3 height 12
click at [797, 321] on div "Lengths at add" at bounding box center [674, 327] width 625 height 19
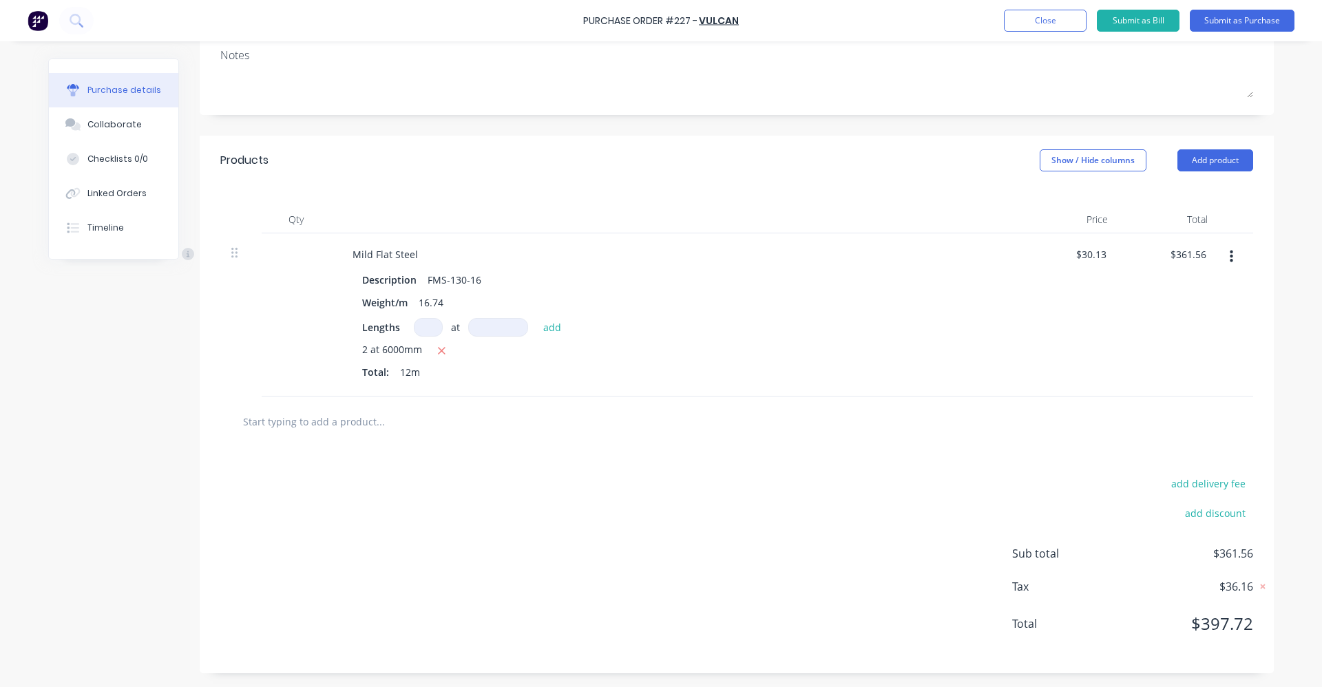
click at [714, 456] on div "add delivery fee add discount Sub total $361.56 Tax $36.16 Total $397.72" at bounding box center [737, 560] width 1074 height 226
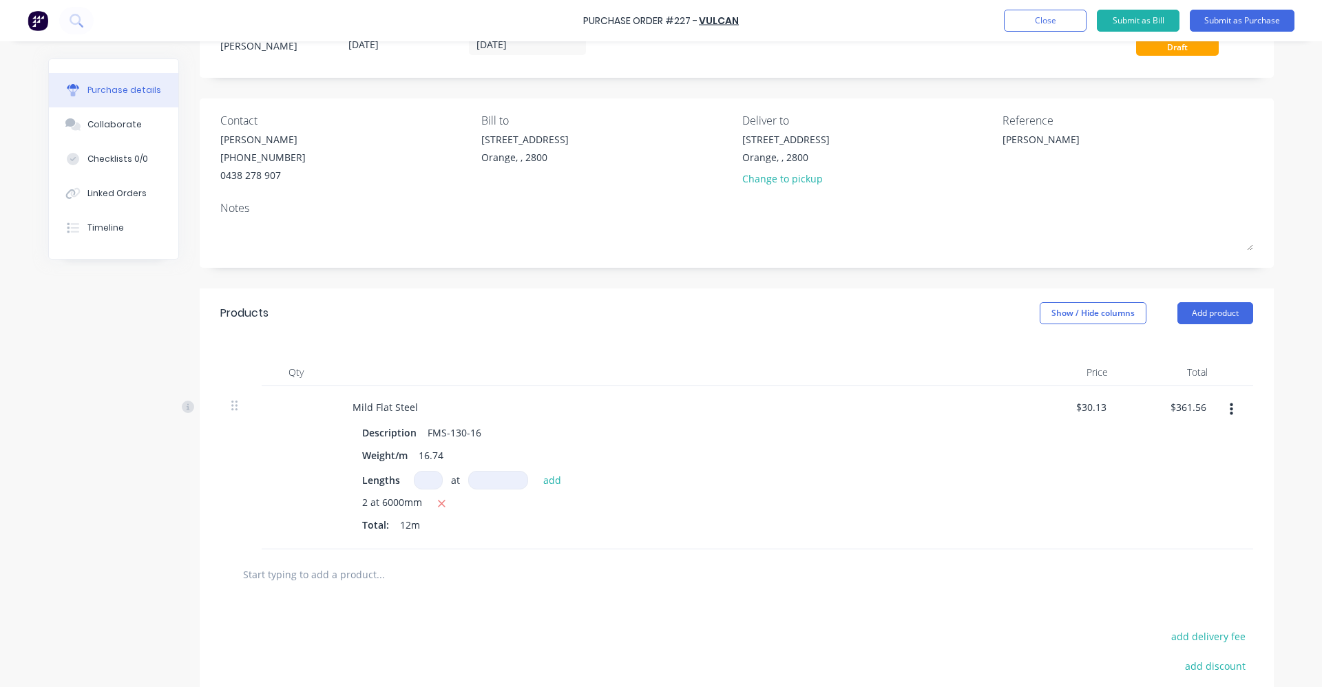
scroll to position [0, 0]
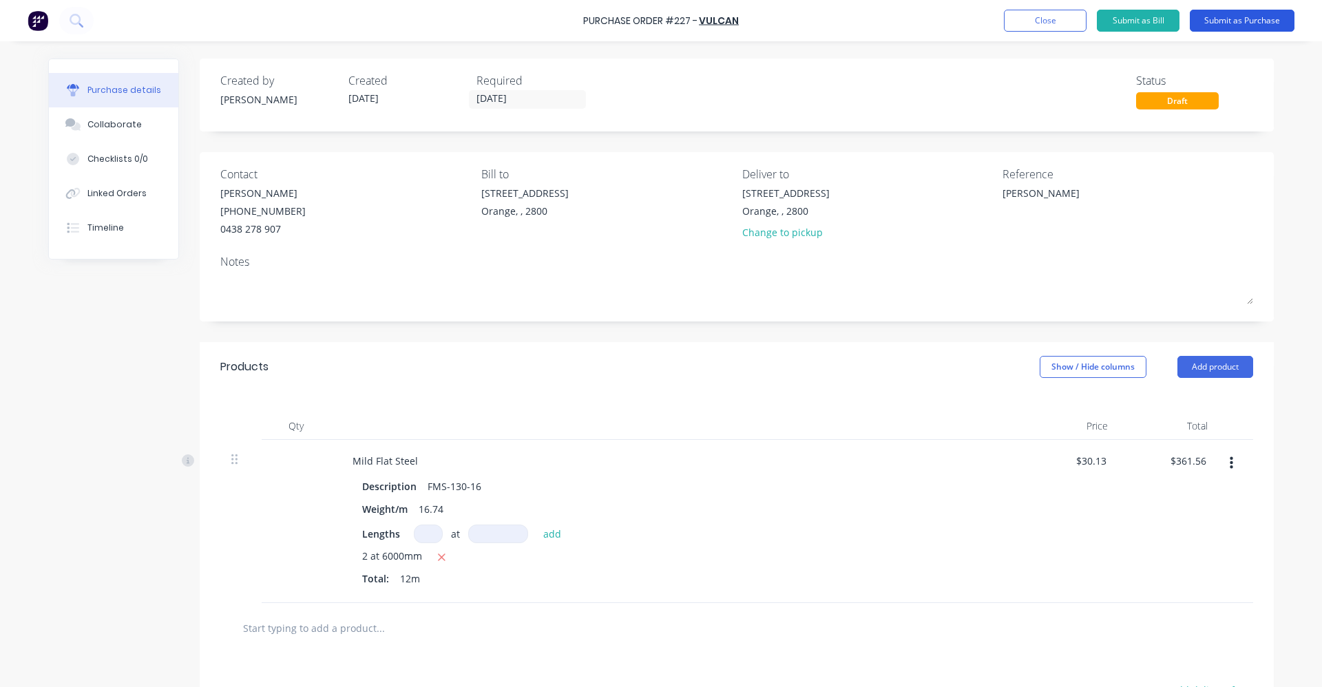
click at [1259, 15] on button "Submit as Purchase" at bounding box center [1241, 21] width 105 height 22
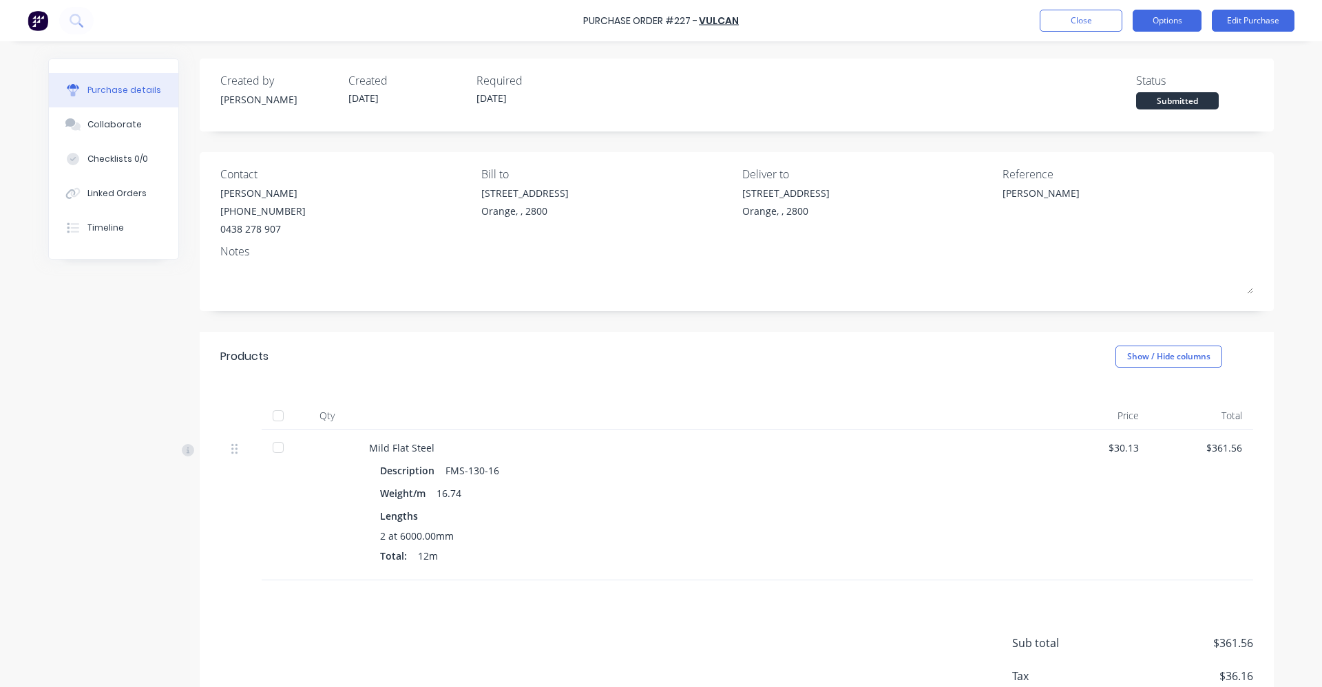
click at [1165, 20] on button "Options" at bounding box center [1166, 21] width 69 height 22
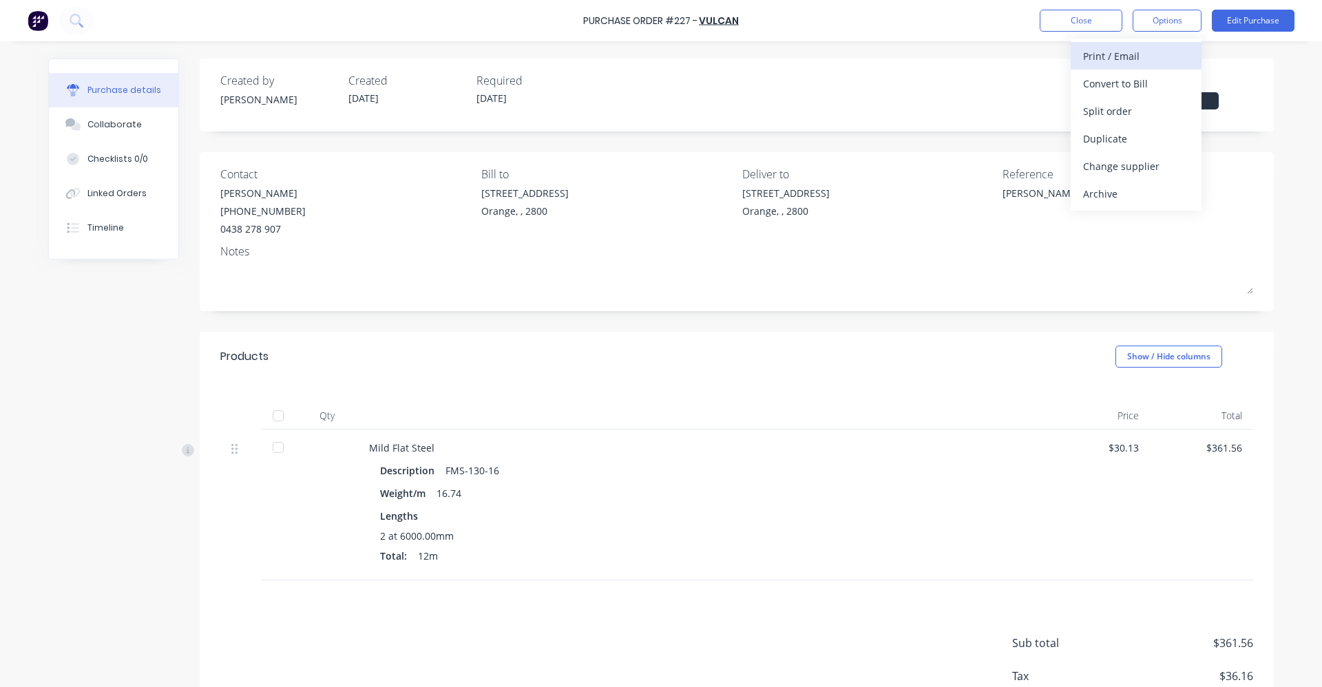
click at [1125, 56] on div "Print / Email" at bounding box center [1136, 56] width 106 height 20
click at [1123, 108] on div "Without pricing" at bounding box center [1136, 111] width 106 height 20
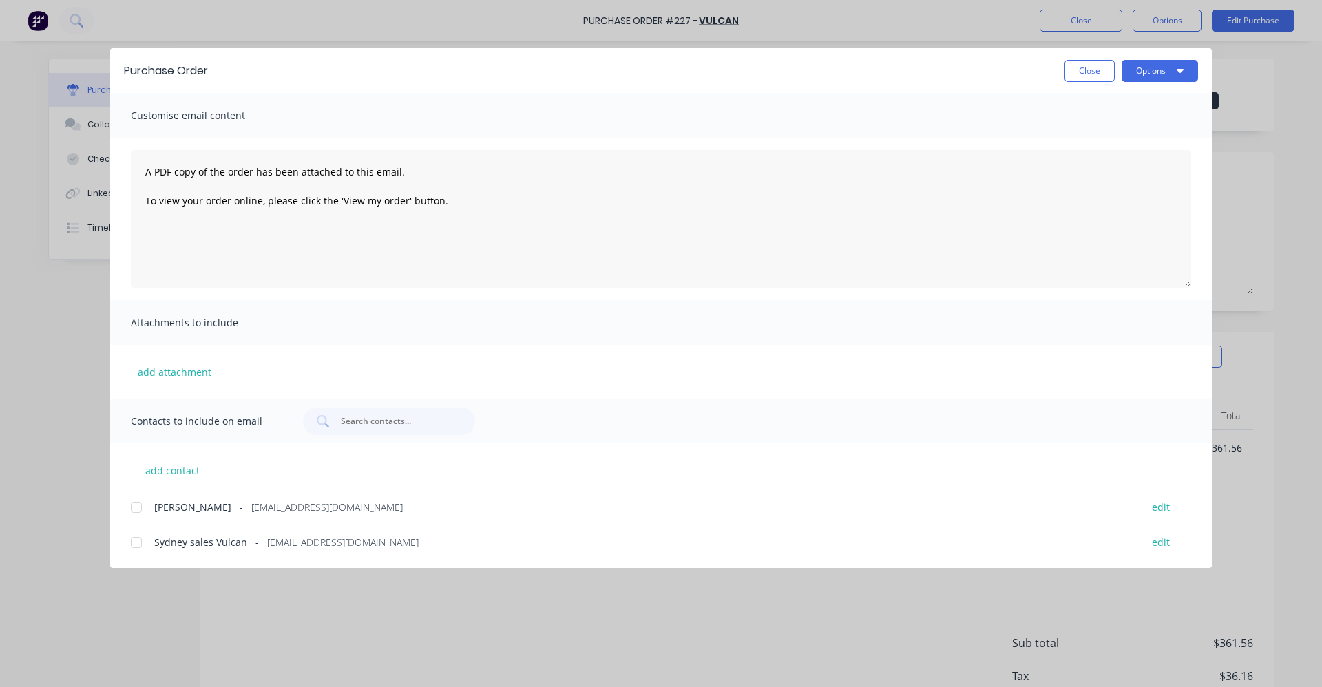
click at [137, 504] on div at bounding box center [137, 508] width 28 height 28
click at [138, 544] on div at bounding box center [137, 543] width 28 height 28
click at [1180, 69] on icon "button" at bounding box center [1179, 71] width 7 height 4
click at [1103, 160] on div "Email" at bounding box center [1132, 161] width 106 height 20
click at [1092, 72] on button "Close" at bounding box center [1089, 71] width 50 height 22
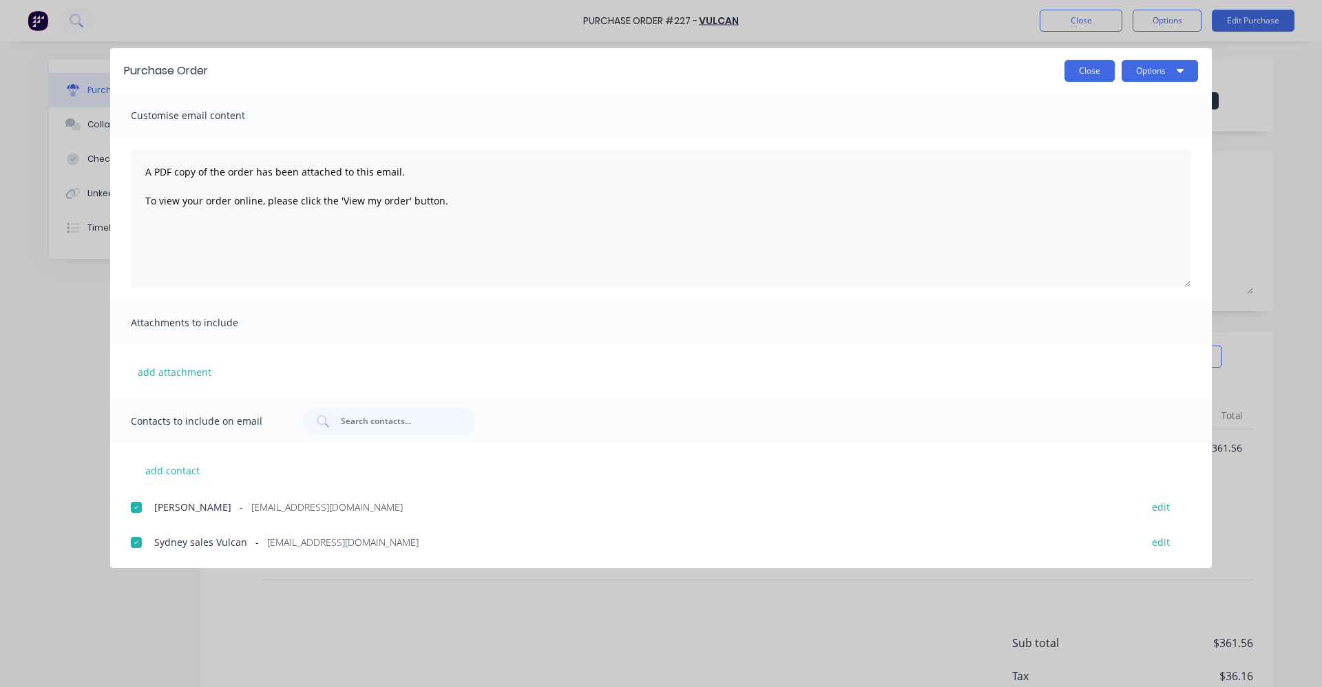
type textarea "x"
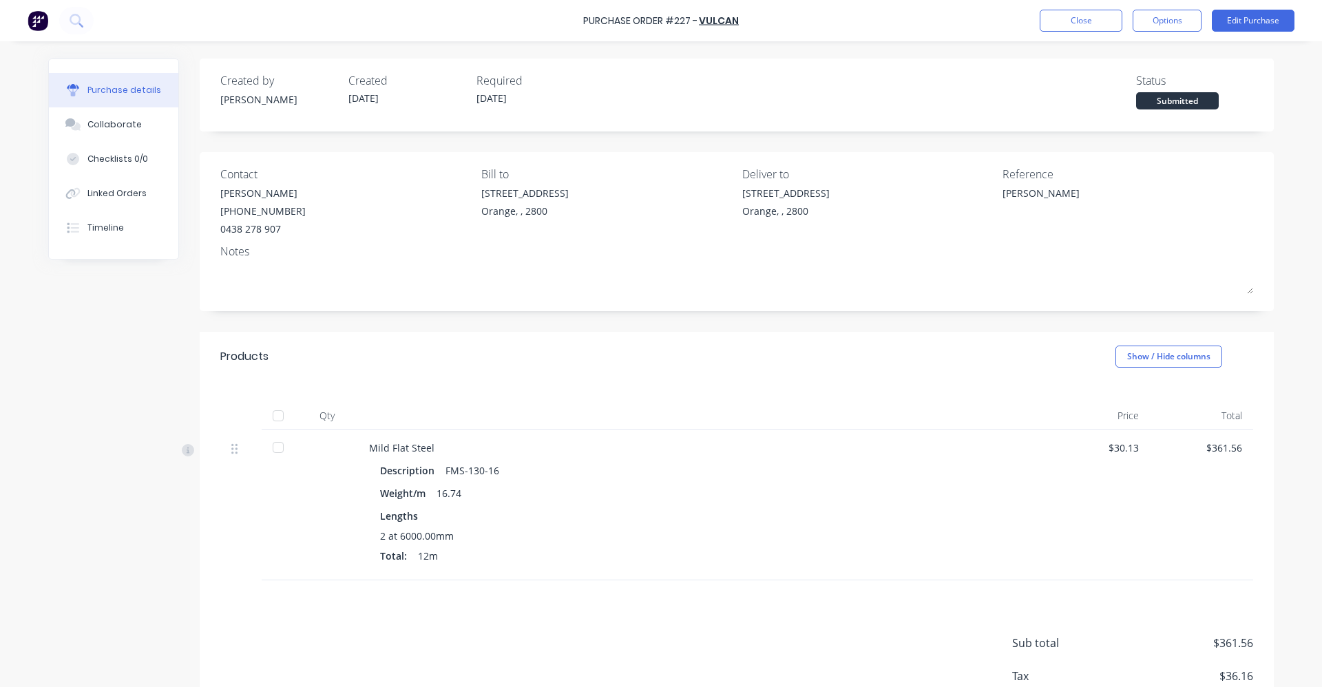
click at [123, 388] on div "Created by [PERSON_NAME] Created [DATE] Required [DATE] Status Submitted Contac…" at bounding box center [660, 411] width 1225 height 704
